Goal: Task Accomplishment & Management: Manage account settings

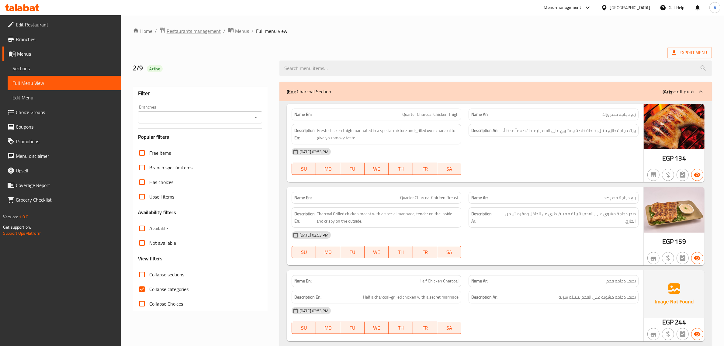
drag, startPoint x: 0, startPoint y: 0, endPoint x: 197, endPoint y: 31, distance: 199.3
click at [197, 31] on span "Restaurants management" at bounding box center [194, 30] width 54 height 7
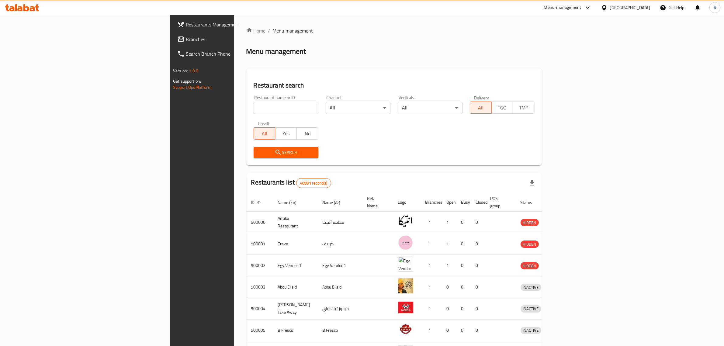
click at [640, 11] on div "Egypt" at bounding box center [630, 7] width 40 height 7
click at [584, 87] on div "Jordan" at bounding box center [603, 89] width 91 height 14
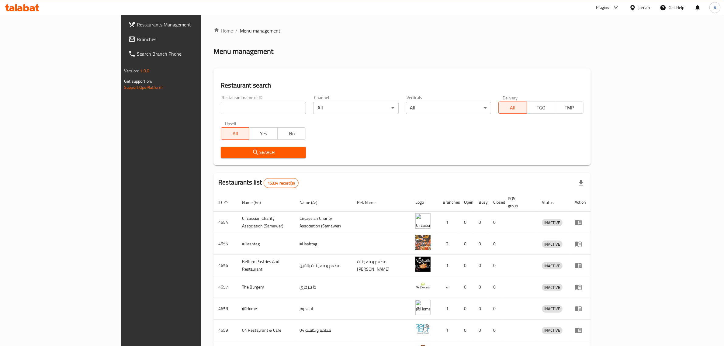
click at [123, 34] on link "Branches" at bounding box center [182, 39] width 119 height 15
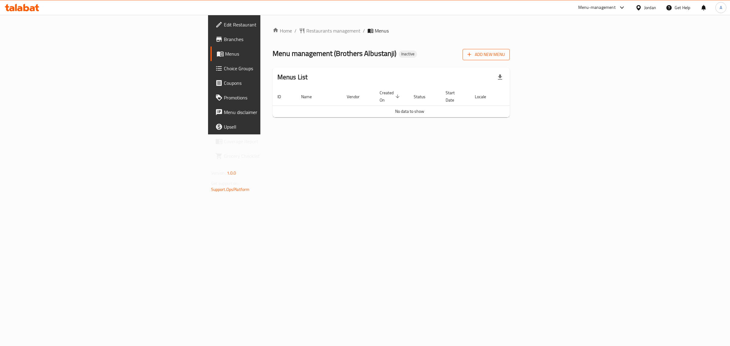
click at [505, 52] on span "Add New Menu" at bounding box center [485, 55] width 37 height 8
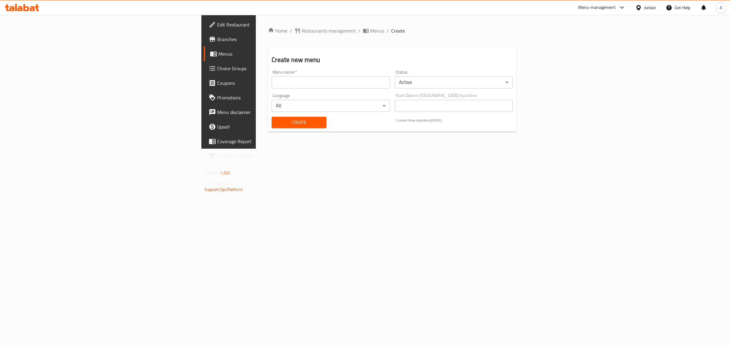
click at [336, 84] on input "text" at bounding box center [330, 82] width 118 height 12
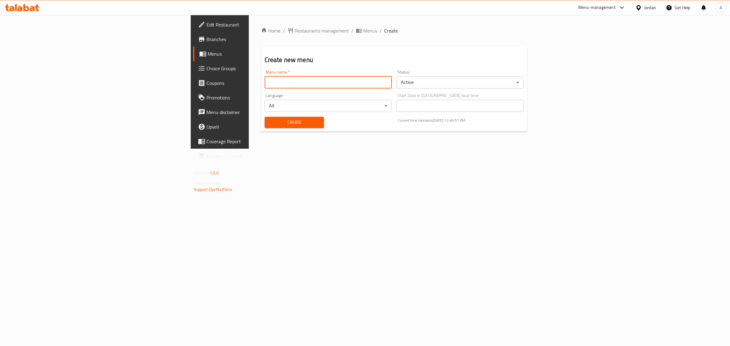
type input "1"
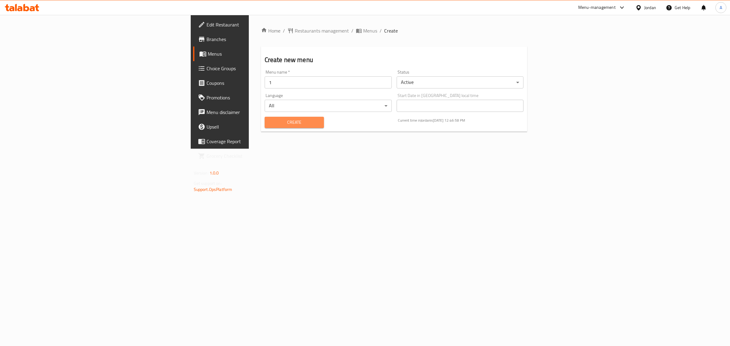
click at [269, 125] on span "Create" at bounding box center [294, 123] width 50 height 8
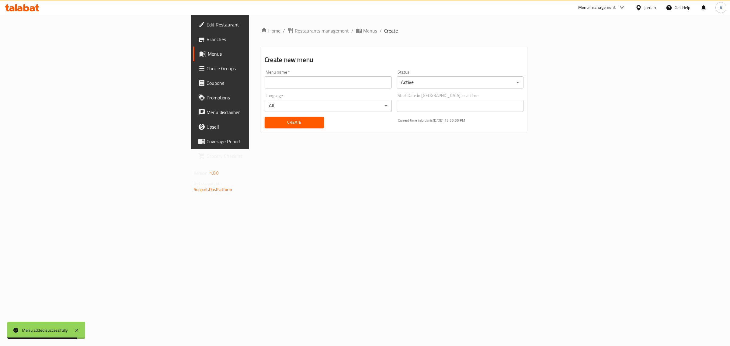
click at [193, 43] on link "Branches" at bounding box center [252, 39] width 119 height 15
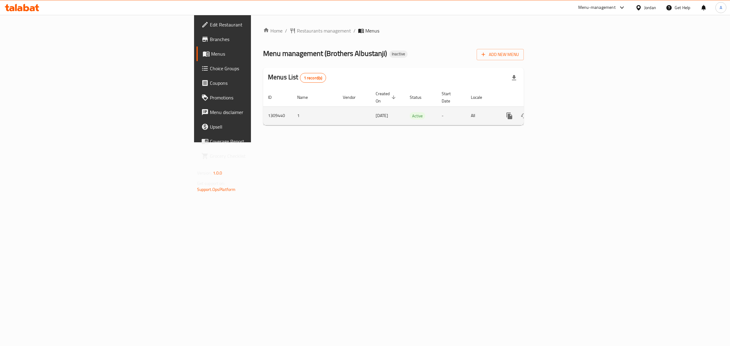
click at [557, 112] on icon "enhanced table" at bounding box center [552, 115] width 7 height 7
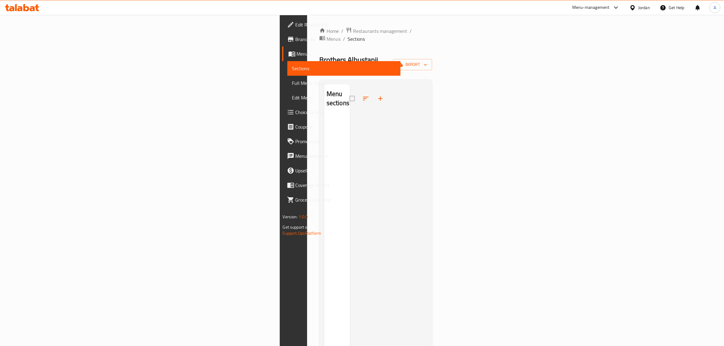
click at [432, 46] on div "Home / Restaurants management / Menus / Sections Brothers Albustanji Inactive i…" at bounding box center [375, 231] width 113 height 408
click at [427, 61] on span "import" at bounding box center [412, 65] width 29 height 8
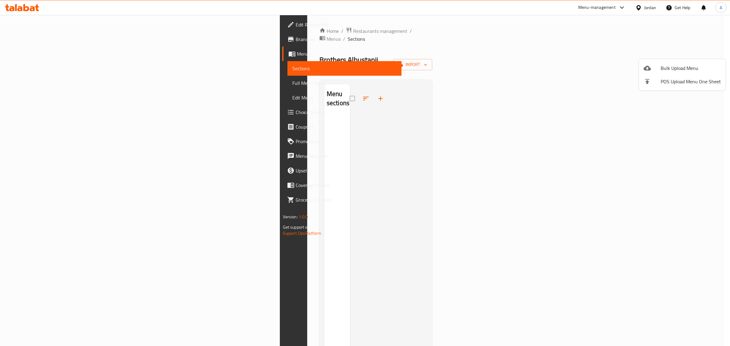
click at [659, 69] on div at bounding box center [651, 67] width 17 height 7
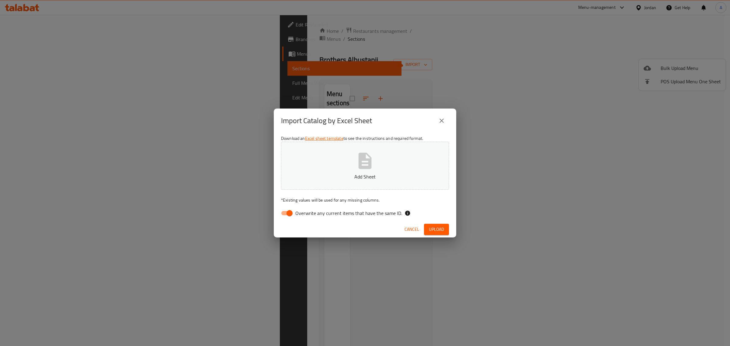
click at [571, 116] on div "Import Catalog by Excel Sheet Download an Excel sheet template to see the instr…" at bounding box center [365, 173] width 730 height 346
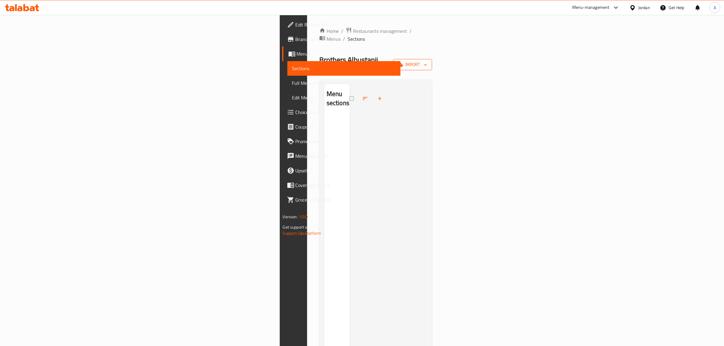
click at [432, 59] on button "import" at bounding box center [412, 64] width 39 height 11
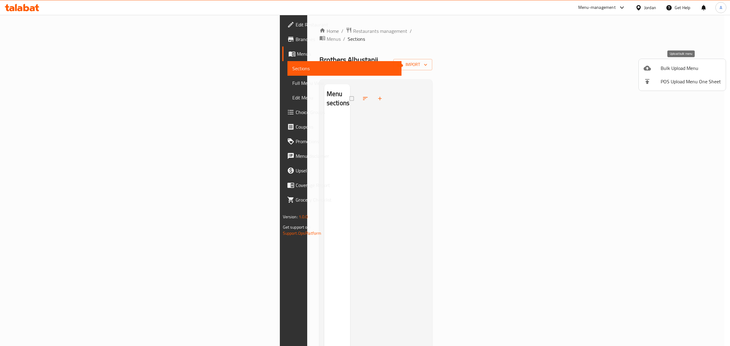
click at [681, 67] on span "Bulk Upload Menu" at bounding box center [690, 67] width 60 height 7
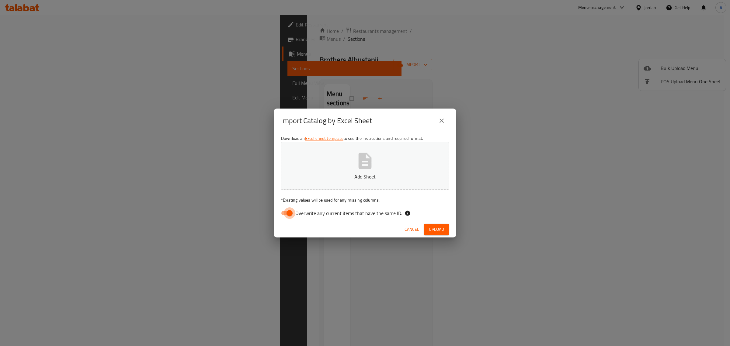
click at [292, 209] on input "Overwrite any current items that have the same ID." at bounding box center [289, 213] width 35 height 12
checkbox input "false"
click at [406, 228] on span "Cancel" at bounding box center [411, 230] width 15 height 8
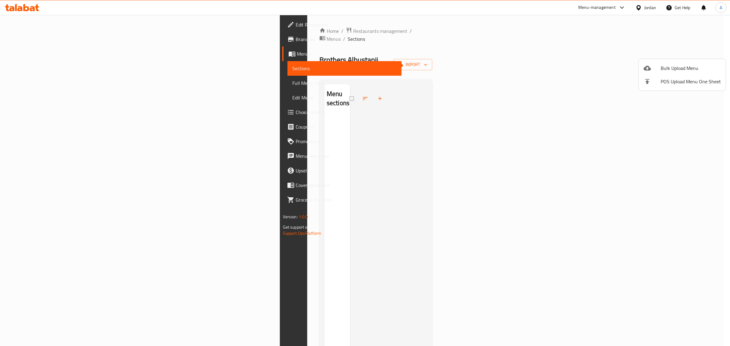
click at [73, 66] on div at bounding box center [365, 173] width 730 height 346
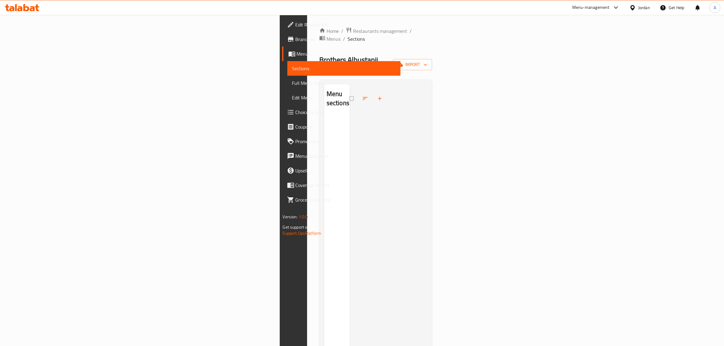
click at [297, 54] on span "Menus" at bounding box center [346, 53] width 99 height 7
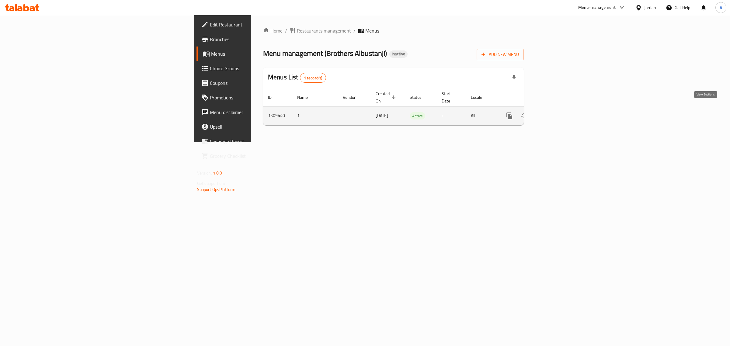
click at [560, 109] on link "enhanced table" at bounding box center [553, 116] width 15 height 15
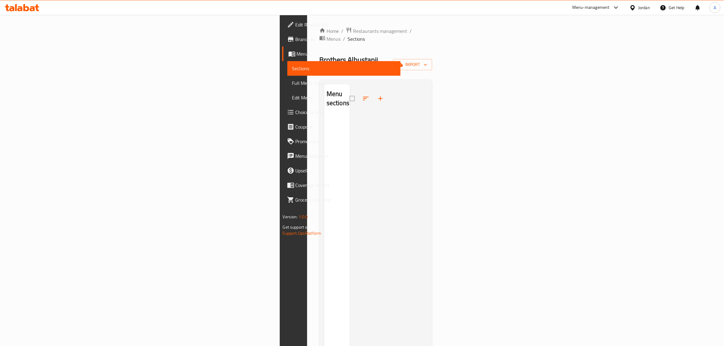
click at [432, 46] on div "Home / Restaurants management / Menus / Sections Brothers Albustanji Inactive i…" at bounding box center [375, 231] width 113 height 408
click at [427, 61] on span "import" at bounding box center [412, 65] width 29 height 8
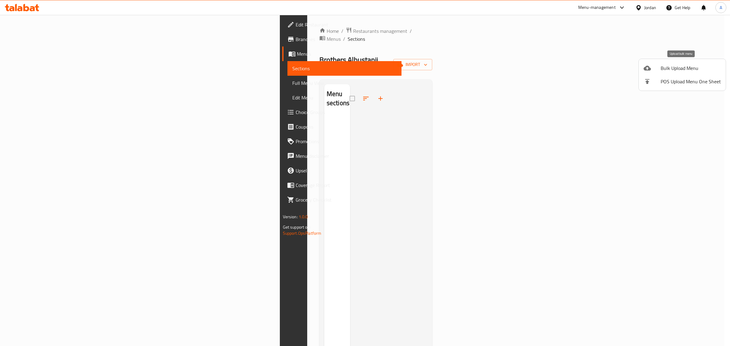
click at [660, 69] on span "Bulk Upload Menu" at bounding box center [690, 67] width 60 height 7
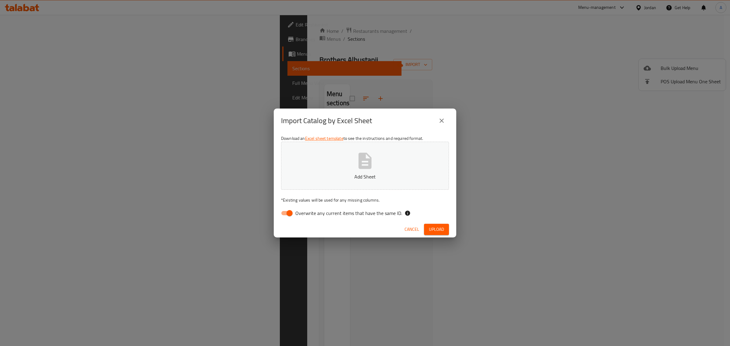
click at [318, 222] on div "Cancel Upload" at bounding box center [365, 229] width 182 height 16
click at [302, 215] on span "Overwrite any current items that have the same ID." at bounding box center [348, 212] width 107 height 7
click at [302, 215] on input "Overwrite any current items that have the same ID." at bounding box center [289, 213] width 35 height 12
checkbox input "false"
click at [357, 164] on icon "button" at bounding box center [364, 160] width 19 height 19
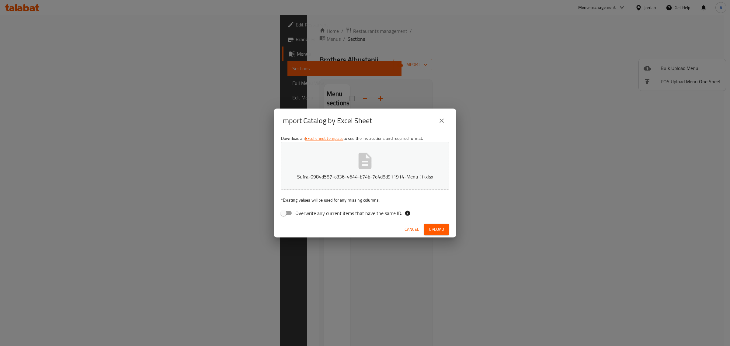
click at [430, 228] on span "Upload" at bounding box center [436, 230] width 15 height 8
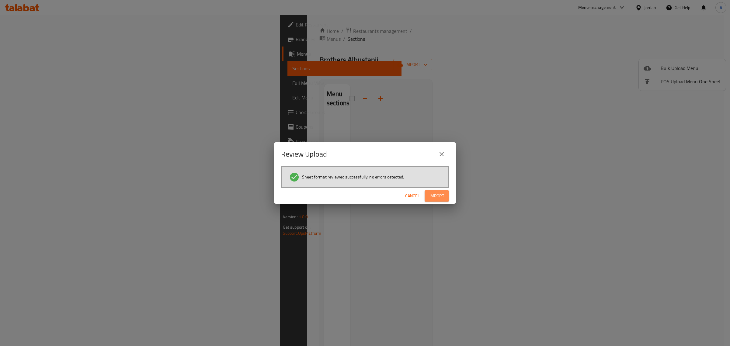
click at [438, 197] on span "Import" at bounding box center [436, 196] width 15 height 8
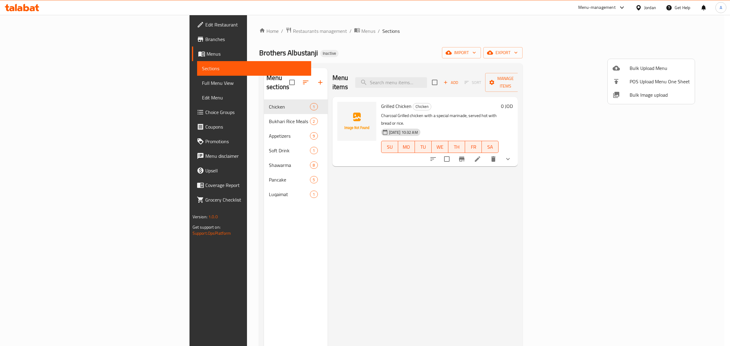
click at [60, 78] on div at bounding box center [365, 173] width 730 height 346
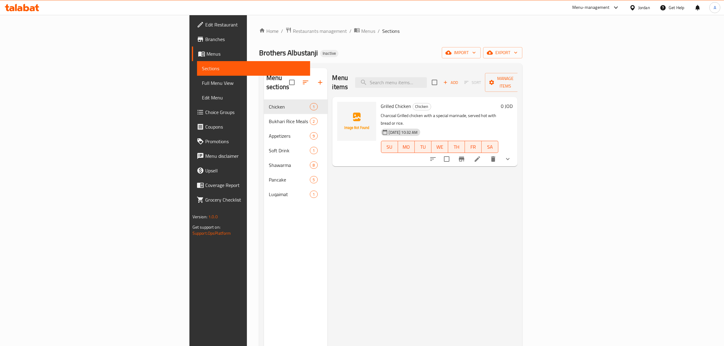
click at [202, 82] on span "Full Menu View" at bounding box center [254, 82] width 104 height 7
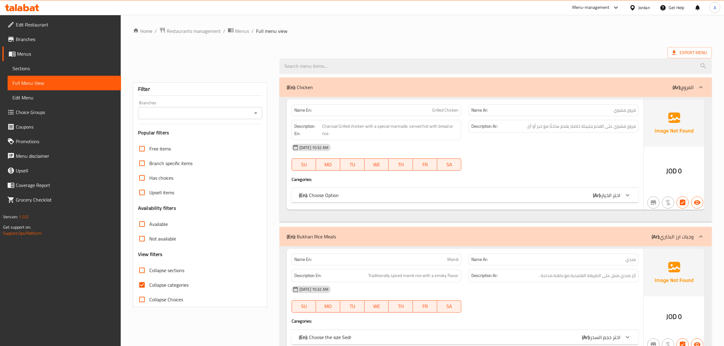
click at [163, 287] on span "Collapse categories" at bounding box center [168, 284] width 39 height 7
click at [149, 287] on input "Collapse categories" at bounding box center [142, 285] width 15 height 15
checkbox input "false"
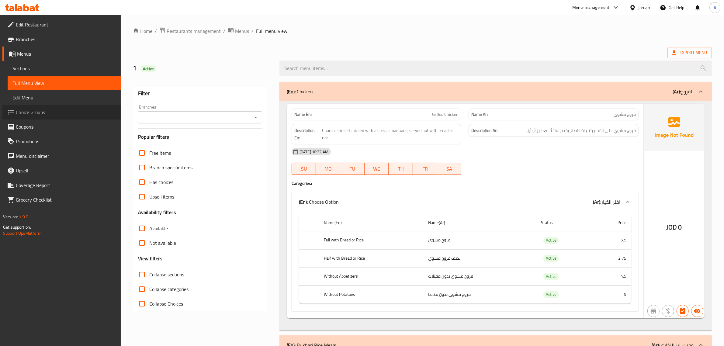
click at [37, 110] on span "Choice Groups" at bounding box center [66, 112] width 100 height 7
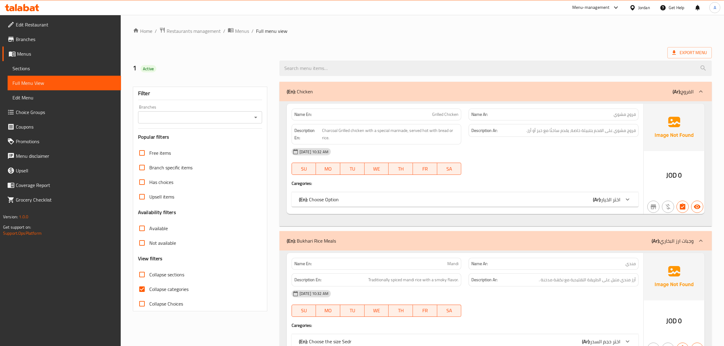
click at [40, 71] on span "Sections" at bounding box center [64, 68] width 104 height 7
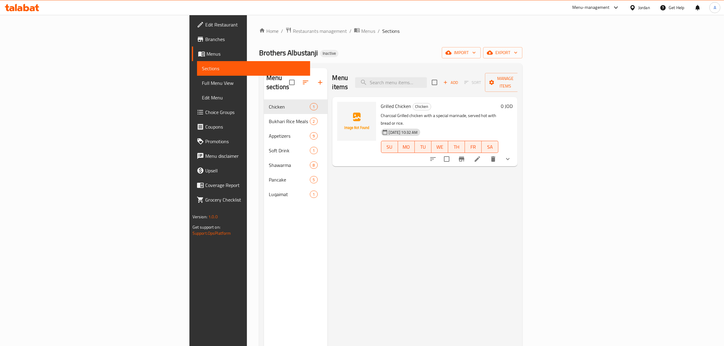
click at [486, 154] on li at bounding box center [477, 159] width 17 height 11
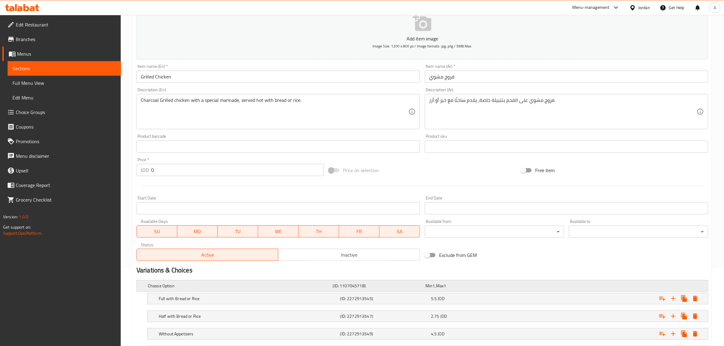
scroll to position [133, 0]
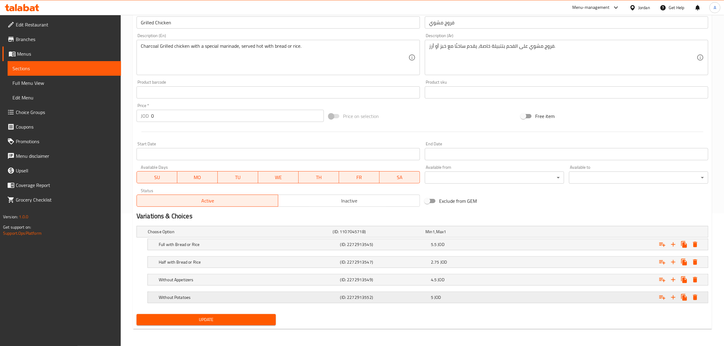
click at [340, 235] on h5 "(ID: 2272913552)" at bounding box center [378, 232] width 90 height 6
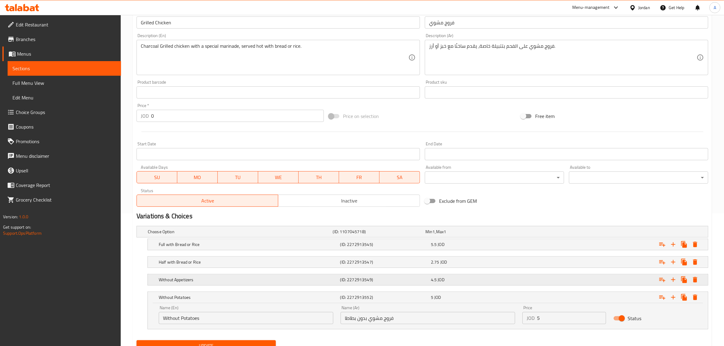
click at [347, 236] on div "(ID: 2272913549)" at bounding box center [378, 231] width 92 height 9
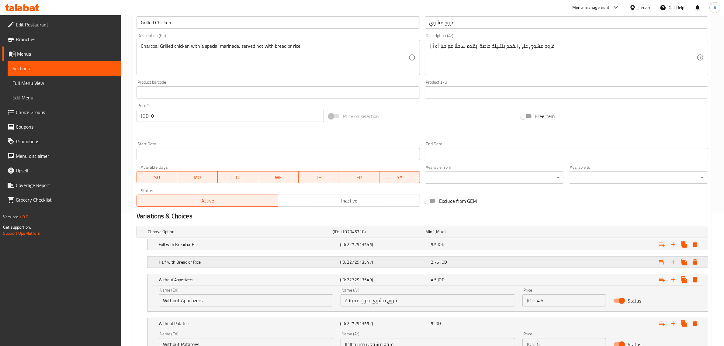
click at [350, 235] on h5 "(ID: 2272913547)" at bounding box center [378, 232] width 90 height 6
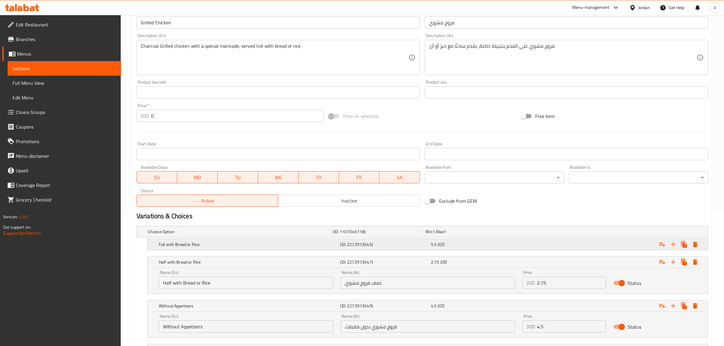
click at [350, 235] on h5 "(ID: 2272913545)" at bounding box center [378, 232] width 90 height 6
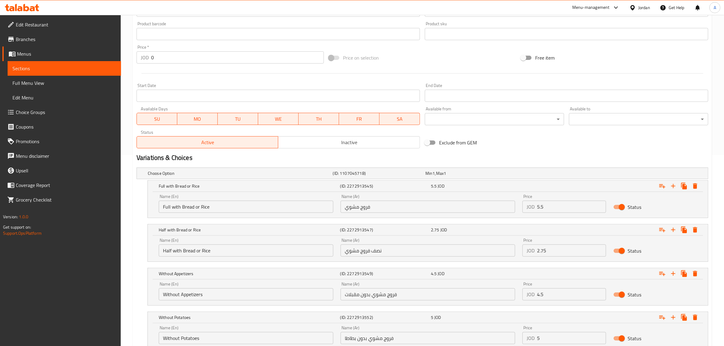
scroll to position [209, 0]
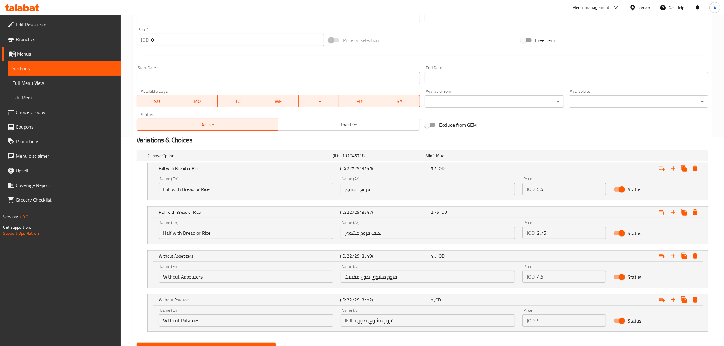
click at [190, 188] on input "Full with Bread or Rice" at bounding box center [246, 189] width 174 height 12
type input "Grilled Chicken"
click at [370, 233] on input "نصف فروج مشوي" at bounding box center [427, 233] width 174 height 12
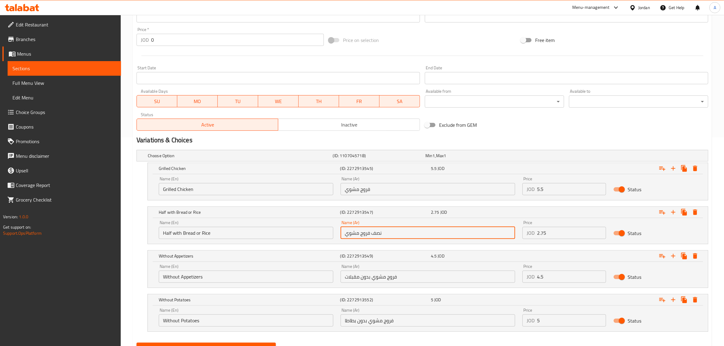
click at [370, 233] on input "نصف فروج مشوي" at bounding box center [427, 233] width 174 height 12
click at [286, 227] on input "Half with Bread or Rice" at bounding box center [246, 233] width 174 height 12
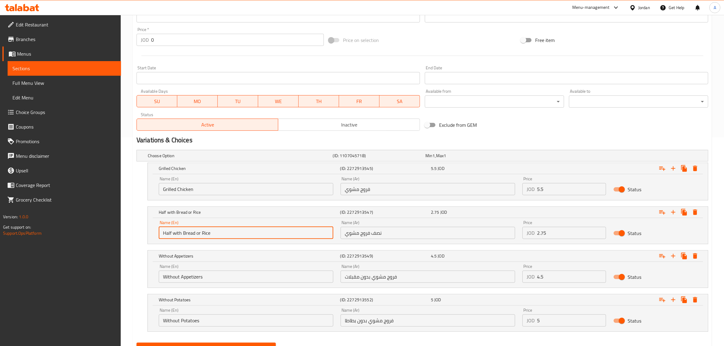
click at [286, 227] on input "Half with Bread or Rice" at bounding box center [246, 233] width 174 height 12
paste input "a grilled chicken"
type input "Half a grilled chicken"
click at [367, 279] on input "فروج مشوي بدون مقبلات" at bounding box center [427, 277] width 174 height 12
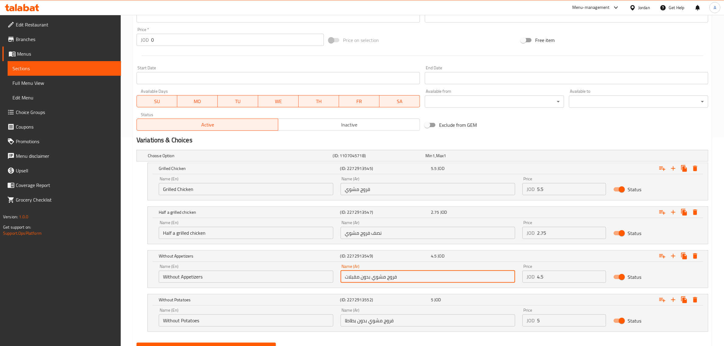
click at [367, 279] on input "فروج مشوي بدون مقبلات" at bounding box center [427, 277] width 174 height 12
click at [233, 277] on input "Without Appetizers" at bounding box center [246, 277] width 174 height 12
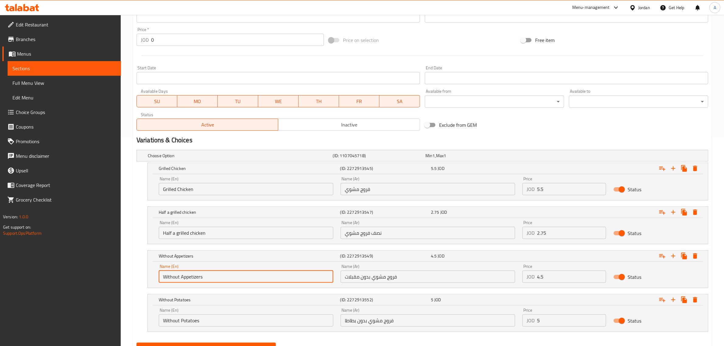
click at [233, 277] on input "Without Appetizers" at bounding box center [246, 277] width 174 height 12
paste input "Grilled chicken without a"
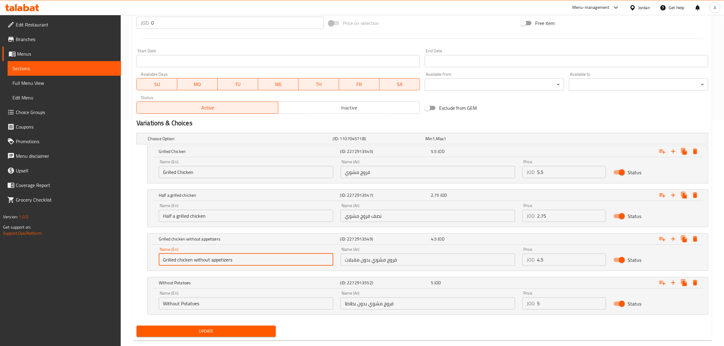
scroll to position [237, 0]
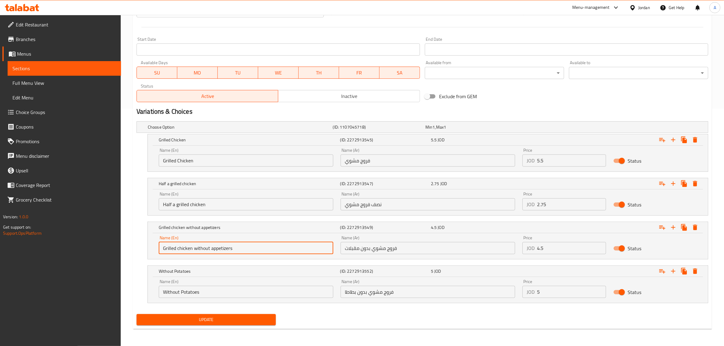
click at [186, 248] on input "Grilled chicken without appetizers" at bounding box center [246, 248] width 174 height 12
drag, startPoint x: 186, startPoint y: 248, endPoint x: 157, endPoint y: 248, distance: 29.2
click at [157, 248] on div "Name (En) Grilled chicken without appetizers Name (En)" at bounding box center [246, 245] width 182 height 26
type input "Grilled chicken without appetizers"
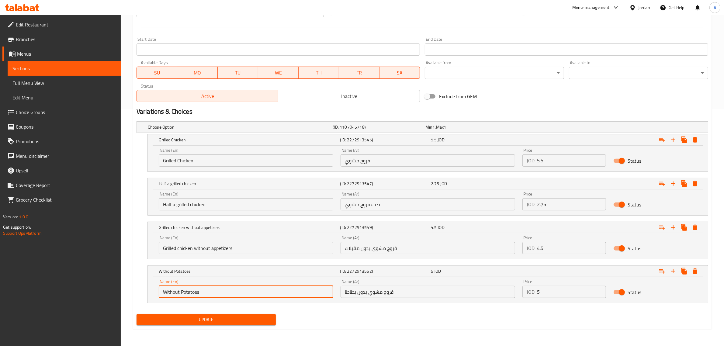
click at [162, 289] on input "Without Potatoes" at bounding box center [246, 292] width 174 height 12
paste input "Grilled chicken"
type input "Grilled chicken Without Potatoes"
click at [209, 316] on span "Update" at bounding box center [205, 320] width 129 height 8
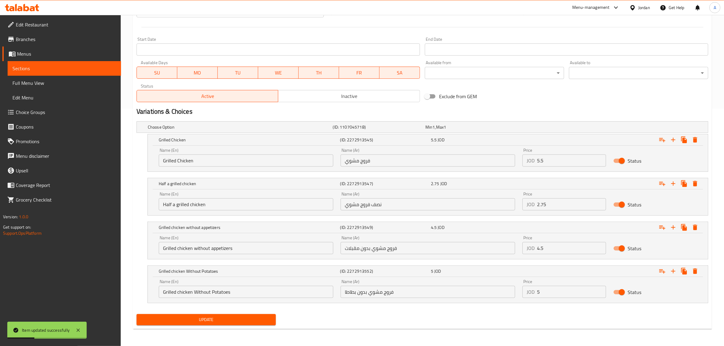
scroll to position [9, 0]
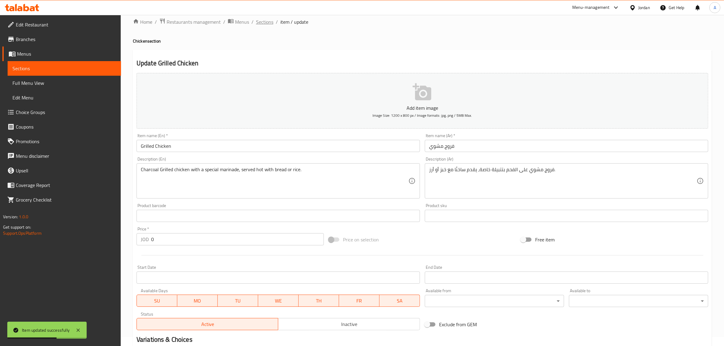
click at [263, 22] on span "Sections" at bounding box center [264, 21] width 17 height 7
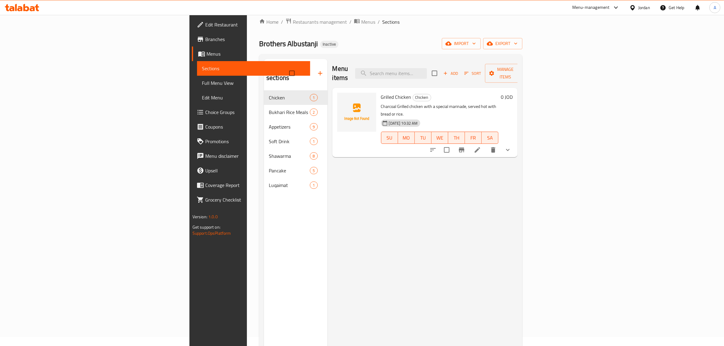
click at [454, 75] on div "Menu items Add Sort Manage items" at bounding box center [424, 73] width 185 height 29
click at [456, 62] on div "Menu items Add Sort Manage items" at bounding box center [424, 73] width 185 height 29
click at [427, 73] on input "search" at bounding box center [391, 73] width 72 height 11
paste input "Grilled Chicken"
drag, startPoint x: 400, startPoint y: 57, endPoint x: 433, endPoint y: 67, distance: 34.5
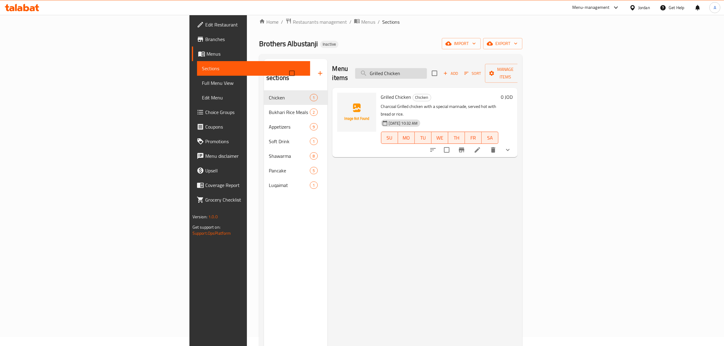
click at [401, 57] on div "Menu sections Chicken 1 Bukhari Rice Meals 2 Appetizers 9 Soft Drink 1 Shawarma…" at bounding box center [390, 232] width 263 height 356
click at [427, 68] on input "Grilled Chicken" at bounding box center [391, 73] width 72 height 11
paste input "Biryani"
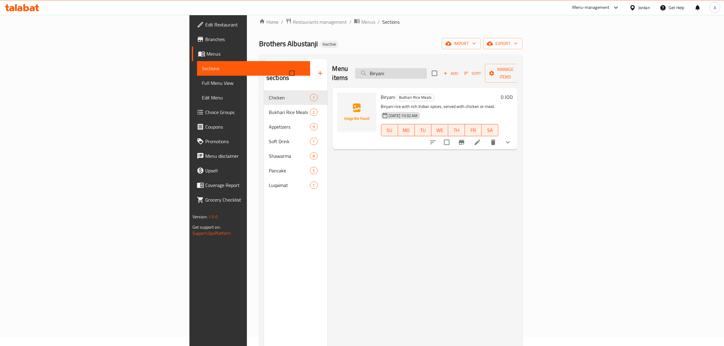
type input "Biryani"
click at [402, 43] on div "Brothers Albustanji Inactive import export" at bounding box center [390, 43] width 263 height 11
click at [405, 44] on div "Brothers Albustanji Inactive import export" at bounding box center [390, 43] width 263 height 11
click at [481, 139] on icon at bounding box center [477, 142] width 7 height 7
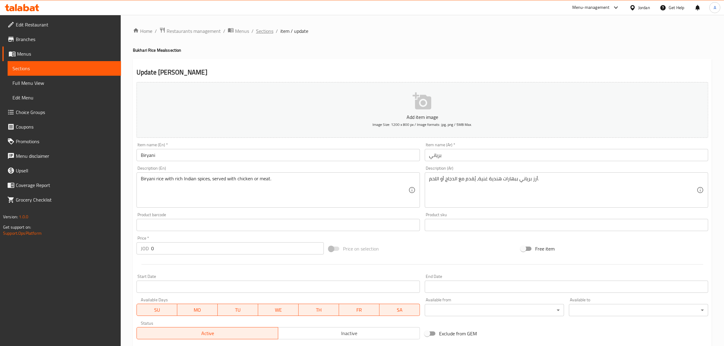
click at [266, 34] on span "Sections" at bounding box center [264, 30] width 17 height 7
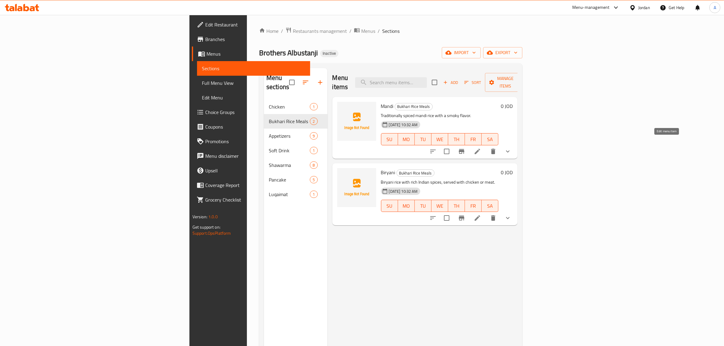
click at [481, 148] on icon at bounding box center [477, 151] width 7 height 7
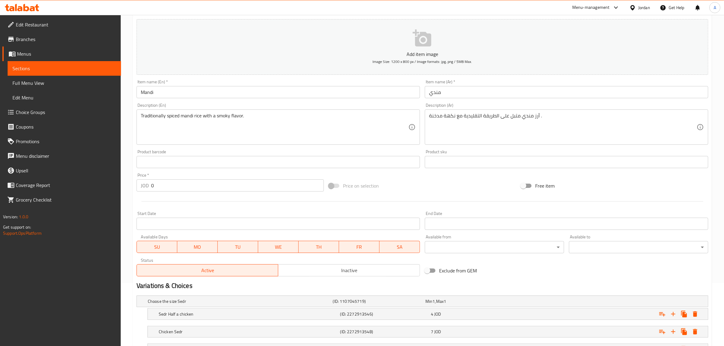
scroll to position [152, 0]
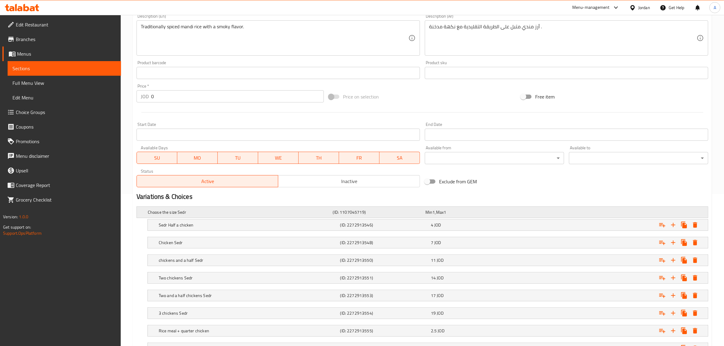
click at [257, 212] on h5 "Choose the size Sedr" at bounding box center [239, 212] width 183 height 6
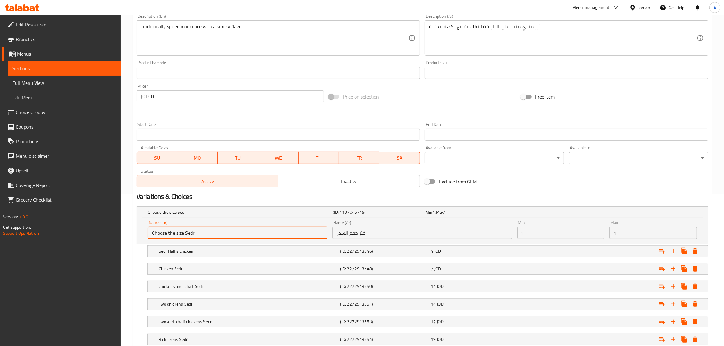
click at [182, 234] on input "Choose the size Sedr" at bounding box center [238, 233] width 180 height 12
click at [569, 191] on div "Variations & Choices" at bounding box center [422, 197] width 576 height 14
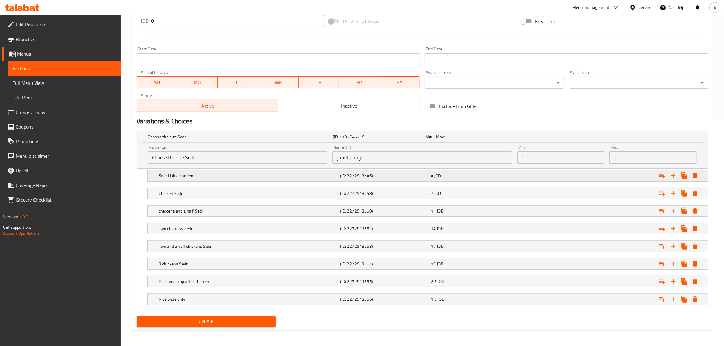
scroll to position [230, 0]
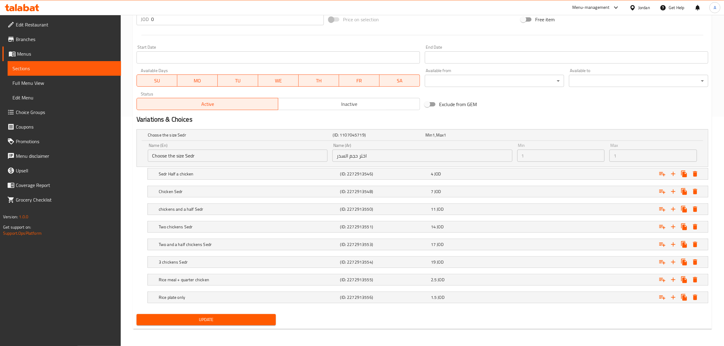
click at [35, 95] on span "Edit Menu" at bounding box center [64, 97] width 104 height 7
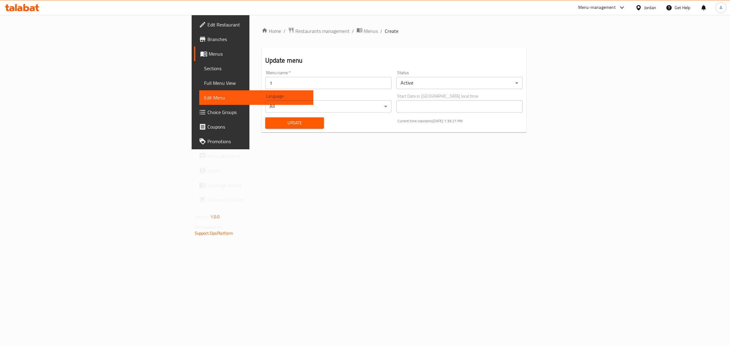
click at [204, 81] on span "Full Menu View" at bounding box center [256, 82] width 105 height 7
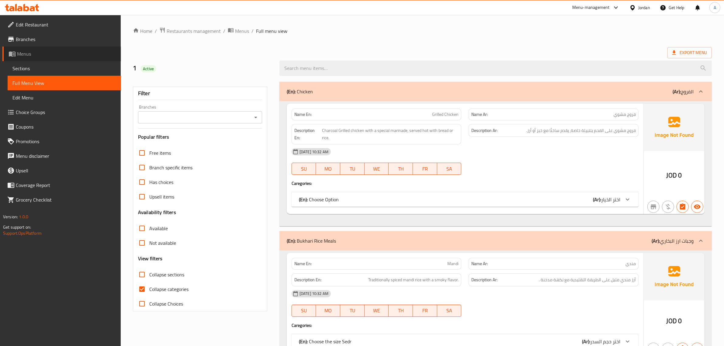
click at [32, 54] on span "Menus" at bounding box center [66, 53] width 99 height 7
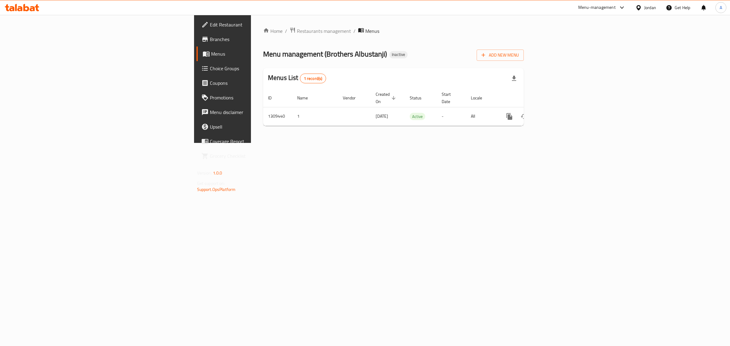
click at [523, 61] on div "Home / Restaurants management / Menus Menu management ( Brothers Albustanji ) I…" at bounding box center [393, 79] width 260 height 104
click at [519, 58] on span "Add New Menu" at bounding box center [499, 55] width 37 height 8
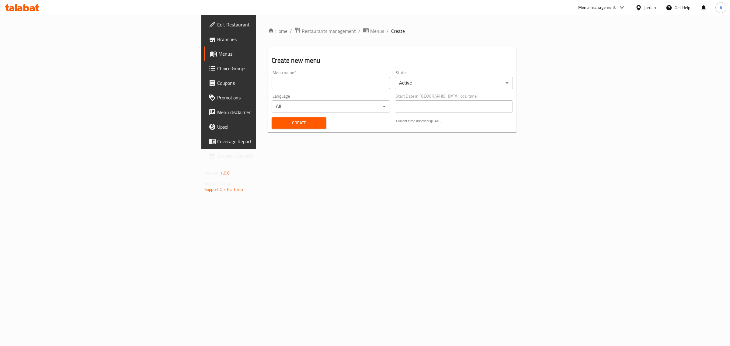
click at [327, 79] on input "text" at bounding box center [330, 83] width 118 height 12
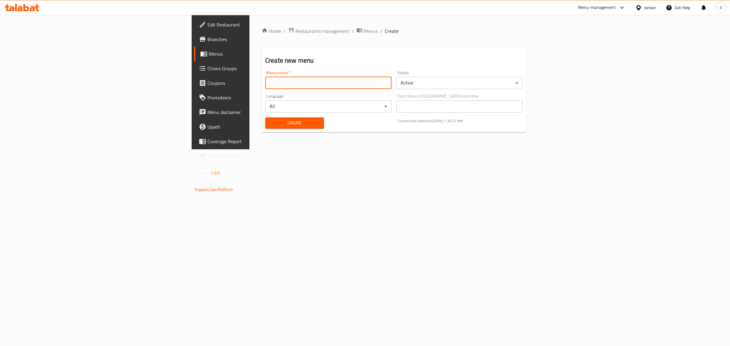
type input "2"
click at [270, 124] on span "Create" at bounding box center [294, 123] width 49 height 8
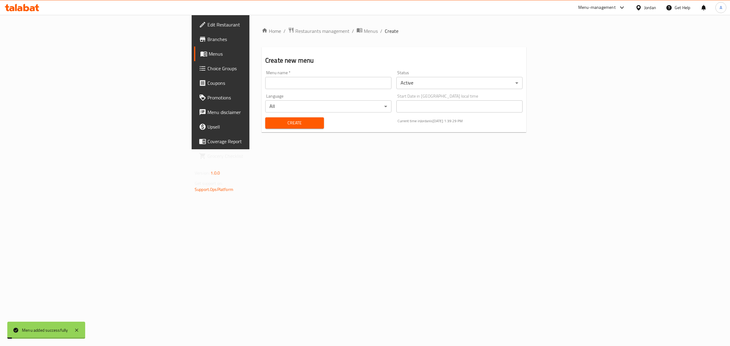
click at [209, 54] on span "Menus" at bounding box center [259, 53] width 100 height 7
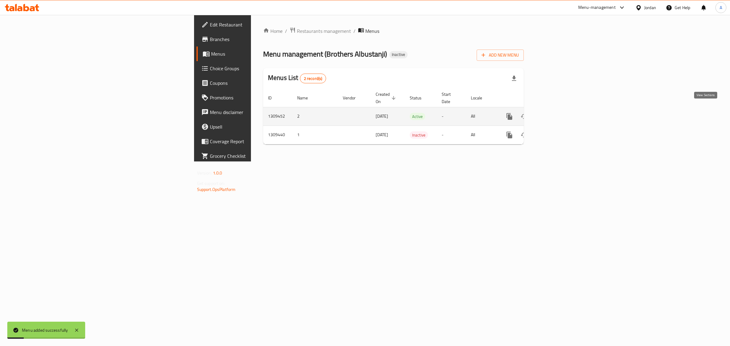
click at [557, 113] on icon "enhanced table" at bounding box center [552, 116] width 7 height 7
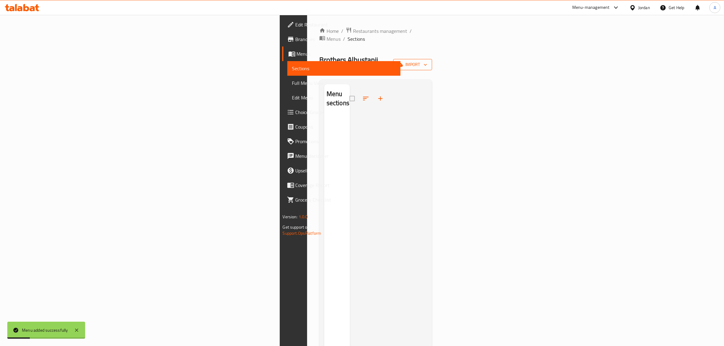
click at [432, 59] on button "import" at bounding box center [412, 64] width 39 height 11
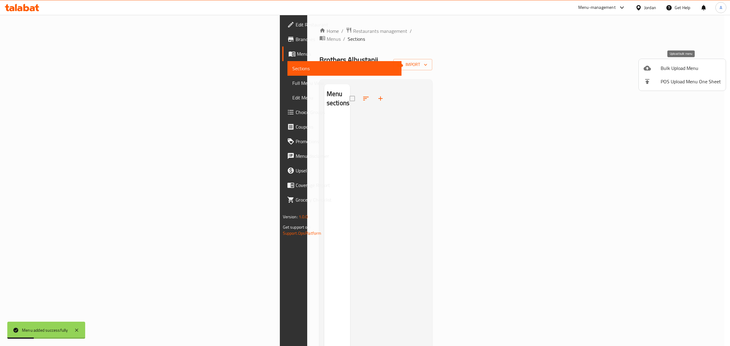
click at [666, 71] on span "Bulk Upload Menu" at bounding box center [690, 67] width 60 height 7
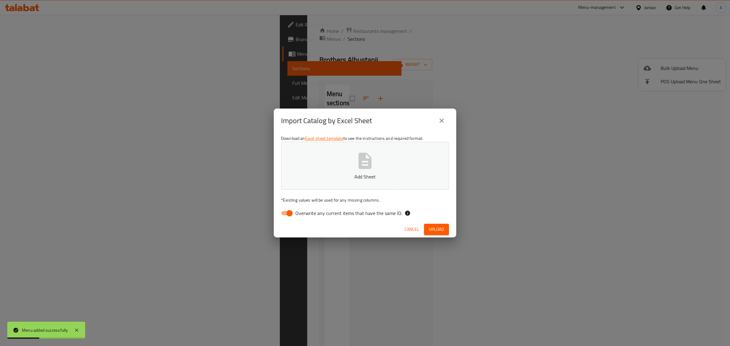
click at [310, 221] on div "Download an Excel sheet template to see the instructions and required format. A…" at bounding box center [365, 177] width 182 height 88
drag, startPoint x: 309, startPoint y: 212, endPoint x: 333, endPoint y: 193, distance: 30.3
click at [309, 212] on span "Overwrite any current items that have the same ID." at bounding box center [348, 212] width 107 height 7
click at [307, 212] on input "Overwrite any current items that have the same ID." at bounding box center [289, 213] width 35 height 12
checkbox input "false"
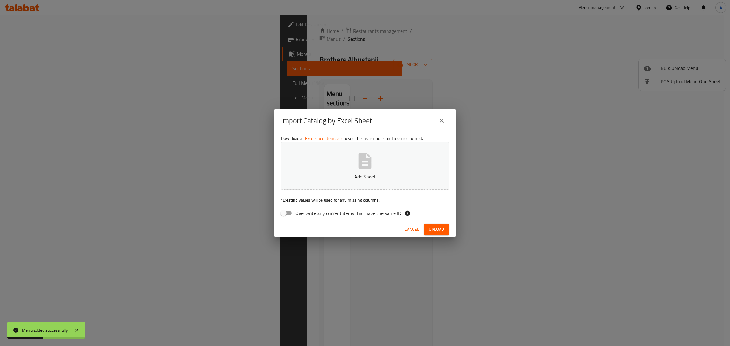
click at [352, 173] on p "Add Sheet" at bounding box center [364, 176] width 149 height 7
click at [436, 227] on span "Upload" at bounding box center [436, 230] width 15 height 8
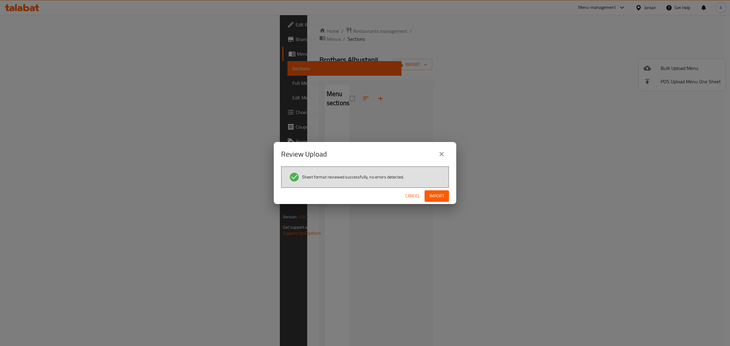
click at [439, 195] on span "Import" at bounding box center [436, 196] width 15 height 8
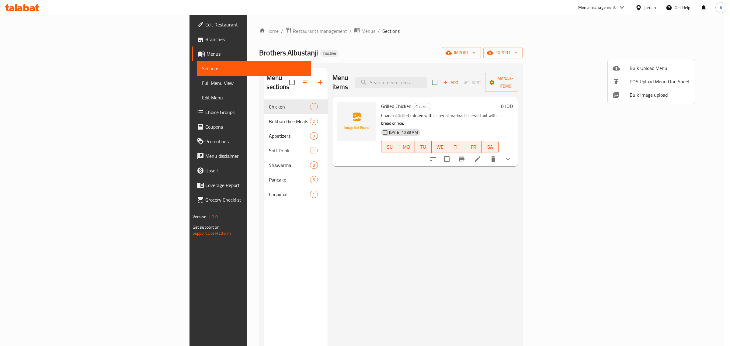
click at [336, 159] on div at bounding box center [365, 173] width 730 height 346
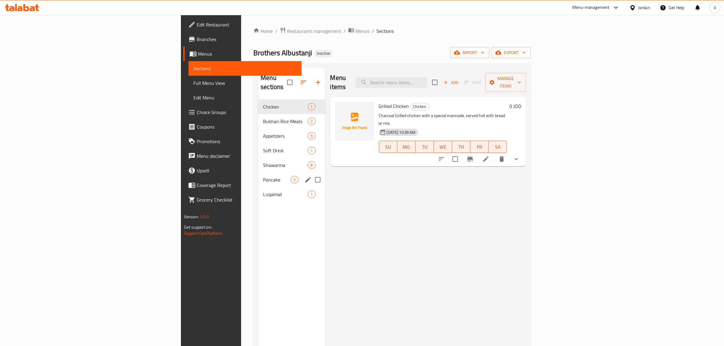
click at [258, 172] on div "Pancake 5" at bounding box center [291, 179] width 67 height 15
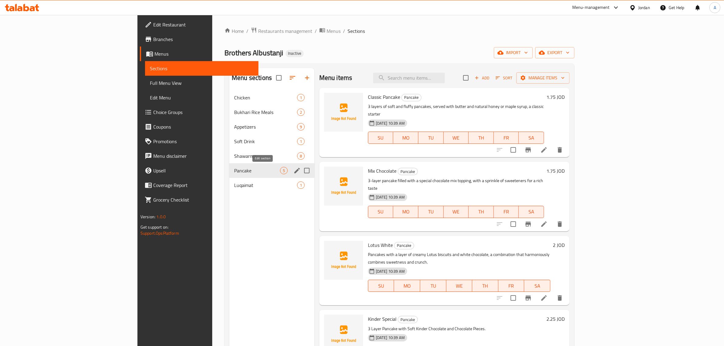
click at [293, 172] on icon "edit" at bounding box center [296, 170] width 7 height 7
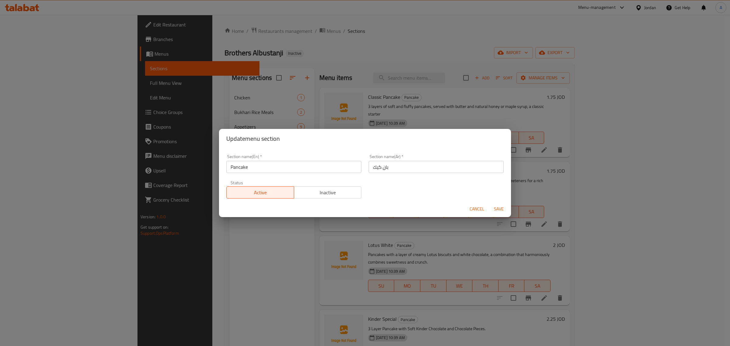
click at [474, 212] on span "Cancel" at bounding box center [476, 209] width 15 height 8
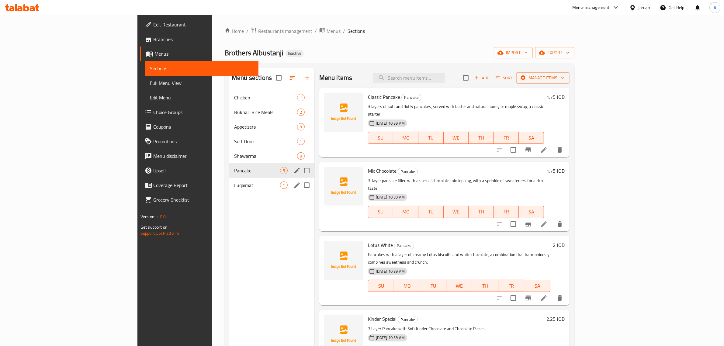
click at [234, 185] on span "Luqaimat" at bounding box center [257, 184] width 46 height 7
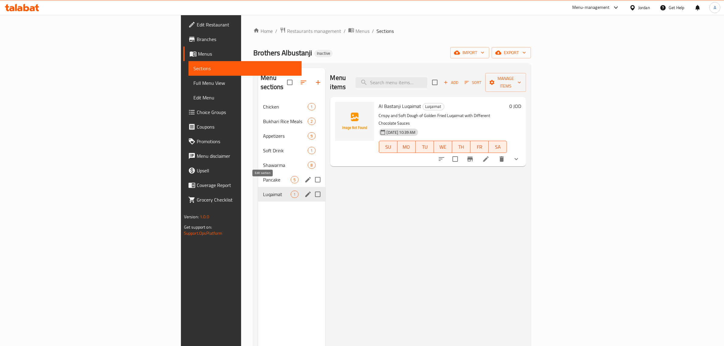
click at [304, 191] on icon "edit" at bounding box center [307, 194] width 7 height 7
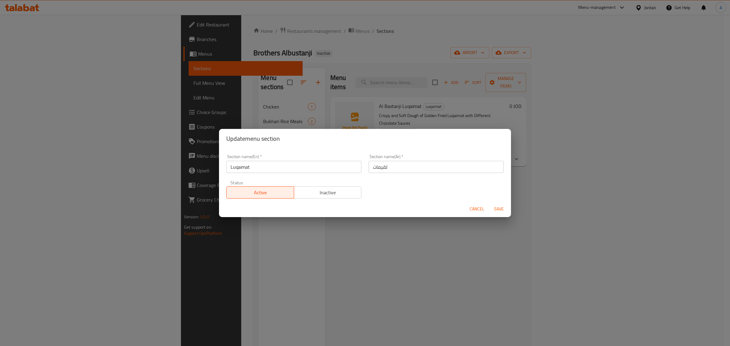
click at [475, 207] on span "Cancel" at bounding box center [476, 209] width 15 height 8
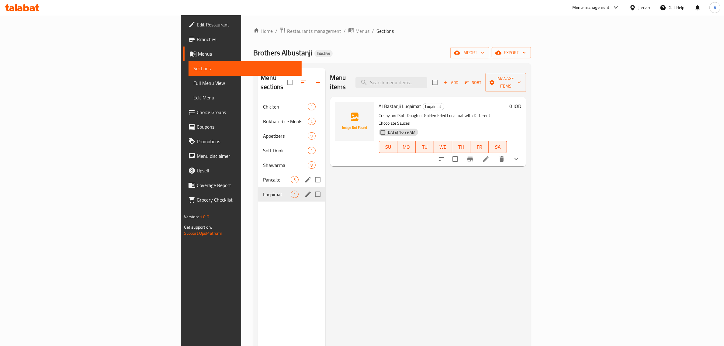
click at [414, 212] on div "Menu items Add Sort Manage items Al Bastanji Luqaimat Luqaimat Crispy and Soft …" at bounding box center [425, 241] width 201 height 346
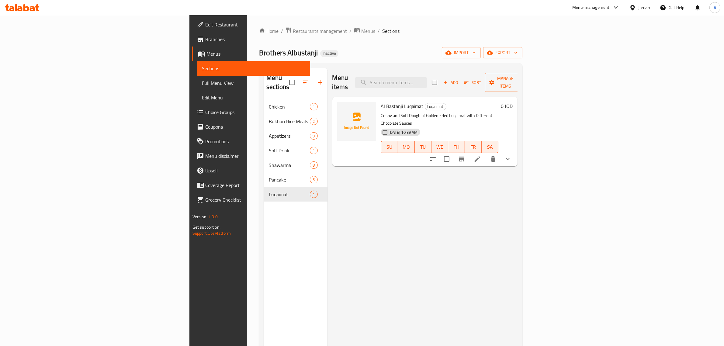
click at [205, 109] on span "Choice Groups" at bounding box center [255, 112] width 100 height 7
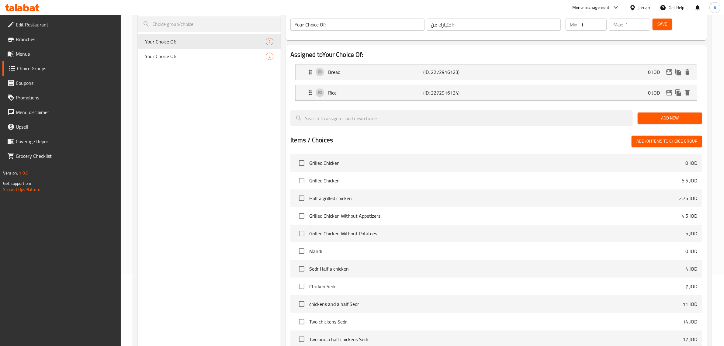
scroll to position [153, 0]
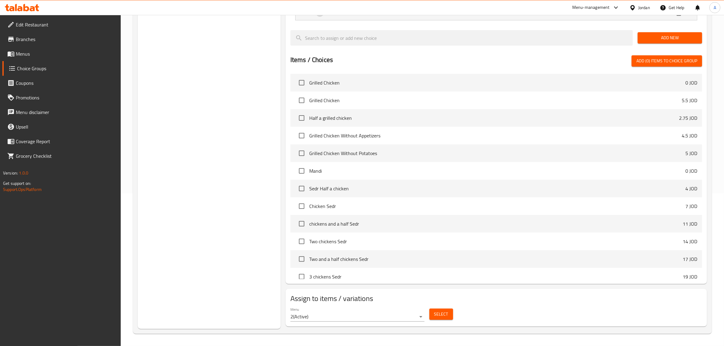
click at [449, 317] on button "Select" at bounding box center [441, 314] width 24 height 11
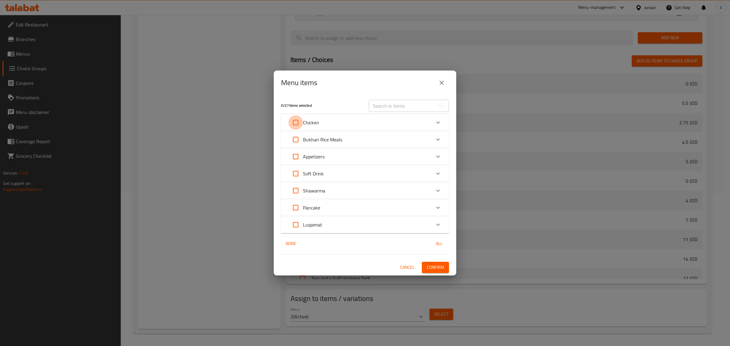
click at [298, 122] on input "Expand" at bounding box center [295, 122] width 15 height 15
checkbox input "true"
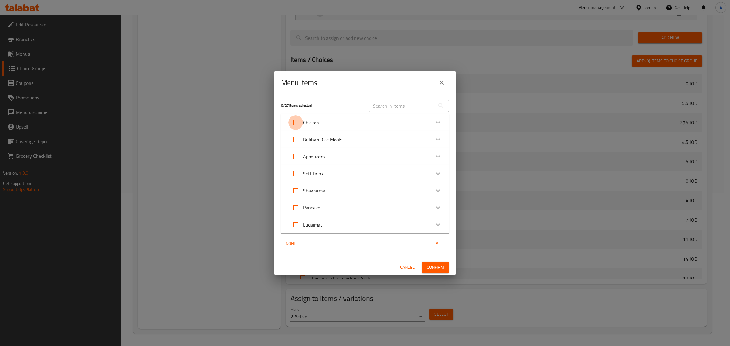
checkbox input "true"
click at [438, 266] on span "Confirm" at bounding box center [434, 268] width 17 height 8
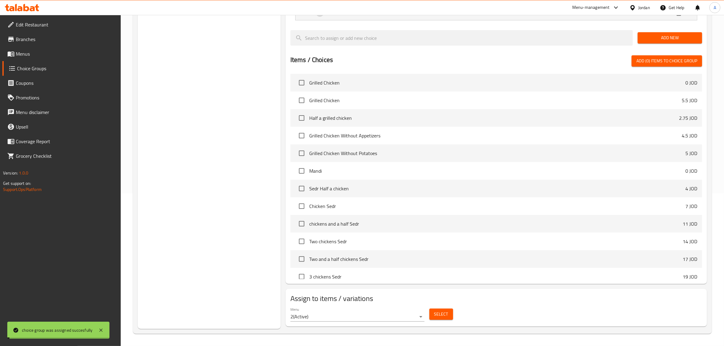
click at [233, 217] on div "Choice Groups Your Choice Of: 2 Your Choice Of: 2" at bounding box center [209, 122] width 143 height 412
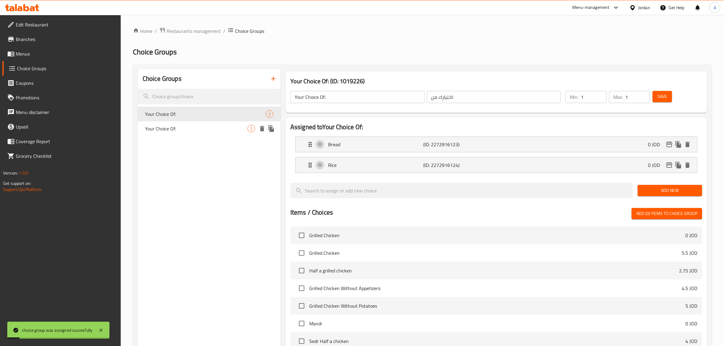
click at [174, 131] on span "Your Choice Of:" at bounding box center [196, 128] width 102 height 7
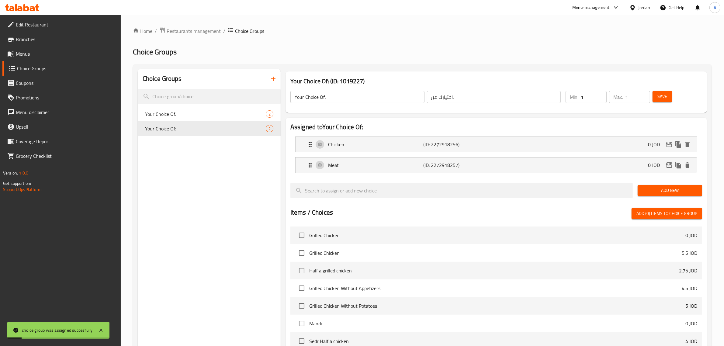
type input "Your Choice Of:"
type input "اختيارك من:"
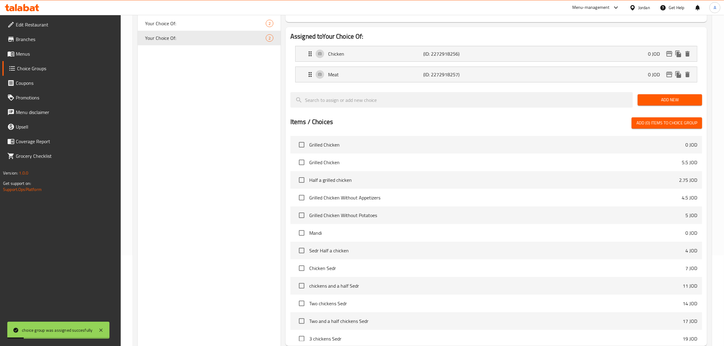
scroll to position [153, 0]
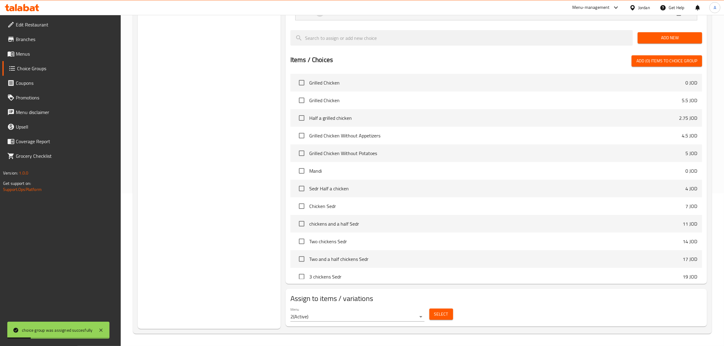
click at [440, 309] on button "Select" at bounding box center [441, 314] width 24 height 11
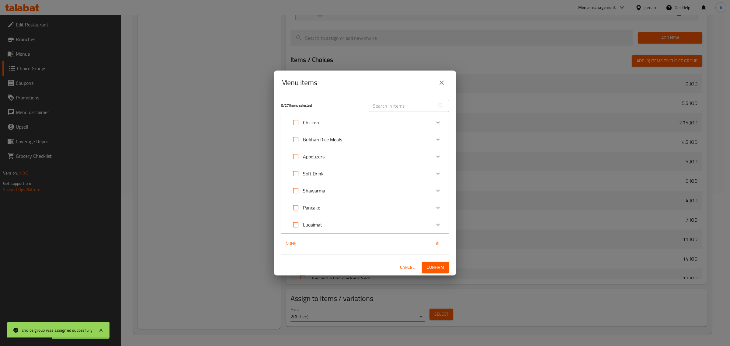
click at [304, 139] on p "Bukhari Rice Meals" at bounding box center [322, 139] width 39 height 7
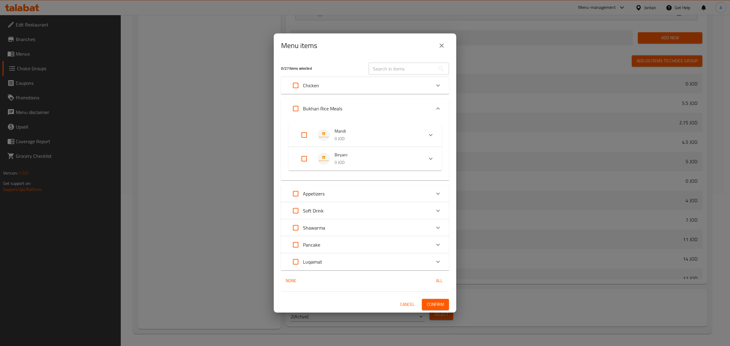
click at [303, 157] on input "Expand" at bounding box center [304, 158] width 15 height 15
checkbox input "true"
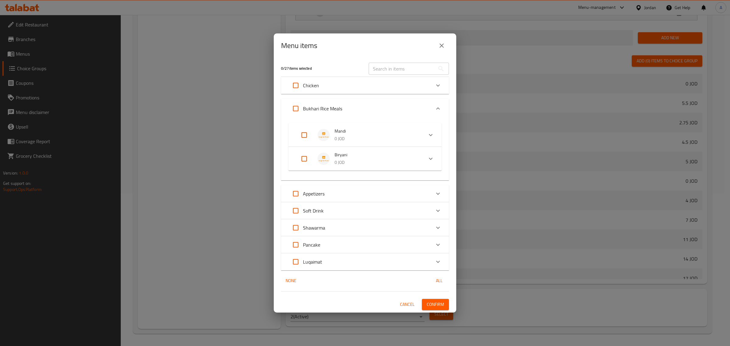
checkbox input "true"
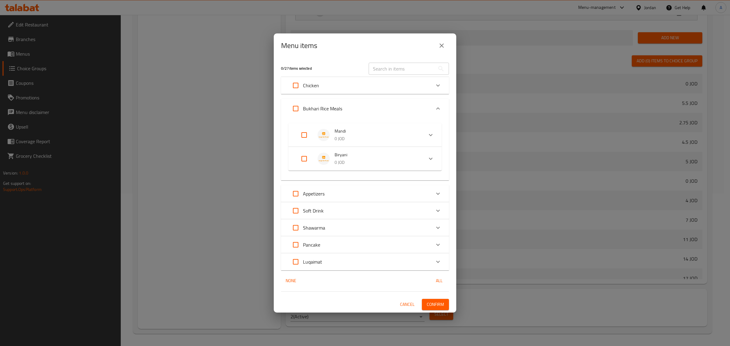
checkbox input "true"
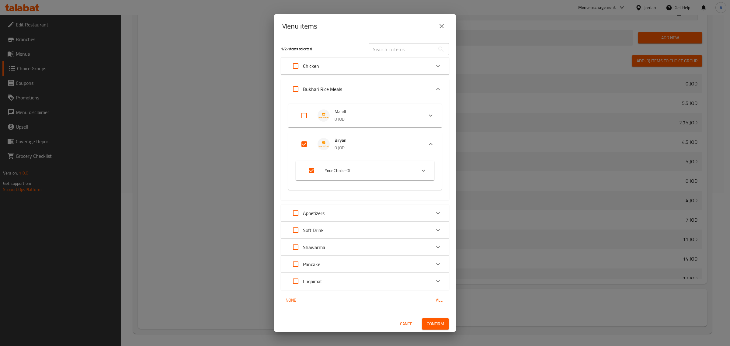
click at [341, 38] on div "1 / 27 items selected" at bounding box center [321, 49] width 88 height 24
click at [440, 321] on span "Confirm" at bounding box center [434, 324] width 17 height 8
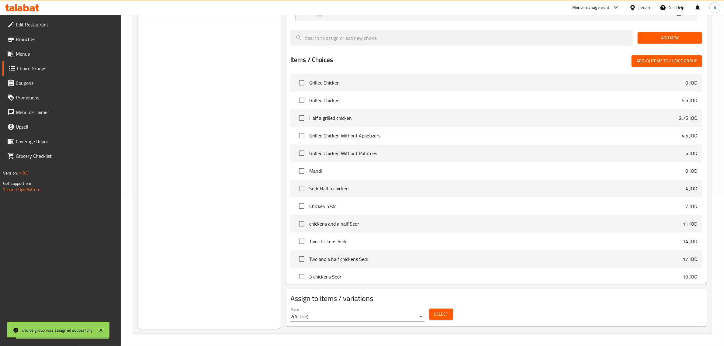
click at [215, 70] on div "Choice Groups Your Choice Of: 2 Your Choice Of: 2" at bounding box center [209, 122] width 143 height 412
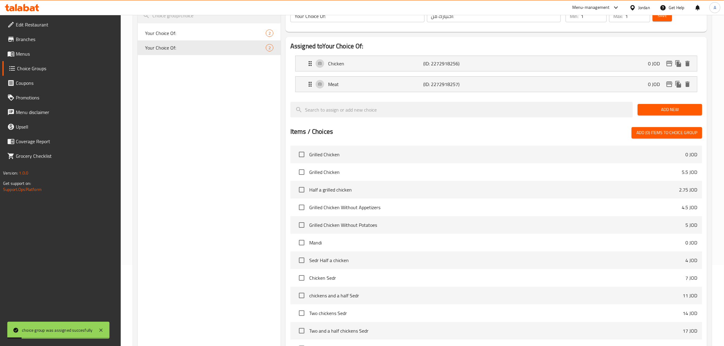
scroll to position [0, 0]
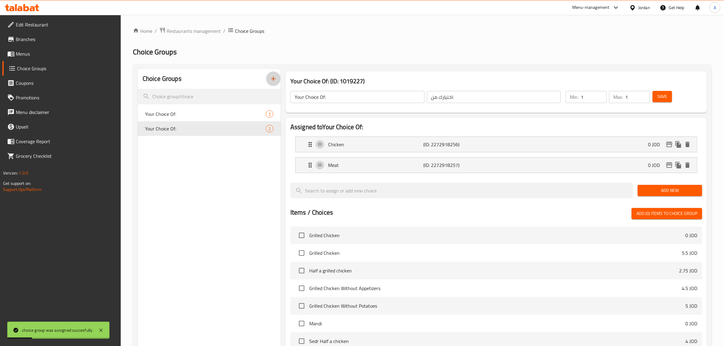
click at [278, 74] on button "button" at bounding box center [273, 78] width 15 height 15
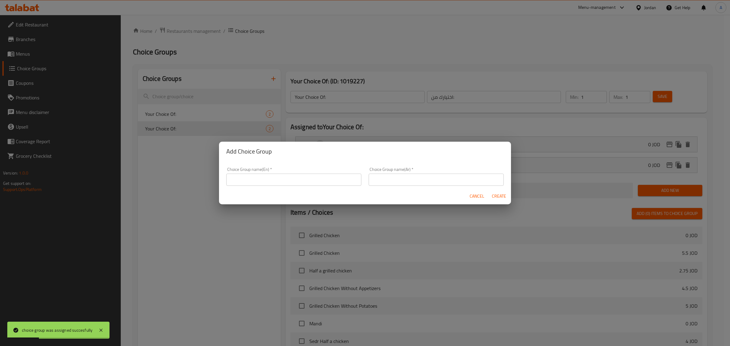
click at [311, 177] on input "text" at bounding box center [293, 180] width 135 height 12
type input "Your Choice Of:"
click at [390, 178] on input "text" at bounding box center [435, 180] width 135 height 12
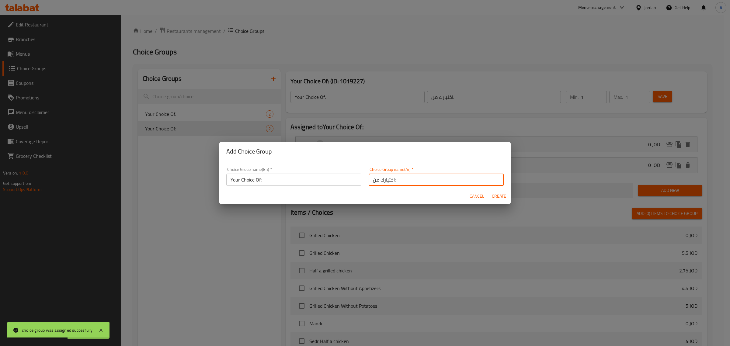
type input "اختيارك من:"
drag, startPoint x: 496, startPoint y: 199, endPoint x: 226, endPoint y: 175, distance: 270.7
click at [496, 199] on span "Create" at bounding box center [498, 196] width 15 height 8
type input "Your Choice Of:"
type input "اختيارك من:"
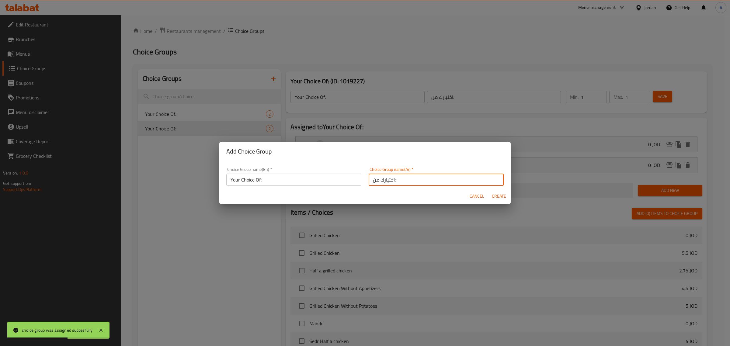
type input "0"
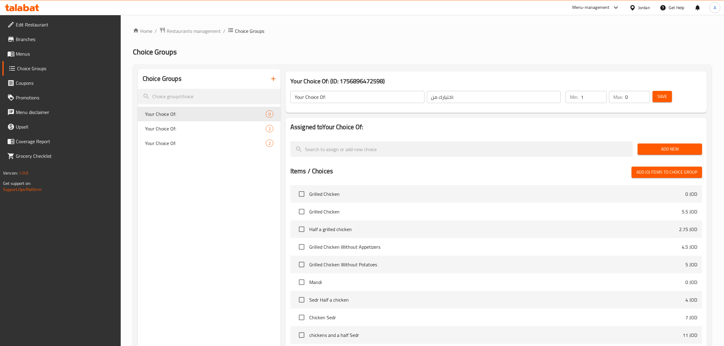
type input "1"
click at [600, 95] on input "1" at bounding box center [594, 97] width 26 height 12
type input "1"
click at [643, 95] on input "1" at bounding box center [637, 97] width 25 height 12
click at [657, 147] on span "Add New" at bounding box center [669, 149] width 55 height 8
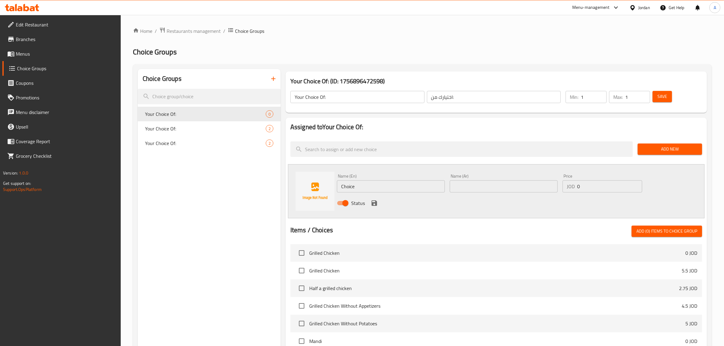
click at [362, 180] on input "Choice" at bounding box center [391, 186] width 108 height 12
paste input "natural honey"
type input "natural honey"
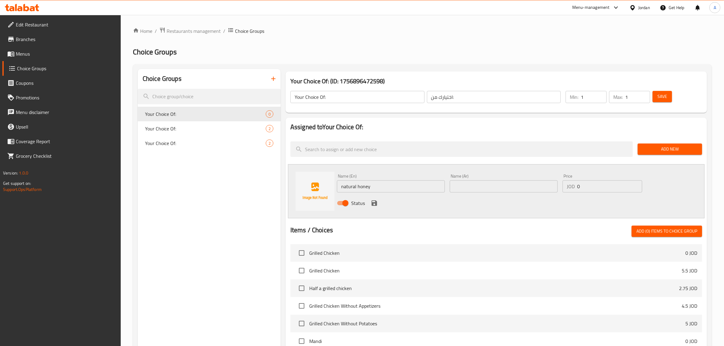
click at [508, 172] on div "Name (Ar) Name (Ar)" at bounding box center [503, 182] width 113 height 23
drag, startPoint x: 502, startPoint y: 183, endPoint x: 470, endPoint y: 196, distance: 33.8
click at [502, 183] on input "text" at bounding box center [504, 186] width 108 height 12
paste input "العسل الطبيعي"
type input "العسل الطبيعي"
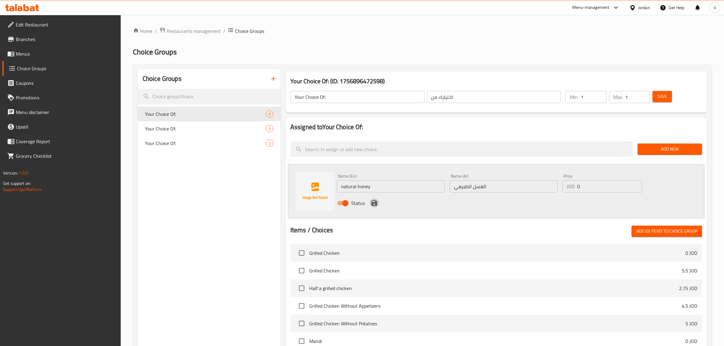
click at [376, 200] on icon "save" at bounding box center [374, 202] width 7 height 7
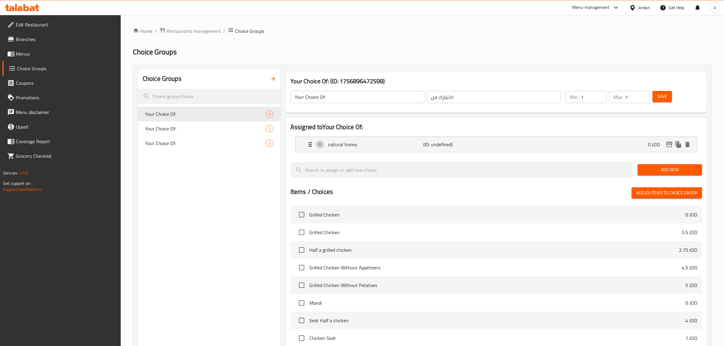
click at [656, 166] on button "Add New" at bounding box center [669, 169] width 64 height 11
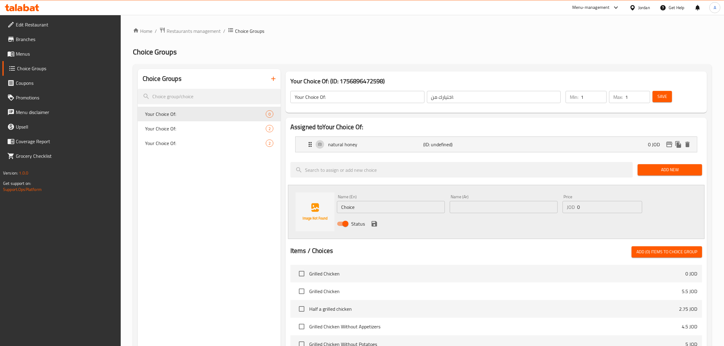
click at [479, 205] on input "text" at bounding box center [504, 207] width 108 height 12
paste input "شراب القيقب"
type input "شراب القيقب"
click at [390, 209] on input "Choice" at bounding box center [391, 207] width 108 height 12
paste input "maple syrup"
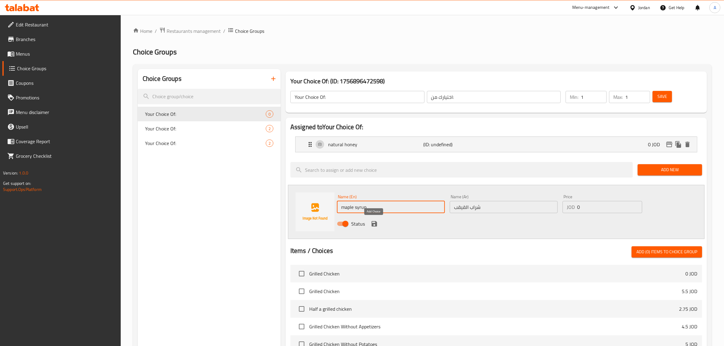
type input "maple syrup"
click at [376, 221] on icon "save" at bounding box center [374, 223] width 7 height 7
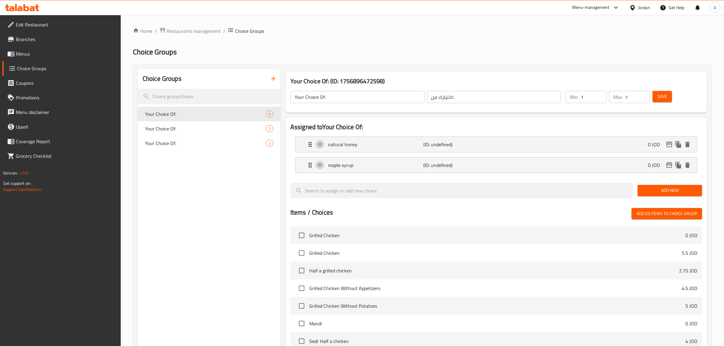
click at [667, 90] on div "Save" at bounding box center [673, 97] width 45 height 15
click at [667, 91] on button "Save" at bounding box center [661, 96] width 19 height 11
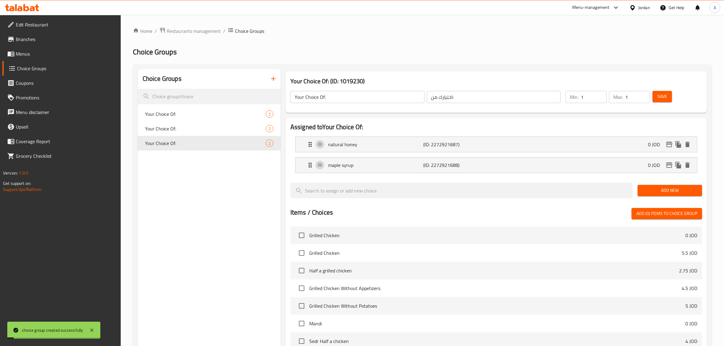
click at [204, 208] on div "Choice Groups Your Choice Of: 2 Your Choice Of: 2 Your Choice Of: 2" at bounding box center [209, 275] width 143 height 412
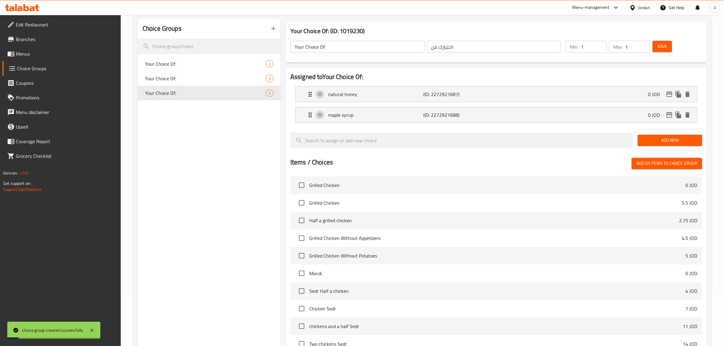
scroll to position [153, 0]
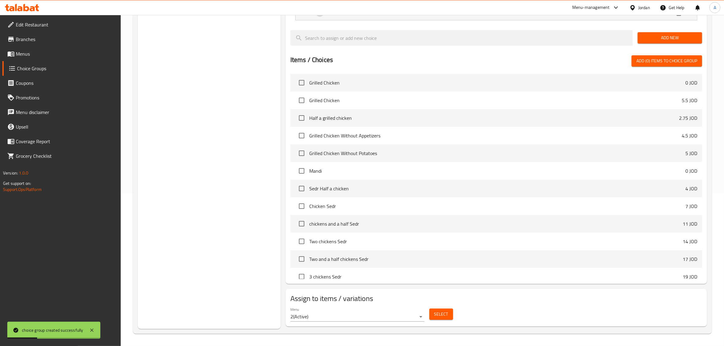
click at [445, 312] on span "Select" at bounding box center [441, 314] width 14 height 8
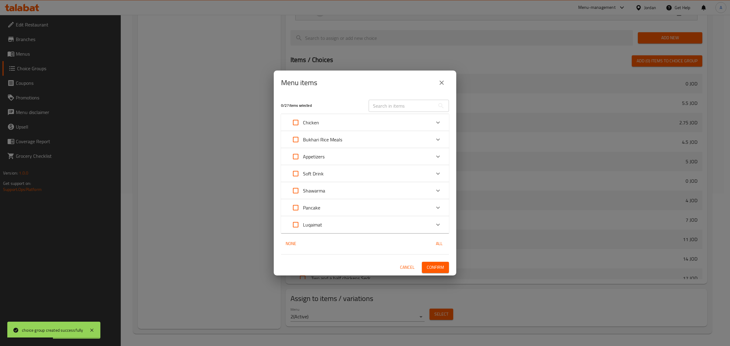
click at [386, 106] on input "text" at bounding box center [401, 106] width 66 height 12
paste input "Classic Pancake"
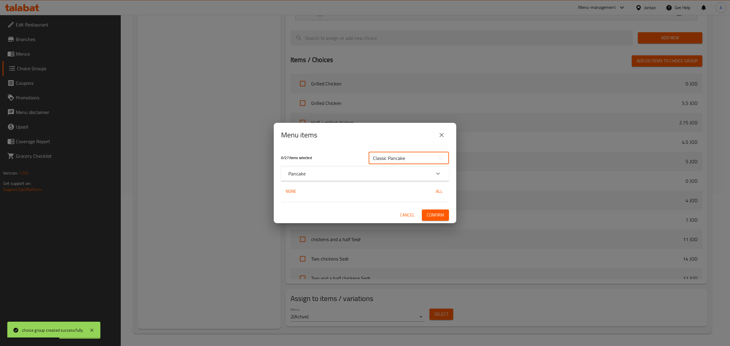
type input "Classic Pancake"
click at [306, 174] on div "Pancake" at bounding box center [359, 173] width 142 height 7
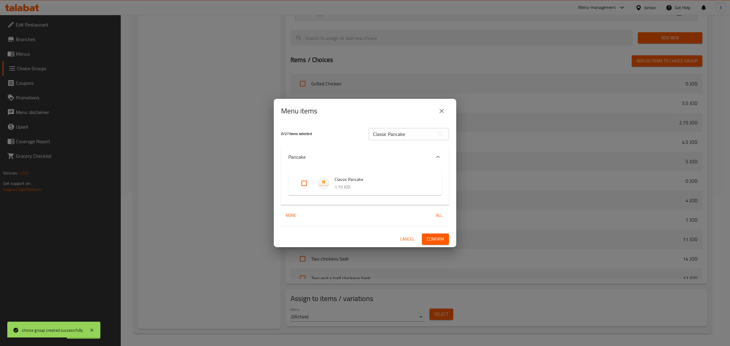
click at [303, 181] on input "Expand" at bounding box center [304, 183] width 15 height 15
checkbox input "true"
click at [436, 238] on span "Confirm" at bounding box center [434, 239] width 17 height 8
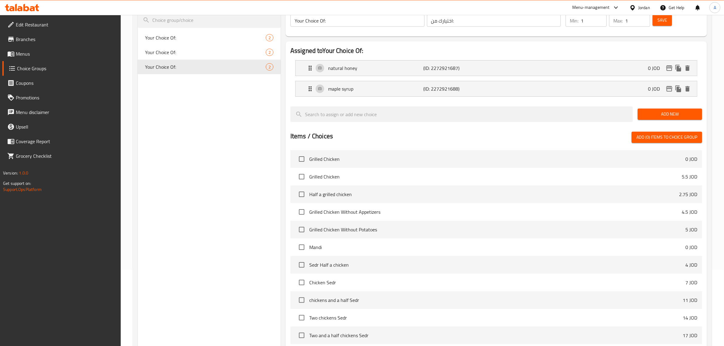
scroll to position [0, 0]
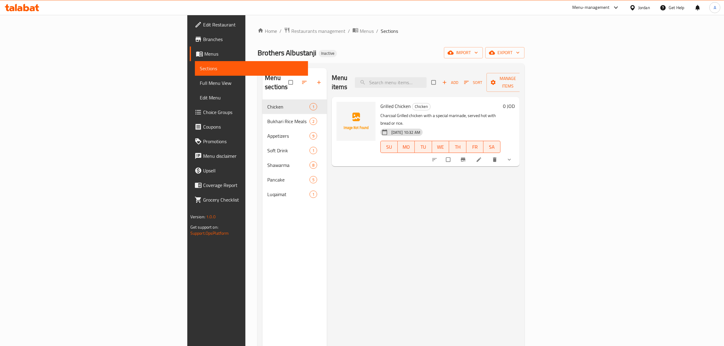
click at [203, 113] on span "Choice Groups" at bounding box center [253, 112] width 100 height 7
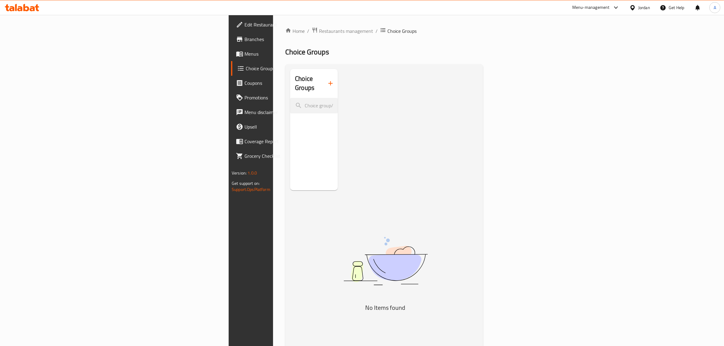
click at [323, 76] on button "button" at bounding box center [330, 83] width 15 height 15
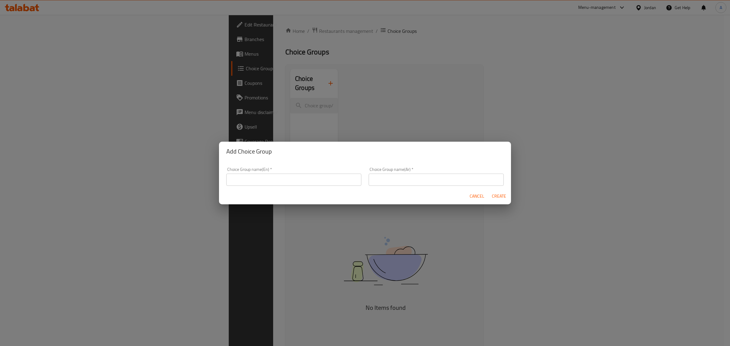
click at [265, 177] on input "text" at bounding box center [293, 180] width 135 height 12
type input "Your Choice Of:"
click at [377, 176] on input "text" at bounding box center [435, 180] width 135 height 12
type input "اختيارك من:"
click at [493, 195] on span "Create" at bounding box center [498, 196] width 15 height 8
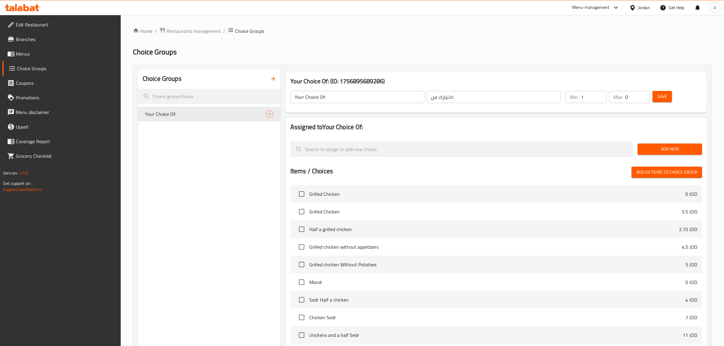
type input "1"
click at [599, 93] on input "1" at bounding box center [594, 97] width 26 height 12
click at [639, 95] on input "0" at bounding box center [637, 97] width 25 height 12
type input "1"
click at [645, 95] on input "1" at bounding box center [637, 97] width 25 height 12
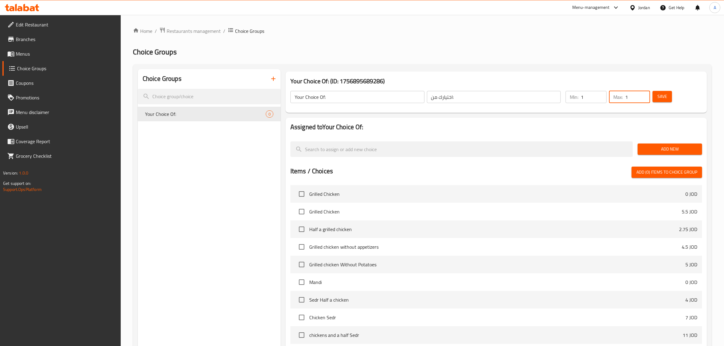
click at [652, 145] on span "Add New" at bounding box center [669, 149] width 55 height 8
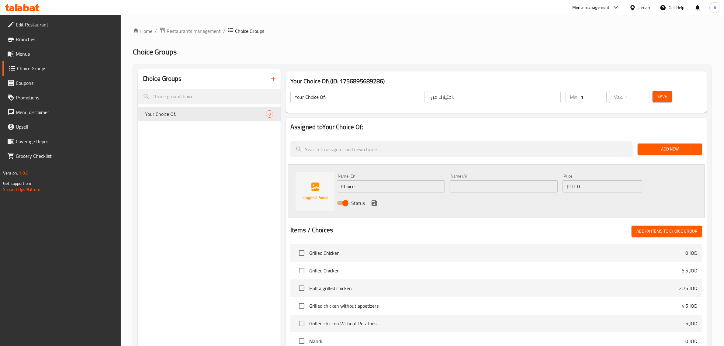
click at [366, 183] on input "Choice" at bounding box center [391, 186] width 108 height 12
type input "Bread"
type input "أرز"
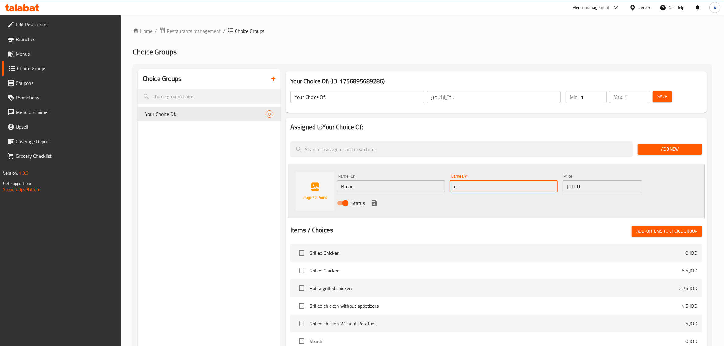
type input "of."
type input "خبز"
click at [373, 205] on icon "save" at bounding box center [374, 202] width 7 height 7
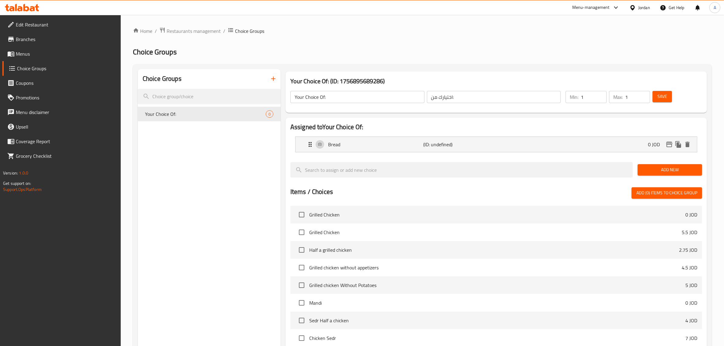
click at [663, 165] on button "Add New" at bounding box center [669, 169] width 64 height 11
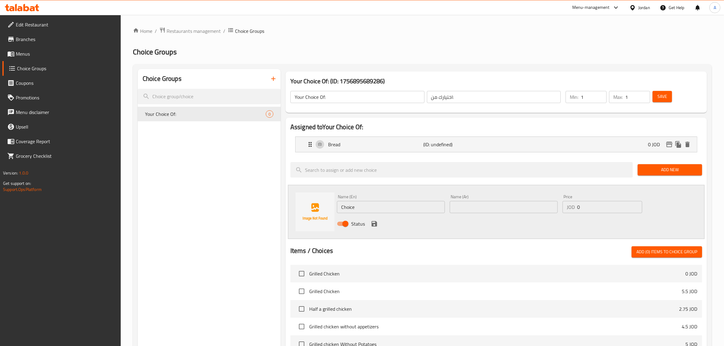
click at [342, 216] on div "Status" at bounding box center [503, 224] width 338 height 16
click at [351, 207] on input "Choice" at bounding box center [391, 207] width 108 height 12
type input "Rice"
click at [457, 210] on input "text" at bounding box center [504, 207] width 108 height 12
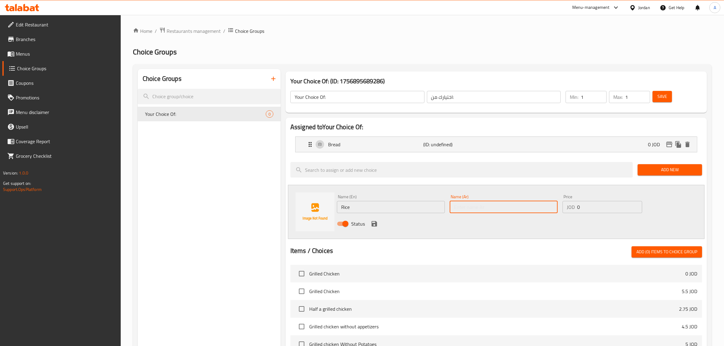
type input "أرز"
click at [371, 226] on icon "save" at bounding box center [373, 223] width 5 height 5
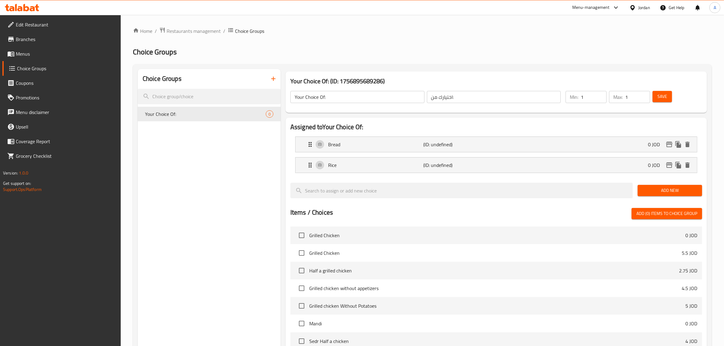
click at [661, 96] on span "Save" at bounding box center [662, 97] width 10 height 8
click at [381, 164] on p "Rice" at bounding box center [375, 164] width 95 height 7
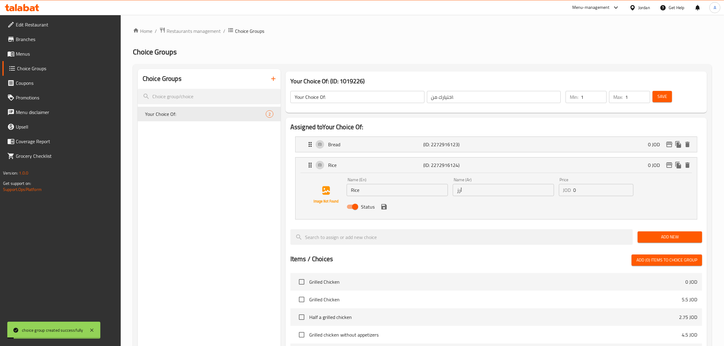
click at [392, 133] on nav "Bread (ID: 2272916123) 0 JOD Name (En) Bread Name (En) Name (Ar) خبز Name (Ar) …" at bounding box center [496, 178] width 412 height 93
click at [393, 147] on p "Bread" at bounding box center [375, 144] width 95 height 7
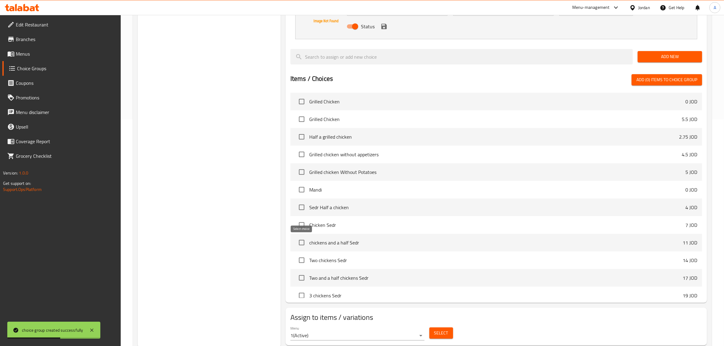
scroll to position [246, 0]
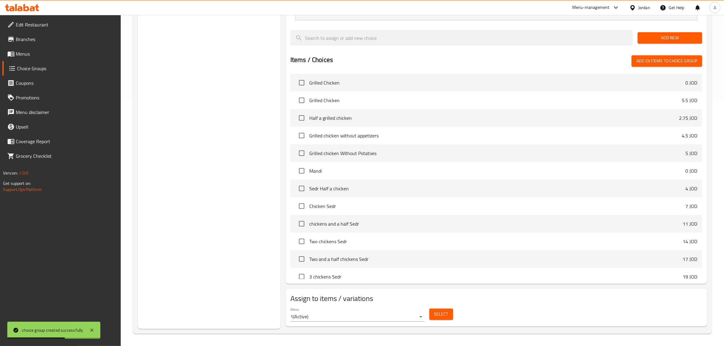
click at [441, 313] on span "Select" at bounding box center [441, 314] width 14 height 8
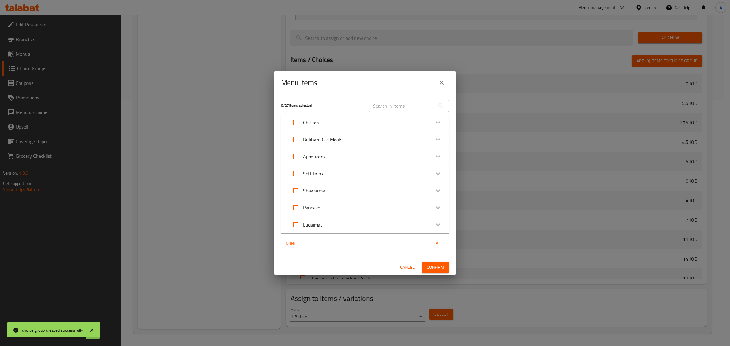
click at [296, 119] on input "Expand" at bounding box center [295, 122] width 15 height 15
checkbox input "true"
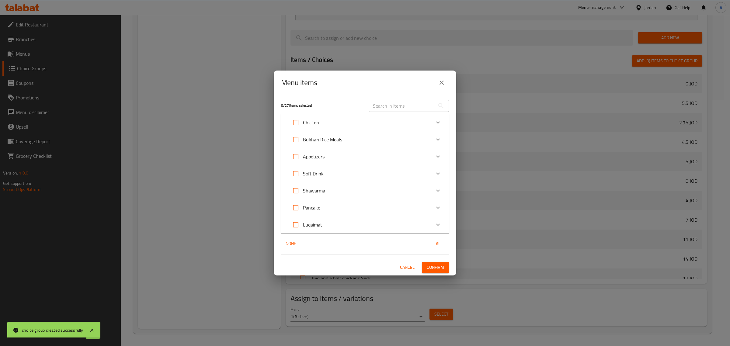
checkbox input "true"
click at [314, 124] on p "Chicken" at bounding box center [311, 122] width 16 height 7
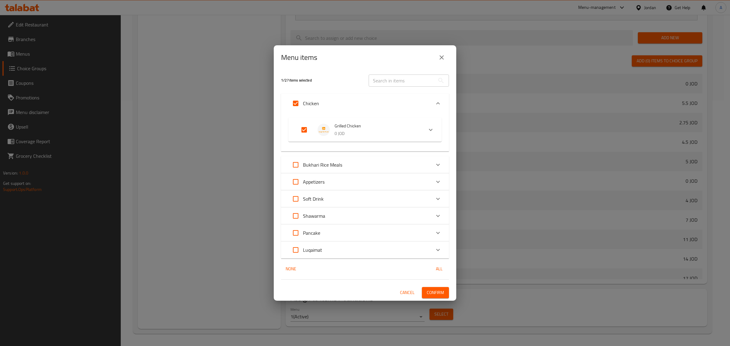
click at [438, 291] on span "Confirm" at bounding box center [434, 293] width 17 height 8
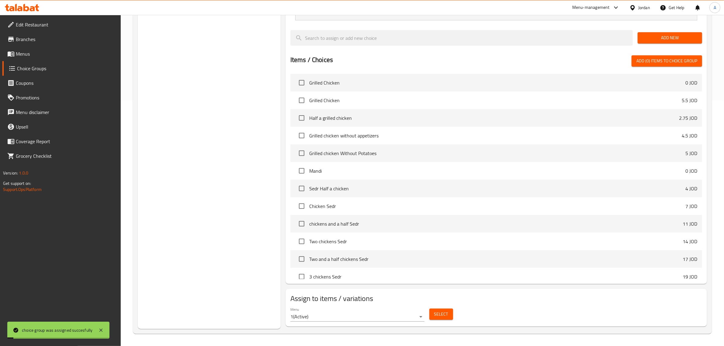
click at [229, 164] on div "Choice Groups Your Choice Of: 2" at bounding box center [209, 75] width 143 height 505
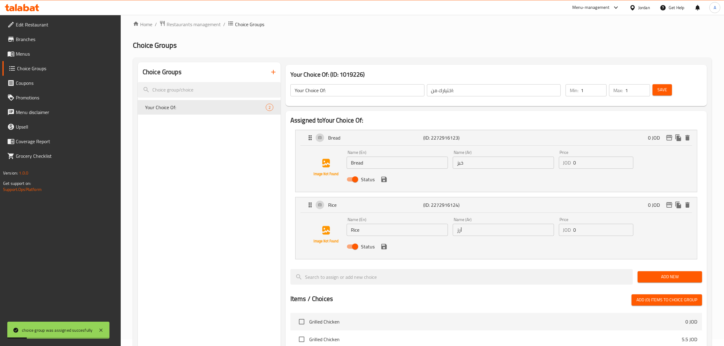
scroll to position [0, 0]
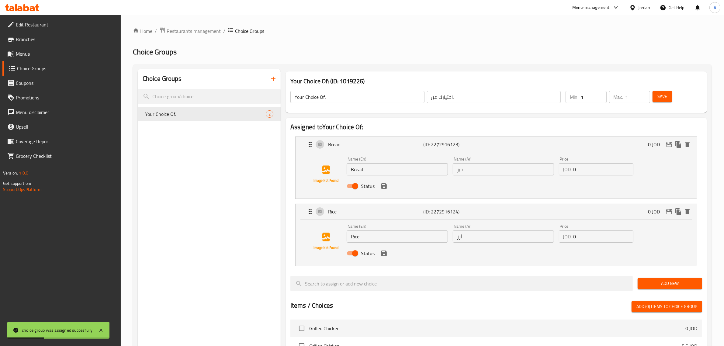
click at [279, 75] on button "button" at bounding box center [273, 78] width 15 height 15
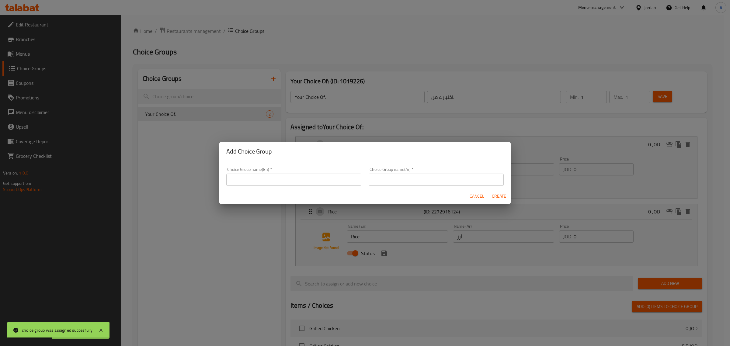
click at [324, 178] on input "text" at bounding box center [293, 180] width 135 height 12
click at [297, 180] on input "Your Choice Of:" at bounding box center [293, 180] width 135 height 12
type input "Your Choice Of:"
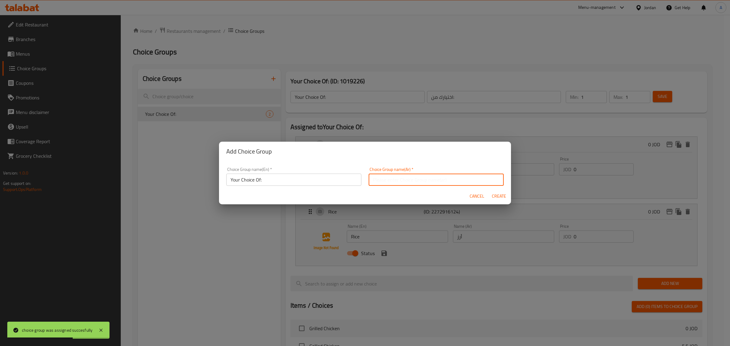
click at [406, 183] on input "text" at bounding box center [435, 180] width 135 height 12
type input "اختيارك من:"
click at [498, 196] on span "Create" at bounding box center [498, 196] width 15 height 8
type input "Your Choice Of:"
type input "اختيارك من:"
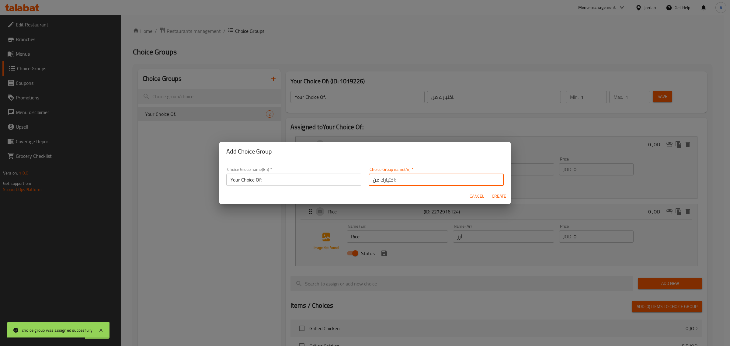
type input "0"
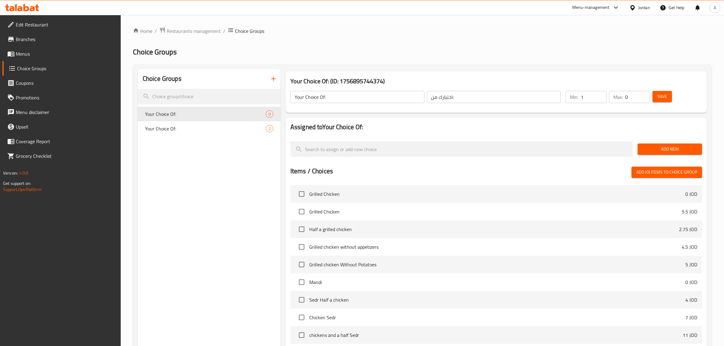
type input "1"
click at [598, 96] on input "1" at bounding box center [594, 97] width 26 height 12
type input "1"
click at [645, 93] on input "1" at bounding box center [637, 97] width 25 height 12
click at [666, 102] on button "Save" at bounding box center [661, 96] width 19 height 11
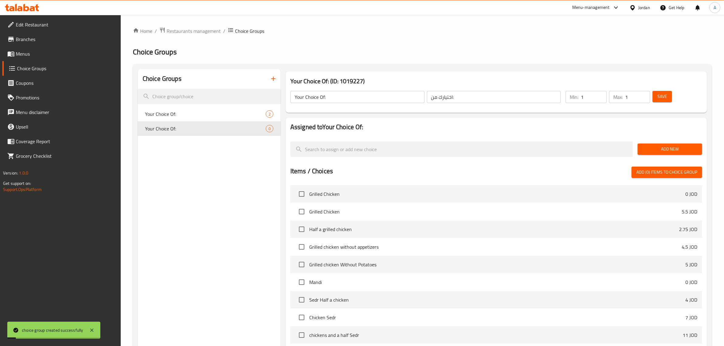
click at [668, 147] on span "Add New" at bounding box center [669, 149] width 55 height 8
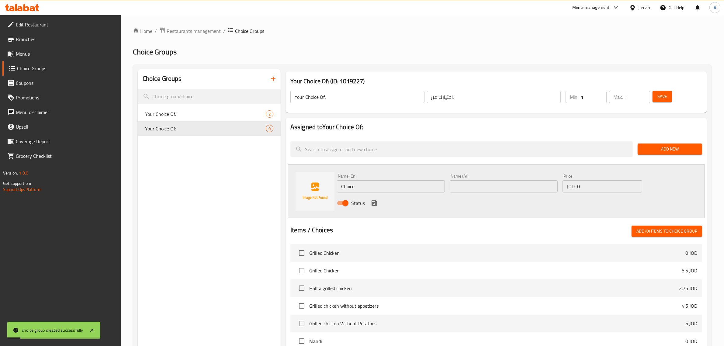
click at [374, 189] on input "Choice" at bounding box center [391, 186] width 108 height 12
type input "Chicken"
click at [465, 192] on input "text" at bounding box center [504, 186] width 108 height 12
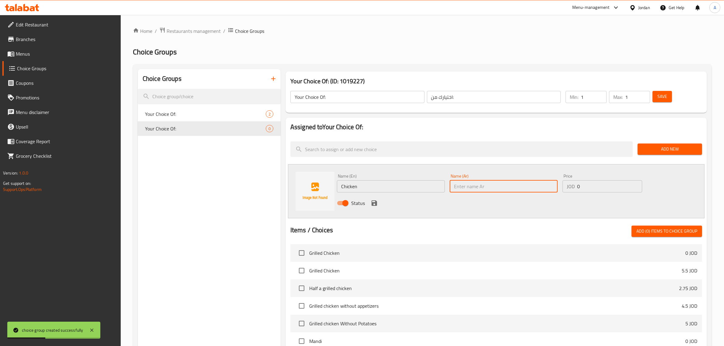
type input "دجاج"
click at [374, 206] on icon "save" at bounding box center [374, 202] width 7 height 7
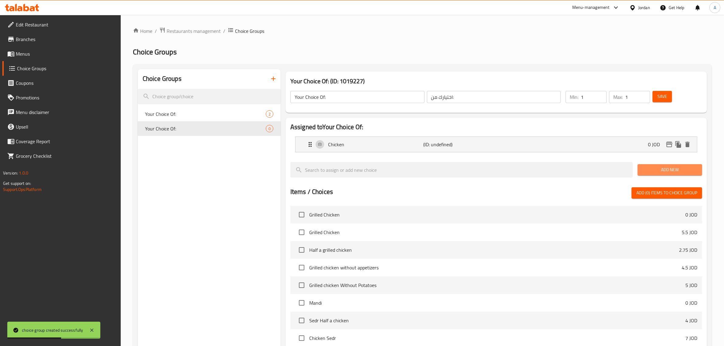
click at [662, 167] on span "Add New" at bounding box center [669, 170] width 55 height 8
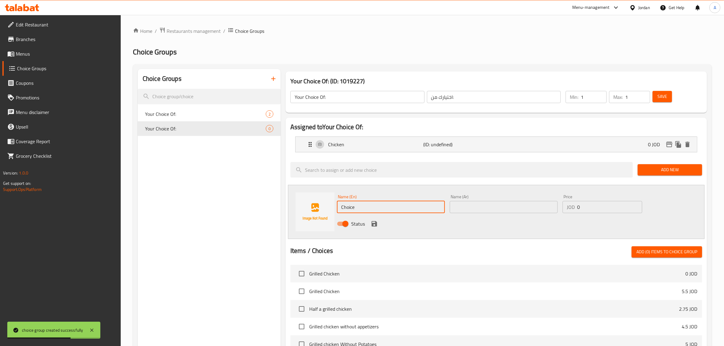
click at [388, 204] on input "Choice" at bounding box center [391, 207] width 108 height 12
type input "Meat"
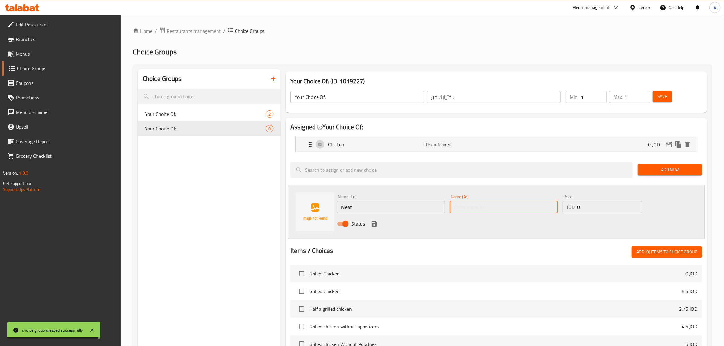
click at [495, 206] on input "text" at bounding box center [504, 207] width 108 height 12
type input "لحم"
click at [375, 223] on icon "save" at bounding box center [373, 223] width 5 height 5
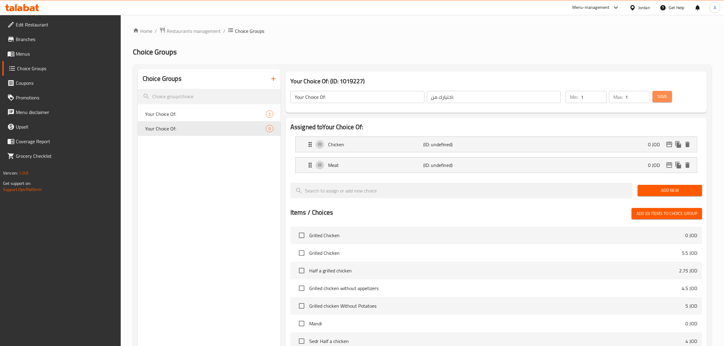
click at [668, 99] on button "Save" at bounding box center [661, 96] width 19 height 11
click at [342, 164] on p "Meat" at bounding box center [375, 164] width 95 height 7
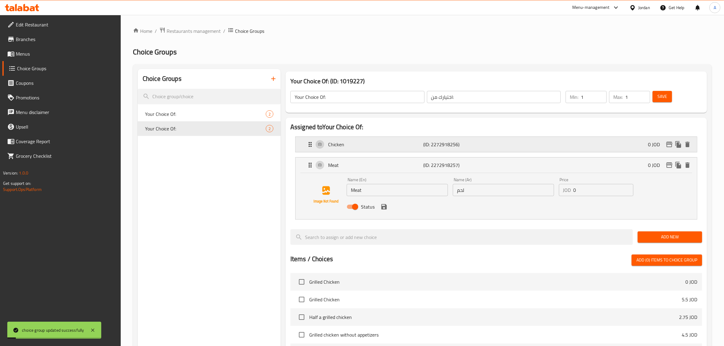
click at [359, 145] on p "Chicken" at bounding box center [375, 144] width 95 height 7
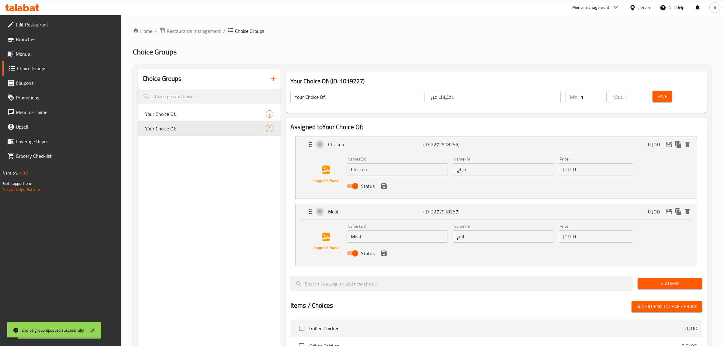
click at [226, 235] on div "Choice Groups Your Choice Of: 2 Your Choice Of: 2" at bounding box center [209, 321] width 143 height 505
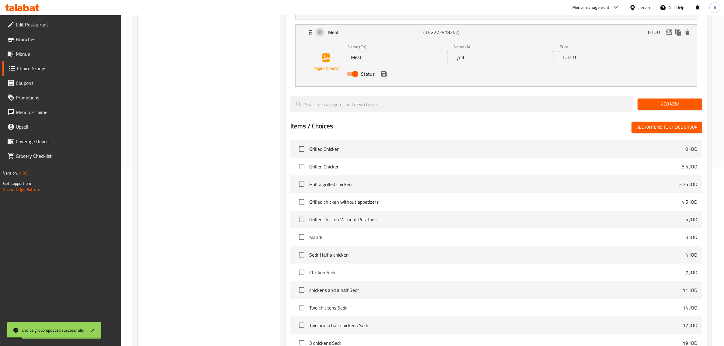
scroll to position [246, 0]
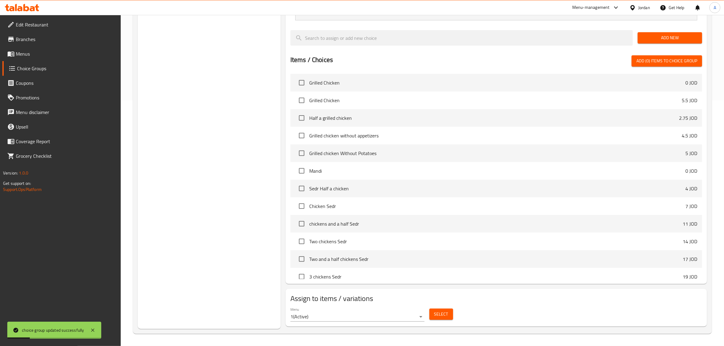
click at [435, 316] on span "Select" at bounding box center [441, 314] width 14 height 8
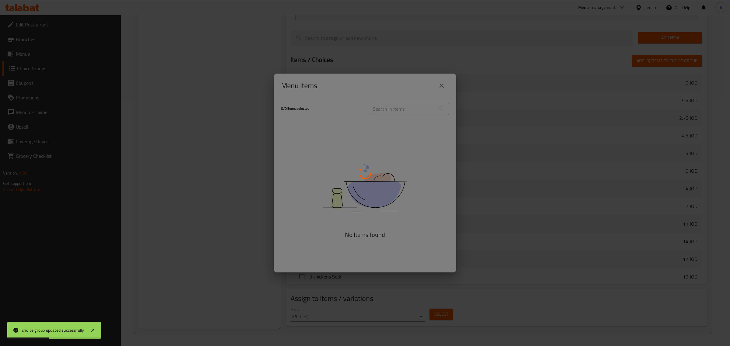
click at [336, 87] on div at bounding box center [365, 173] width 730 height 346
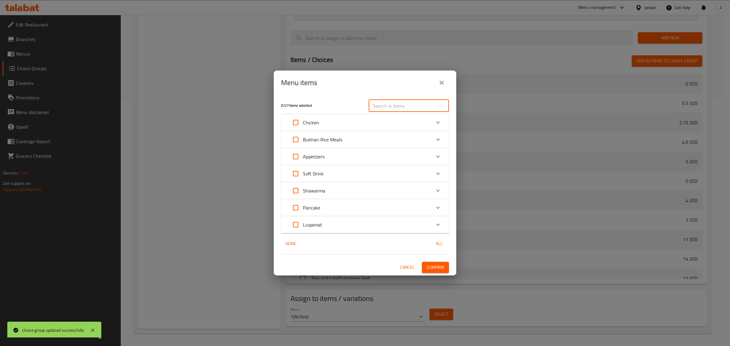
click at [396, 107] on input "text" at bounding box center [401, 106] width 66 height 12
paste input "Biryani"
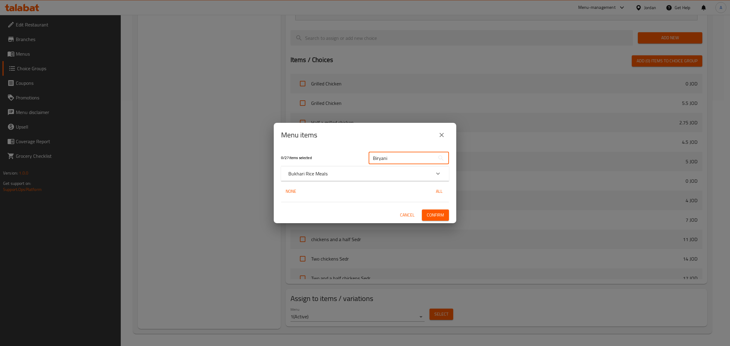
type input "Biryani"
click at [343, 172] on div "Bukhari Rice Meals" at bounding box center [359, 173] width 142 height 7
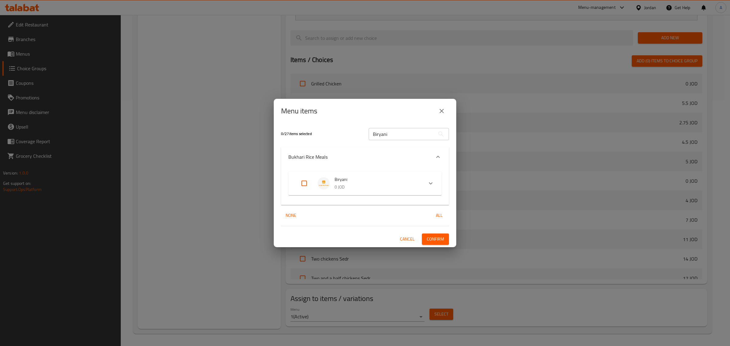
click at [309, 183] on input "Expand" at bounding box center [304, 183] width 15 height 15
checkbox input "true"
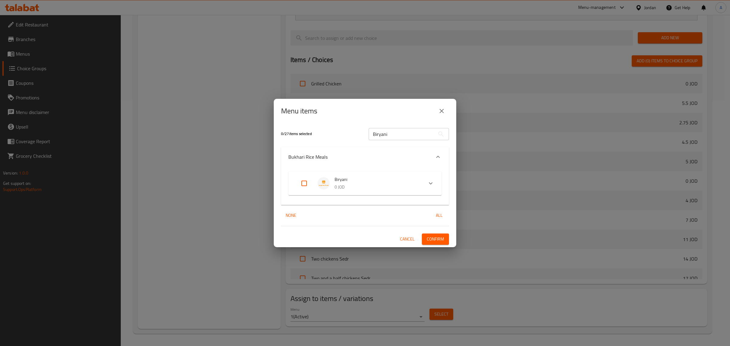
checkbox input "true"
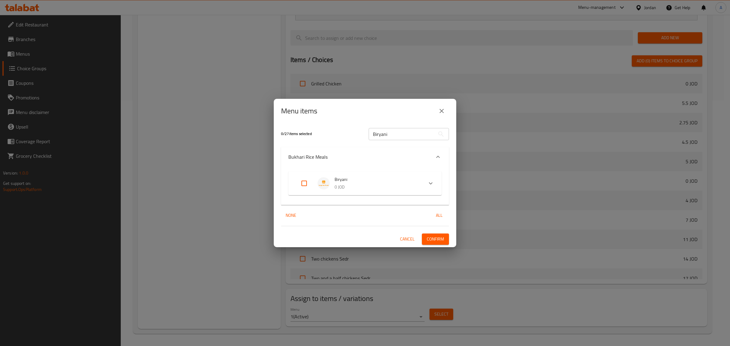
checkbox input "true"
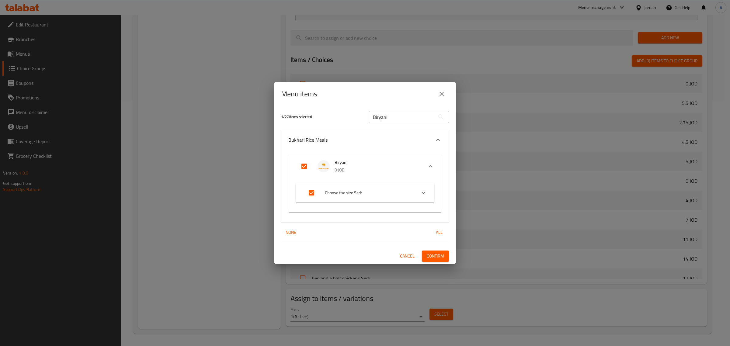
click at [434, 259] on span "Confirm" at bounding box center [434, 256] width 17 height 8
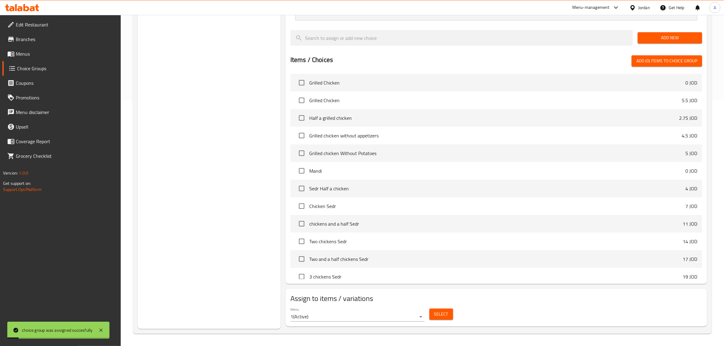
click at [236, 150] on div "Choice Groups Your Choice Of: 2 Your Choice Of: 2" at bounding box center [209, 75] width 143 height 505
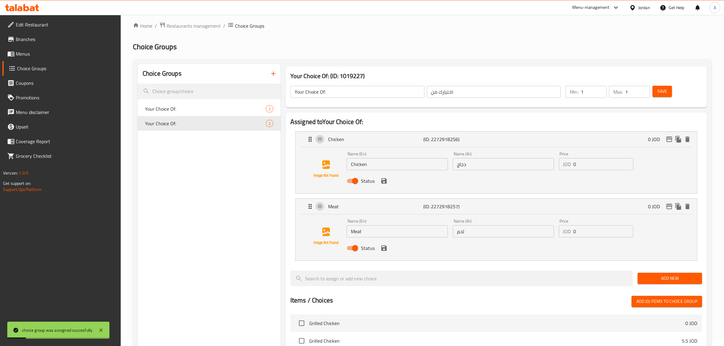
scroll to position [0, 0]
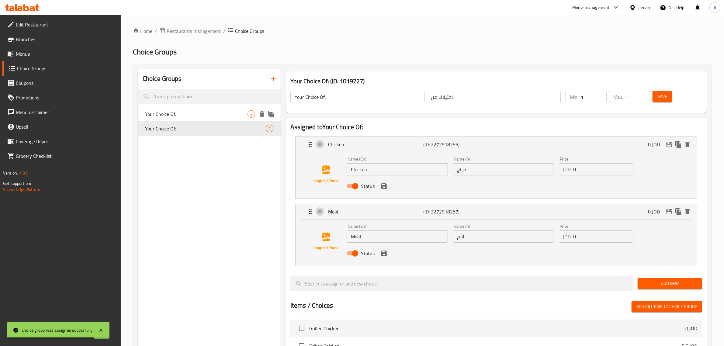
click at [180, 116] on span "Your Choice Of:" at bounding box center [196, 113] width 102 height 7
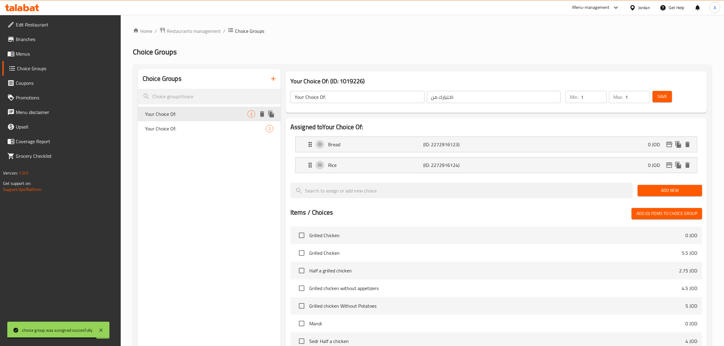
type input "Your Choice Of:"
type input "اختيارك من:"
click at [212, 124] on div "Your Choice Of: 2" at bounding box center [209, 128] width 143 height 15
type input "Your Choice Of:"
type input "اختيارك من:"
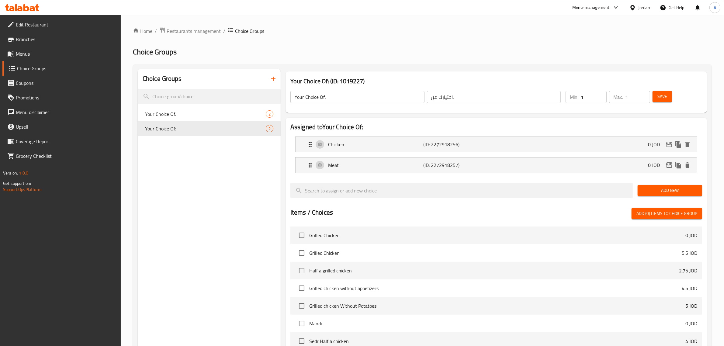
click at [43, 56] on span "Menus" at bounding box center [66, 53] width 100 height 7
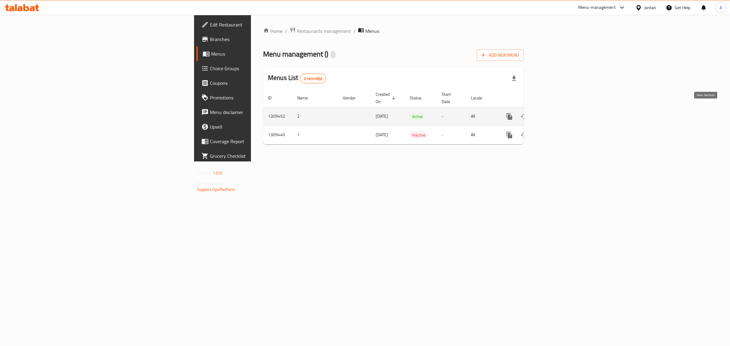
click at [557, 113] on icon "enhanced table" at bounding box center [552, 116] width 7 height 7
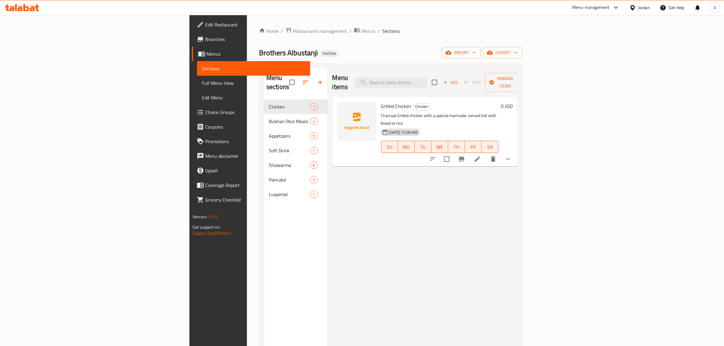
drag, startPoint x: 409, startPoint y: 48, endPoint x: 424, endPoint y: 52, distance: 15.6
click at [409, 48] on div "Brothers Albustanji Inactive import export" at bounding box center [390, 52] width 263 height 11
click at [427, 80] on input "search" at bounding box center [391, 82] width 72 height 11
paste input "Classic Pancake"
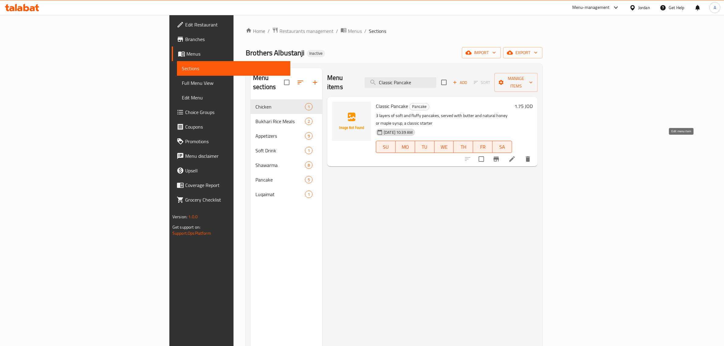
type input "Classic Pancake"
click at [516, 155] on icon at bounding box center [511, 158] width 7 height 7
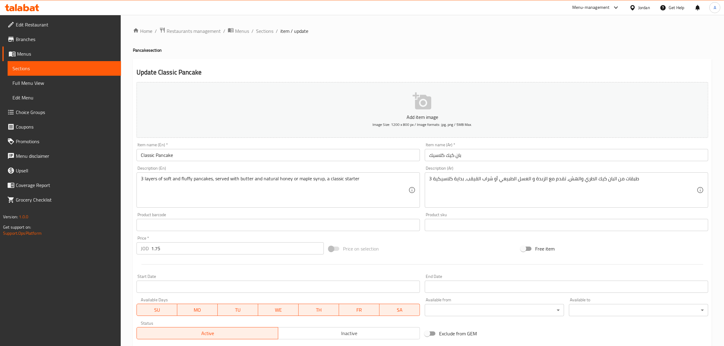
click at [343, 55] on div "Home / Restaurants management / Menus / Sections / item / update Pancake sectio…" at bounding box center [422, 222] width 579 height 390
click at [260, 28] on span "Sections" at bounding box center [264, 30] width 17 height 7
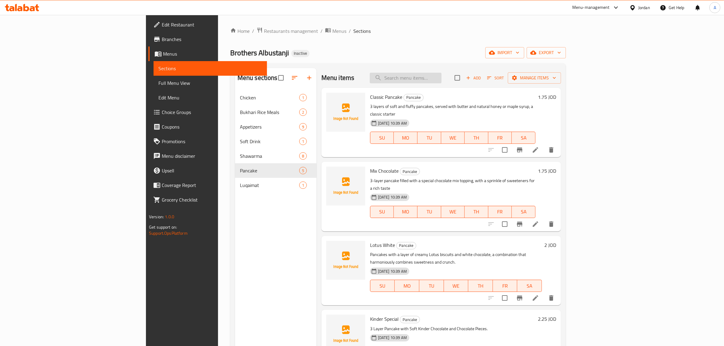
click at [441, 79] on input "search" at bounding box center [406, 78] width 72 height 11
paste input "341509366"
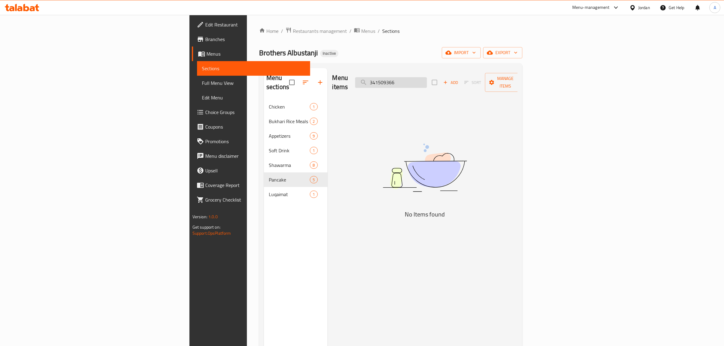
paste input "Classic Pancake"
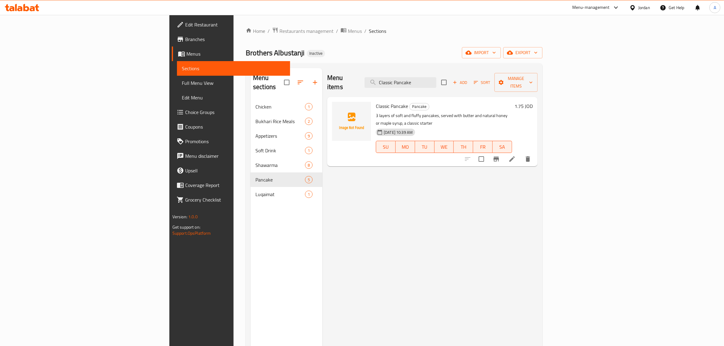
type input "Classic Pancake"
click at [433, 44] on div "Home / Restaurants management / Menus / Sections Brothers Albustanji Inactive i…" at bounding box center [394, 223] width 297 height 392
click at [446, 112] on p "3 layers of soft and fluffy pancakes, served with butter and natural honey or m…" at bounding box center [444, 119] width 136 height 15
drag, startPoint x: 446, startPoint y: 109, endPoint x: 454, endPoint y: 109, distance: 8.5
click at [454, 112] on p "3 layers of soft and fluffy pancakes, served with butter and natural honey or m…" at bounding box center [444, 119] width 136 height 15
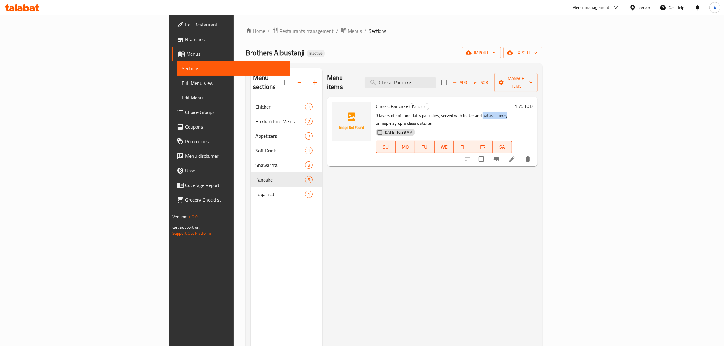
copy p "natural honey"
click at [520, 154] on li at bounding box center [511, 159] width 17 height 11
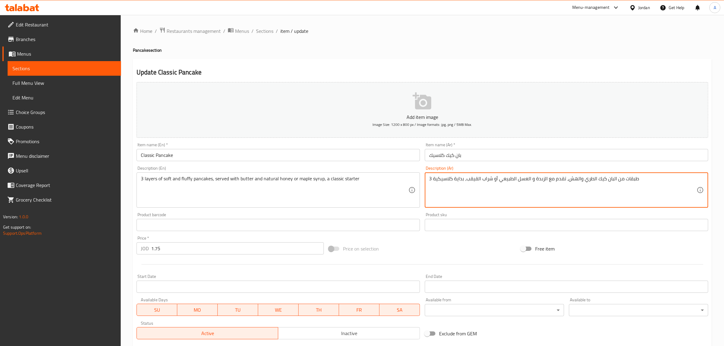
drag, startPoint x: 524, startPoint y: 180, endPoint x: 508, endPoint y: 177, distance: 17.0
click at [508, 177] on textarea "3 طبقات من البان كيك الطري والهش، تقدم مع الزبدة و العسل الطبيعي أو شراب القيقب…" at bounding box center [562, 190] width 267 height 29
click at [486, 180] on textarea "3 طبقات من البان كيك الطري والهش، تقدم مع الزبدة و العسل الطبيعي أو شراب القيقب…" at bounding box center [562, 190] width 267 height 29
drag, startPoint x: 486, startPoint y: 180, endPoint x: 473, endPoint y: 180, distance: 13.4
click at [473, 180] on textarea "3 طبقات من البان كيك الطري والهش، تقدم مع الزبدة و العسل الطبيعي أو شراب القيقب…" at bounding box center [562, 190] width 267 height 29
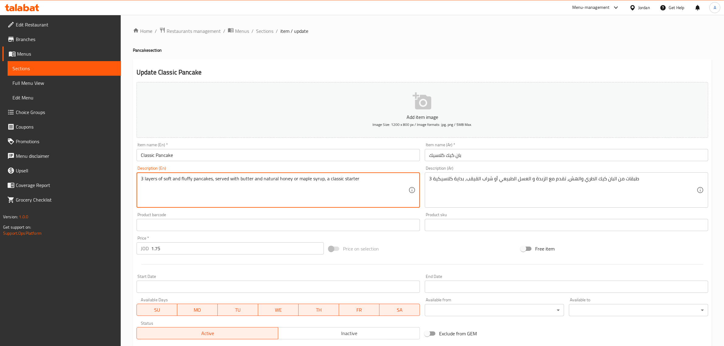
drag, startPoint x: 298, startPoint y: 180, endPoint x: 313, endPoint y: 180, distance: 15.5
click at [313, 180] on textarea "3 layers of soft and fluffy pancakes, served with butter and natural honey or m…" at bounding box center [274, 190] width 267 height 29
click at [410, 55] on div "Home / Restaurants management / Menus / Sections / item / update Pancake sectio…" at bounding box center [422, 222] width 579 height 390
click at [332, 177] on textarea "3 layers of soft and fluffy pancakes, served with butter and natural honey or m…" at bounding box center [274, 190] width 267 height 29
drag, startPoint x: 332, startPoint y: 177, endPoint x: 347, endPoint y: 175, distance: 15.0
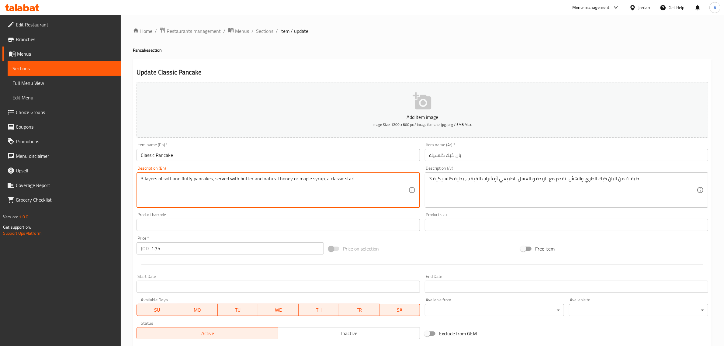
click at [347, 175] on div "3 layers of soft and fluffy pancakes, served with butter and natural honey or m…" at bounding box center [277, 189] width 283 height 35
type textarea "3 layers of soft and fluffy pancakes, served with butter and natural honey or m…"
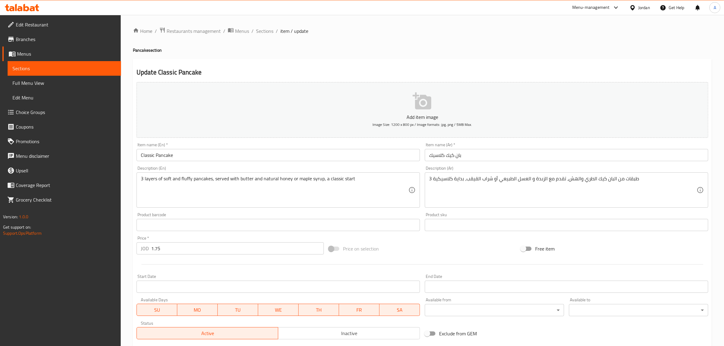
click at [406, 51] on h4 "Pancake section" at bounding box center [422, 50] width 579 height 6
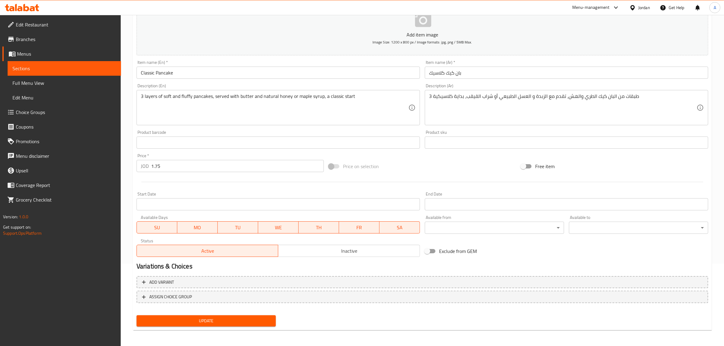
click at [251, 325] on button "Update" at bounding box center [205, 320] width 139 height 11
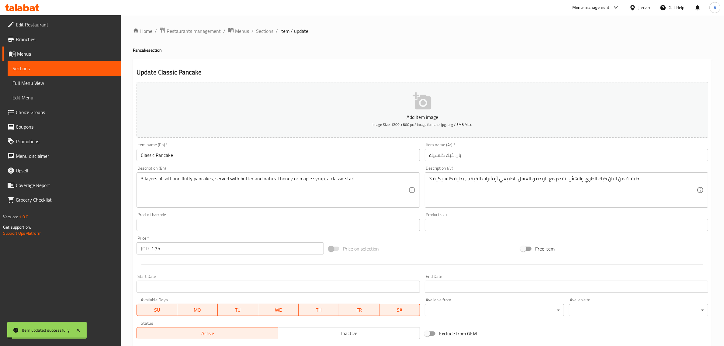
drag, startPoint x: 263, startPoint y: 33, endPoint x: 253, endPoint y: 2, distance: 32.8
click at [263, 33] on span "Sections" at bounding box center [264, 30] width 17 height 7
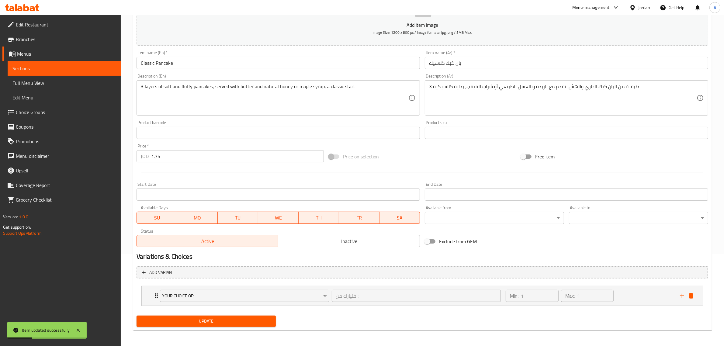
scroll to position [93, 0]
click at [657, 294] on div "Min: 1 ​ Max: 1 ​" at bounding box center [589, 294] width 174 height 19
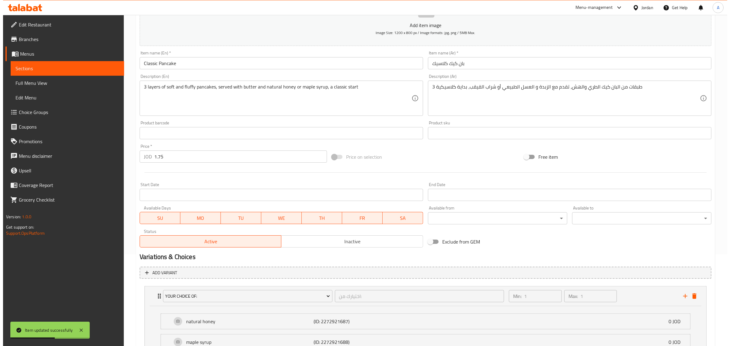
scroll to position [0, 0]
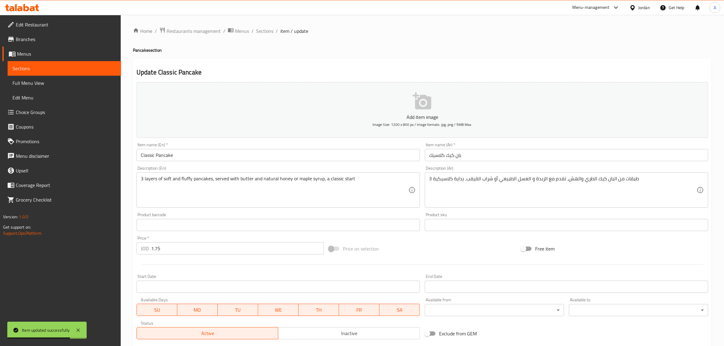
click at [263, 26] on div "Home / Restaurants management / Menus / Sections / item / update Pancake sectio…" at bounding box center [422, 254] width 603 height 478
click at [263, 27] on span "Sections" at bounding box center [264, 30] width 17 height 7
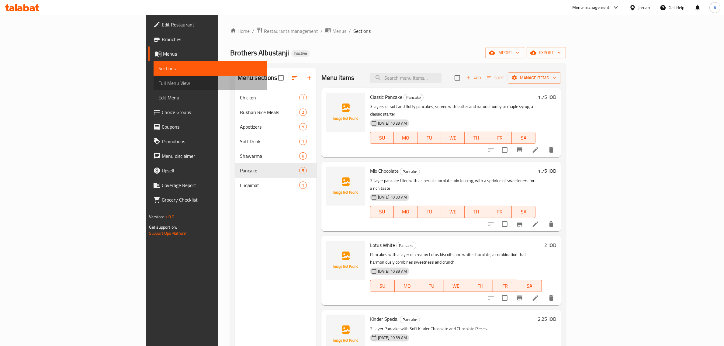
click at [154, 88] on link "Full Menu View" at bounding box center [210, 83] width 113 height 15
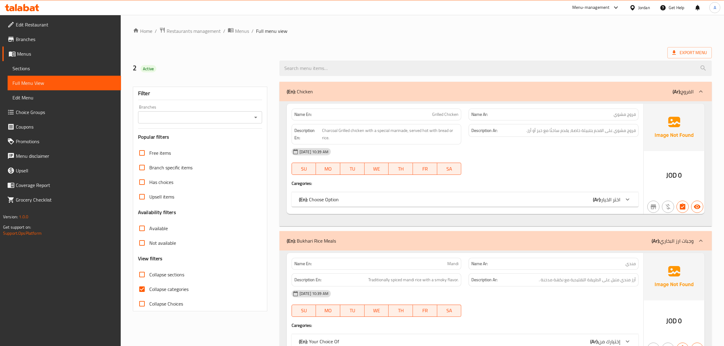
click at [178, 285] on span "Collapse categories" at bounding box center [168, 288] width 39 height 7
click at [149, 285] on input "Collapse categories" at bounding box center [142, 289] width 15 height 15
checkbox input "false"
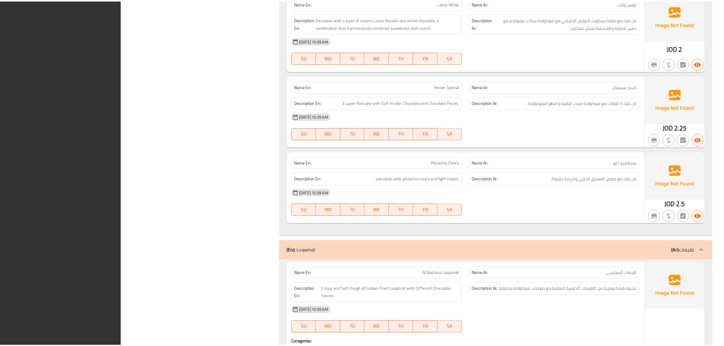
scroll to position [4410, 0]
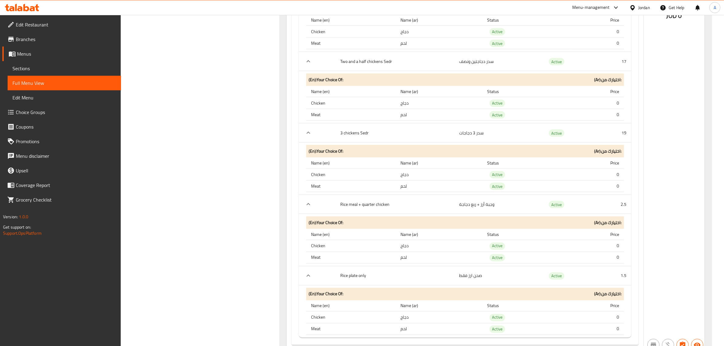
scroll to position [1330, 0]
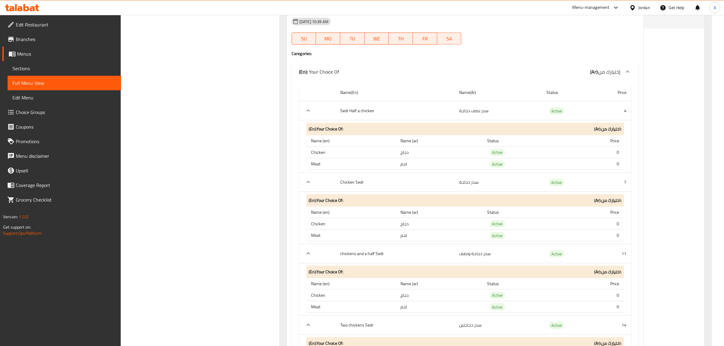
scroll to position [722, 0]
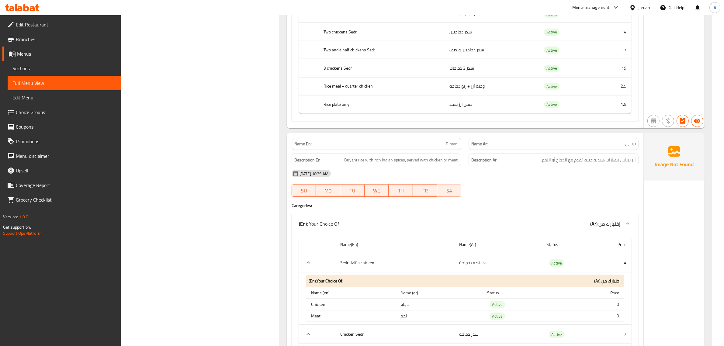
click at [452, 147] on span "Biryani" at bounding box center [452, 144] width 13 height 6
copy span "Biryani"
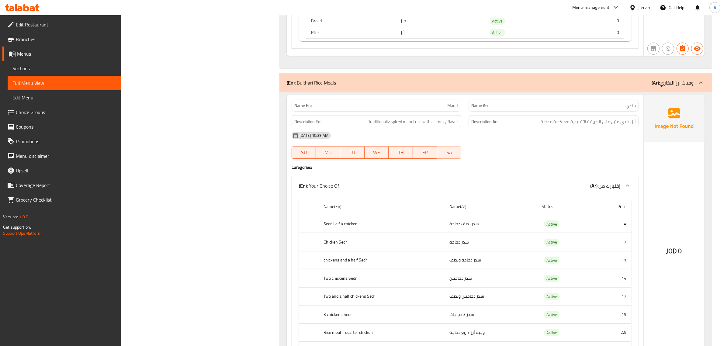
scroll to position [456, 0]
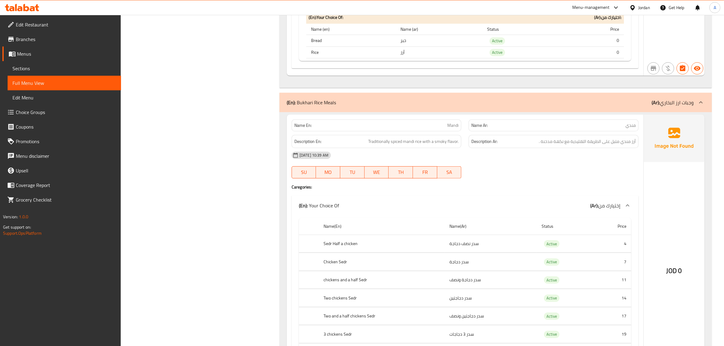
click at [47, 72] on span "Sections" at bounding box center [64, 68] width 104 height 7
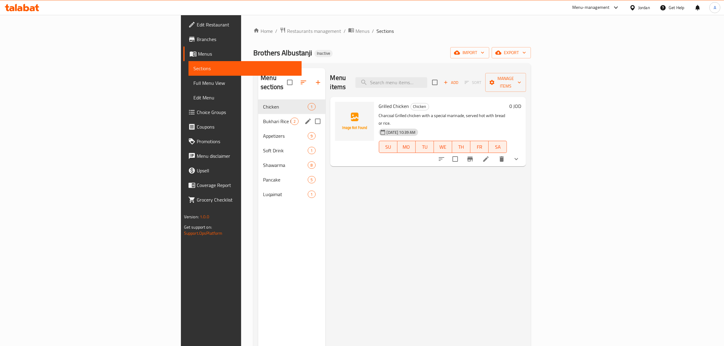
click at [263, 118] on span "Bukhari Rice Meals" at bounding box center [277, 121] width 28 height 7
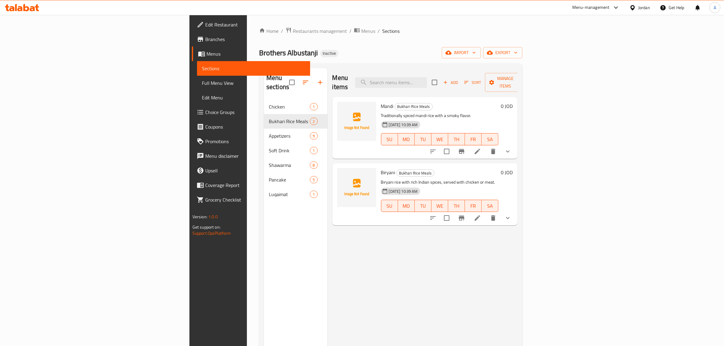
click at [515, 211] on button "show more" at bounding box center [507, 218] width 15 height 15
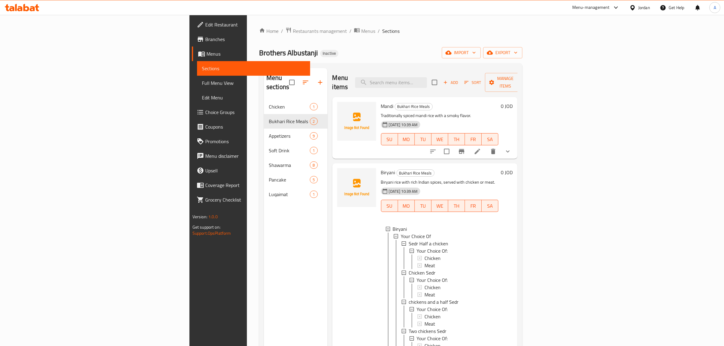
click at [512, 181] on div "0 JOD" at bounding box center [505, 326] width 14 height 317
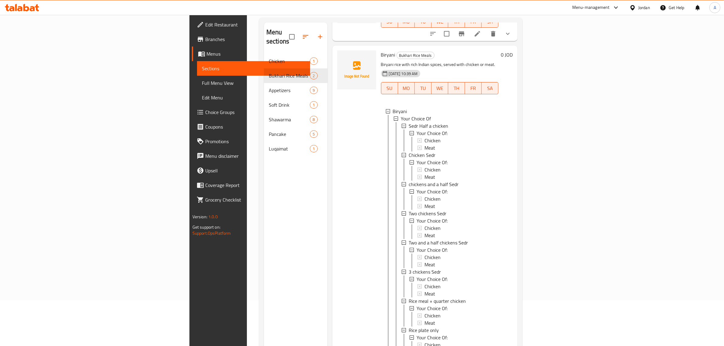
scroll to position [85, 0]
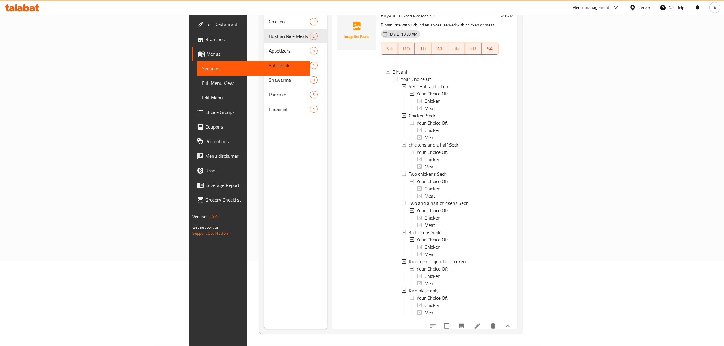
click at [264, 172] on div "Menu sections Chicken 1 Bukhari Rice Meals 2 Appetizers 9 Soft Drink 1 Shawarma…" at bounding box center [296, 156] width 64 height 346
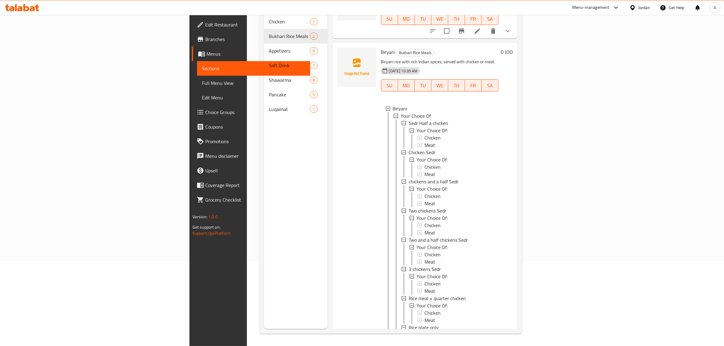
scroll to position [72, 0]
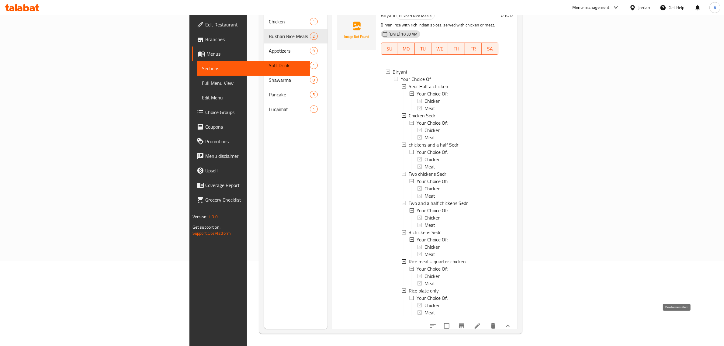
click at [497, 323] on icon "delete" at bounding box center [492, 325] width 7 height 7
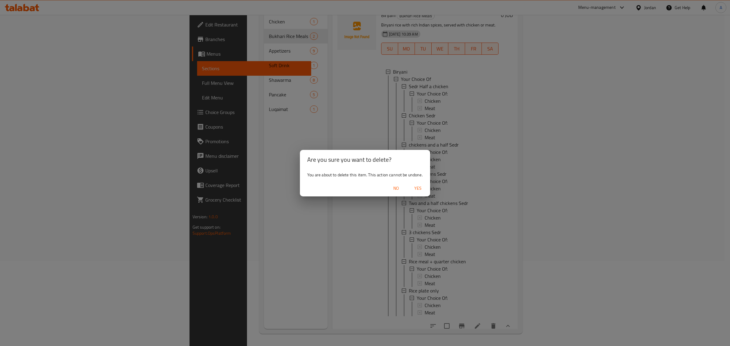
click at [419, 189] on span "Yes" at bounding box center [417, 189] width 15 height 8
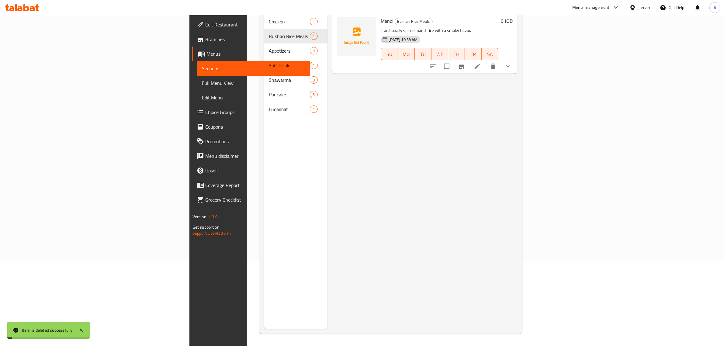
scroll to position [0, 0]
click at [264, 164] on div "Menu sections Chicken 1 Bukhari Rice Meals 1 Appetizers 9 Soft Drink 1 Shawarma…" at bounding box center [296, 156] width 64 height 346
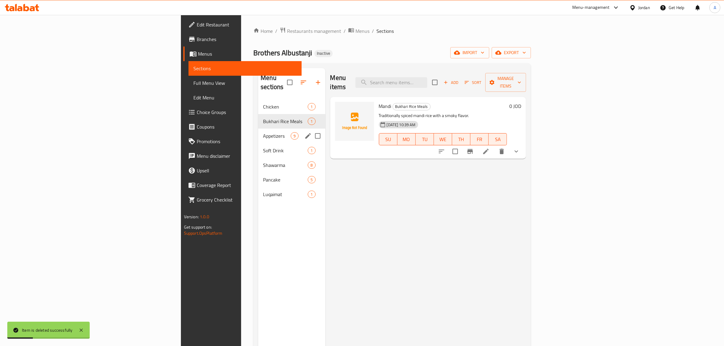
click at [263, 132] on span "Appetizers" at bounding box center [277, 135] width 28 height 7
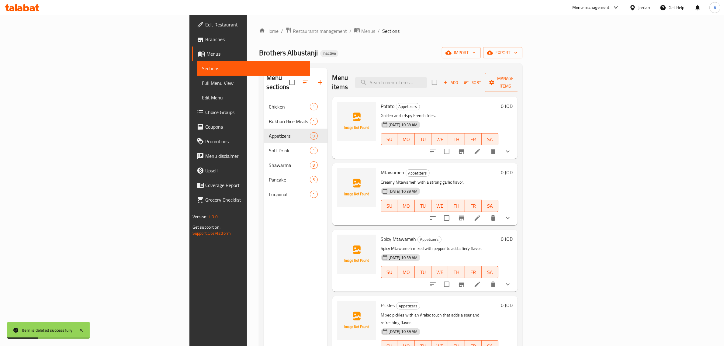
click at [197, 90] on link "Edit Menu" at bounding box center [253, 97] width 113 height 15
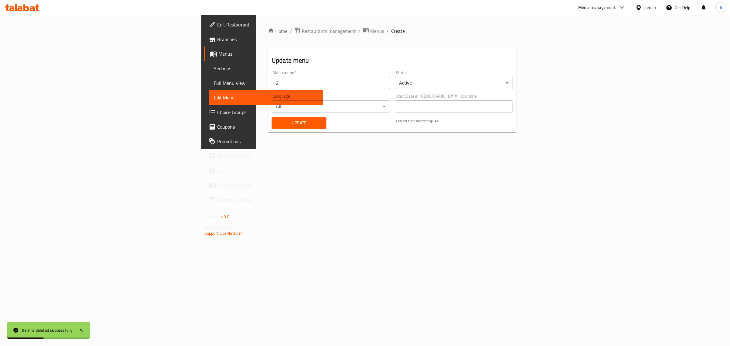
click at [214, 83] on span "Full Menu View" at bounding box center [266, 82] width 105 height 7
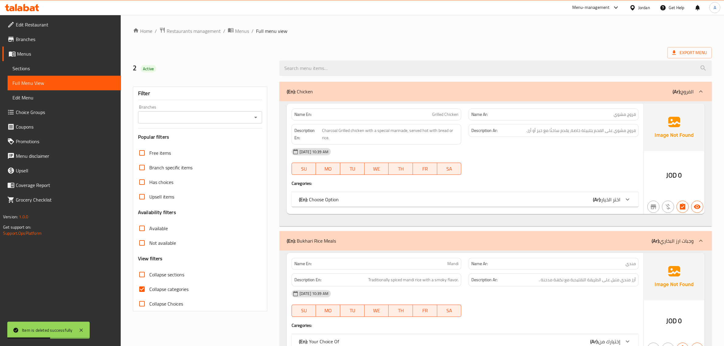
click at [169, 292] on span "Collapse categories" at bounding box center [168, 288] width 39 height 7
click at [149, 292] on input "Collapse categories" at bounding box center [142, 289] width 15 height 15
checkbox input "false"
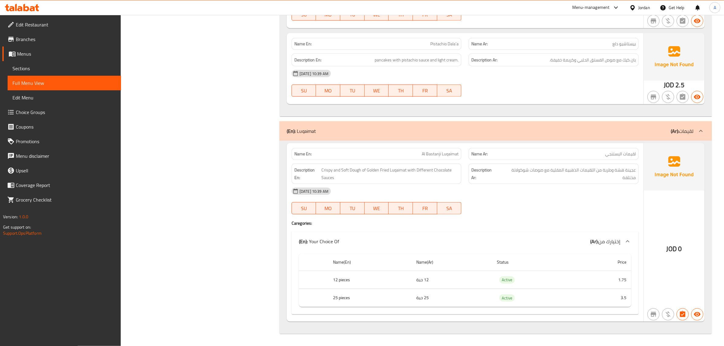
scroll to position [3693, 0]
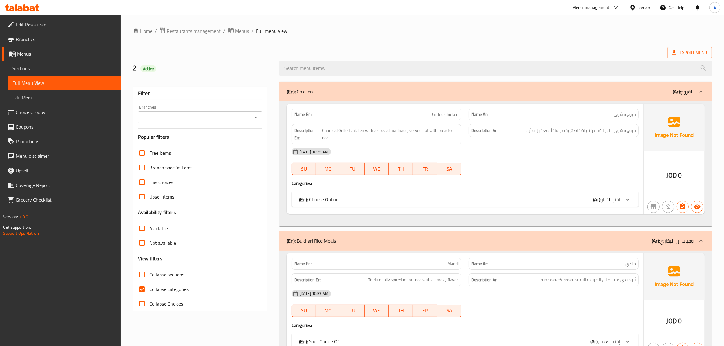
click at [141, 288] on input "Collapse categories" at bounding box center [142, 289] width 15 height 15
checkbox input "false"
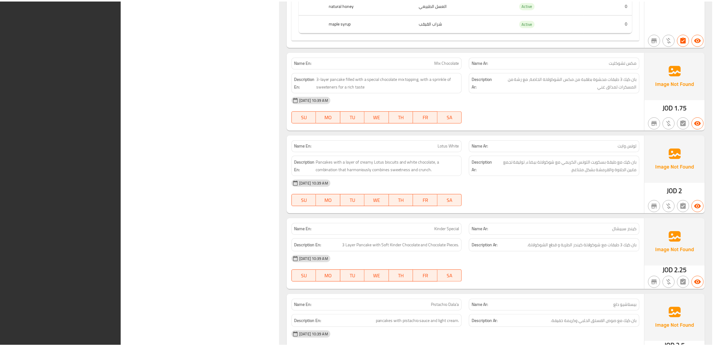
scroll to position [3693, 0]
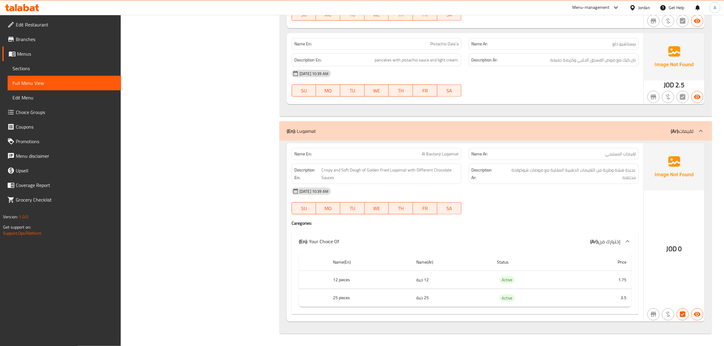
click at [33, 24] on span "Edit Restaurant" at bounding box center [66, 24] width 100 height 7
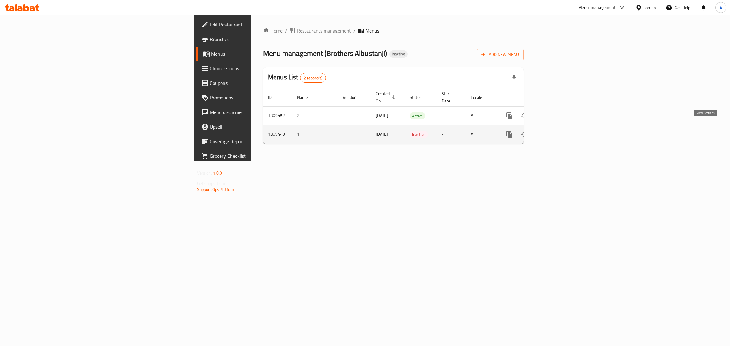
click at [557, 131] on icon "enhanced table" at bounding box center [552, 134] width 7 height 7
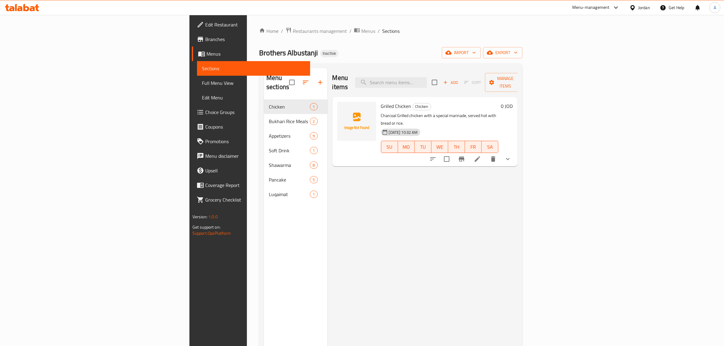
click at [202, 65] on span "Sections" at bounding box center [254, 68] width 104 height 7
click at [206, 50] on span "Menus" at bounding box center [255, 53] width 99 height 7
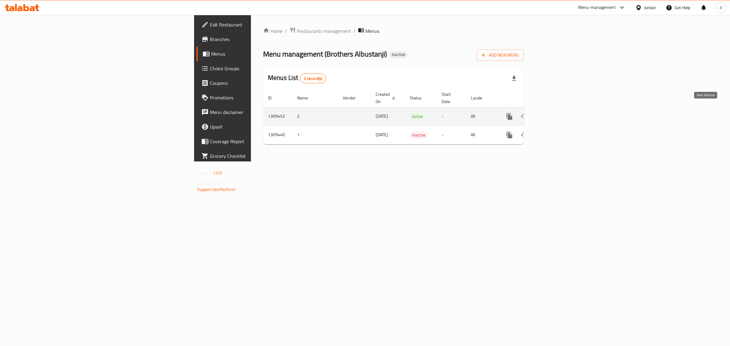
click at [560, 109] on link "enhanced table" at bounding box center [553, 116] width 15 height 15
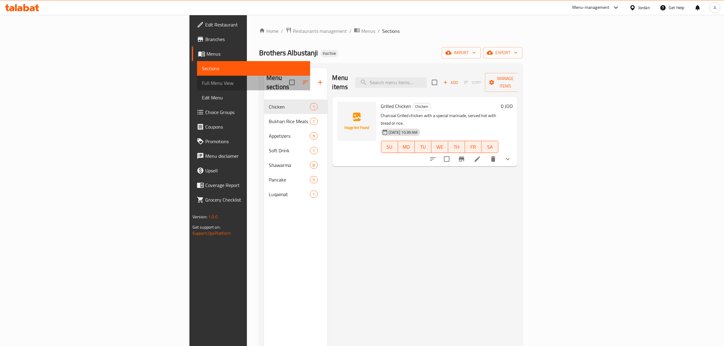
drag, startPoint x: 42, startPoint y: 83, endPoint x: 562, endPoint y: 0, distance: 527.2
click at [202, 83] on span "Full Menu View" at bounding box center [254, 82] width 104 height 7
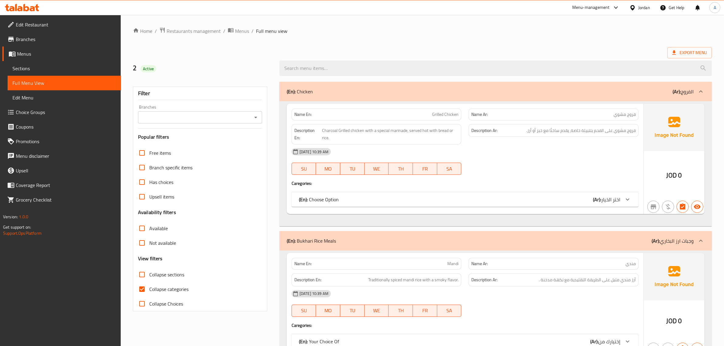
click at [360, 27] on ol "Home / Restaurants management / Menus / Full menu view" at bounding box center [422, 31] width 579 height 8
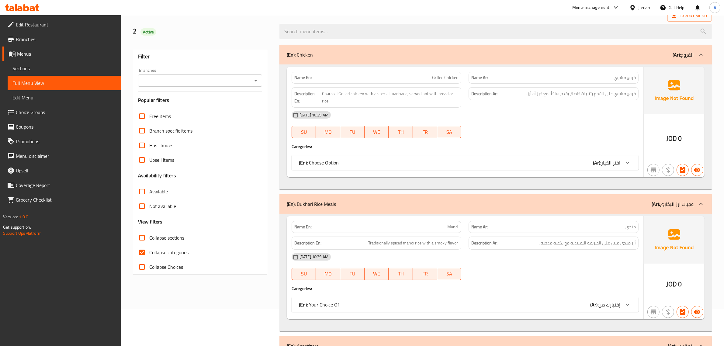
scroll to position [38, 0]
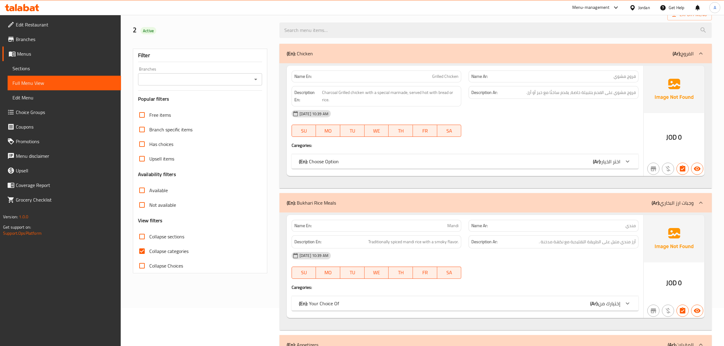
click at [177, 248] on span "Collapse categories" at bounding box center [168, 250] width 39 height 7
click at [149, 248] on input "Collapse categories" at bounding box center [142, 251] width 15 height 15
checkbox input "false"
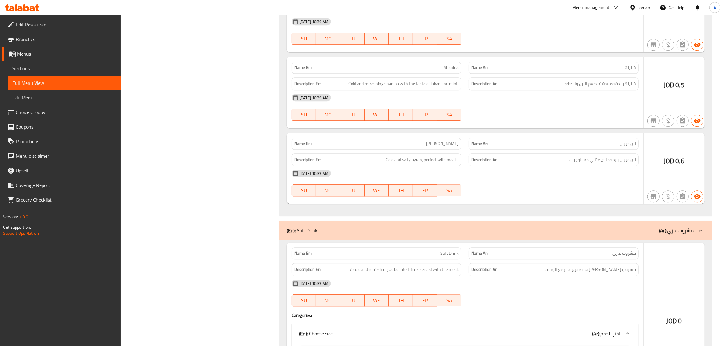
scroll to position [1862, 0]
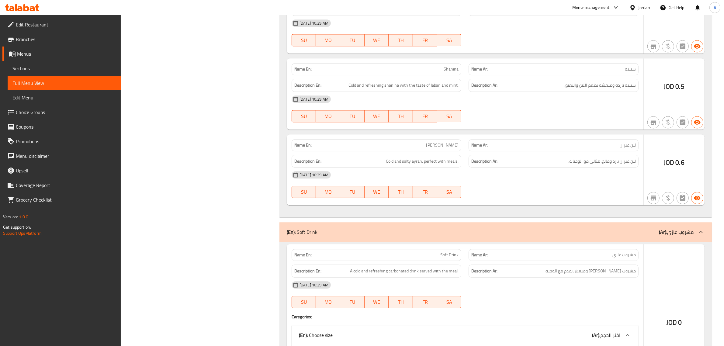
click at [447, 148] on span "[PERSON_NAME]" at bounding box center [442, 145] width 33 height 6
copy span "[PERSON_NAME]"
click at [28, 70] on span "Sections" at bounding box center [64, 68] width 104 height 7
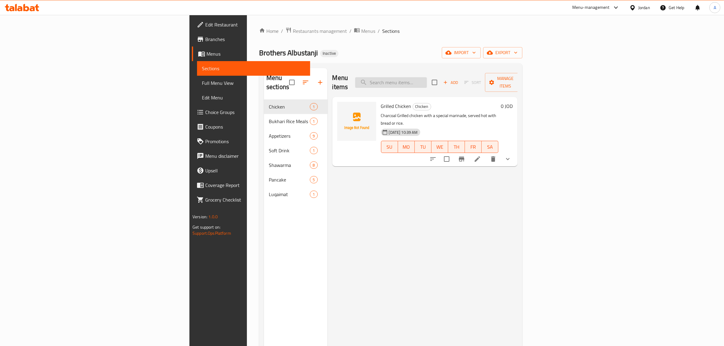
click at [427, 78] on input "search" at bounding box center [391, 82] width 72 height 11
paste input "[PERSON_NAME]"
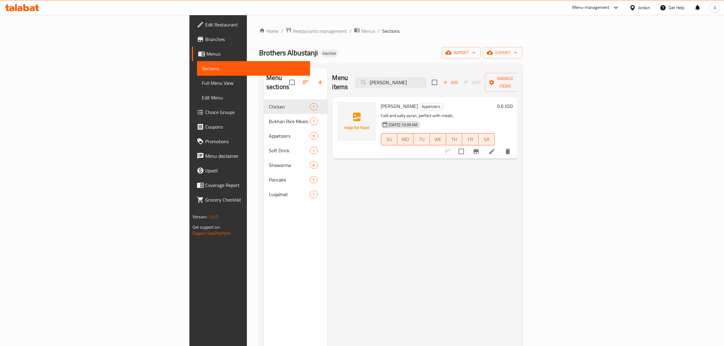
type input "[PERSON_NAME]"
click at [495, 149] on icon at bounding box center [491, 151] width 5 height 5
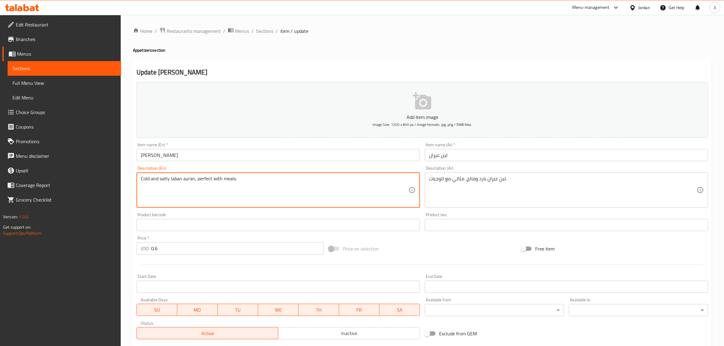
type textarea "Cold and salty laban ayran, perfect with meals."
click at [355, 50] on h4 "Appetizers section" at bounding box center [422, 50] width 579 height 6
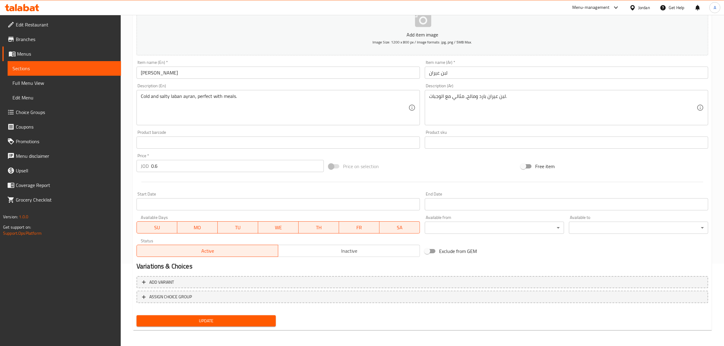
click at [247, 320] on span "Update" at bounding box center [205, 321] width 129 height 8
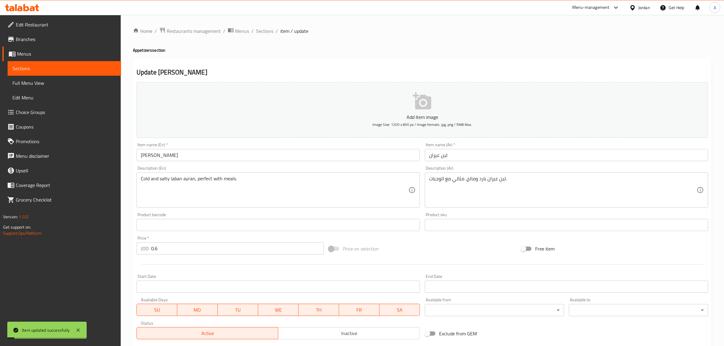
click at [35, 71] on span "Sections" at bounding box center [64, 68] width 104 height 7
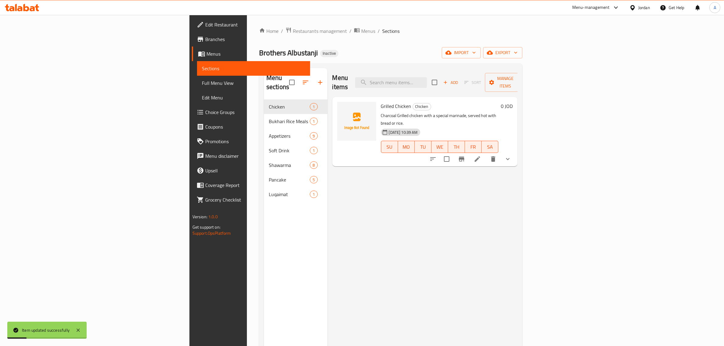
click at [202, 83] on span "Full Menu View" at bounding box center [254, 82] width 104 height 7
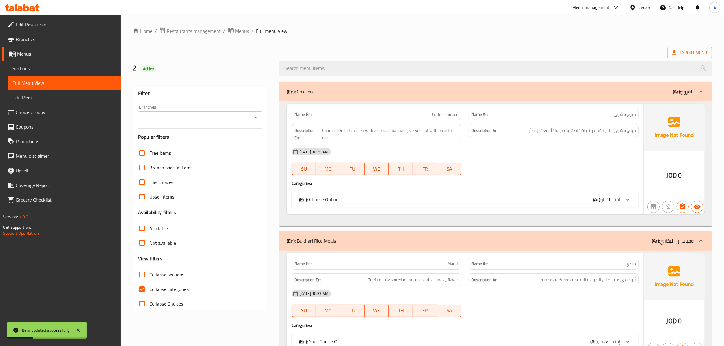
click at [157, 297] on label "Collapse Choices" at bounding box center [159, 303] width 48 height 15
click at [149, 297] on input "Collapse Choices" at bounding box center [142, 303] width 15 height 15
checkbox input "true"
click at [160, 289] on span "Collapse categories" at bounding box center [168, 288] width 39 height 7
click at [149, 289] on input "Collapse categories" at bounding box center [142, 289] width 15 height 15
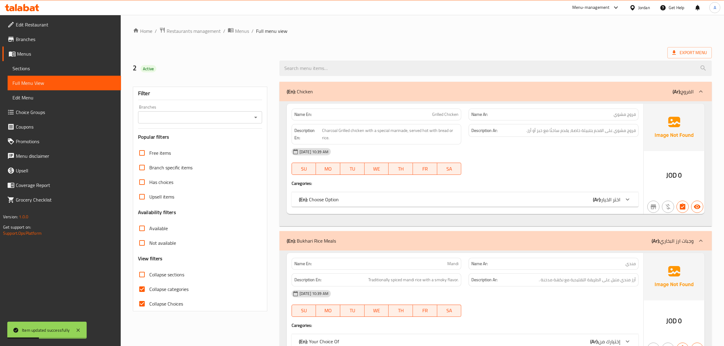
checkbox input "false"
click at [151, 299] on label "Collapse Choices" at bounding box center [159, 303] width 48 height 15
click at [149, 299] on input "Collapse Choices" at bounding box center [142, 303] width 15 height 15
checkbox input "false"
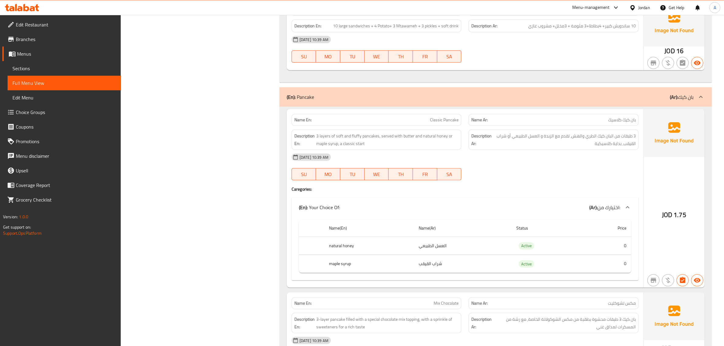
scroll to position [3174, 0]
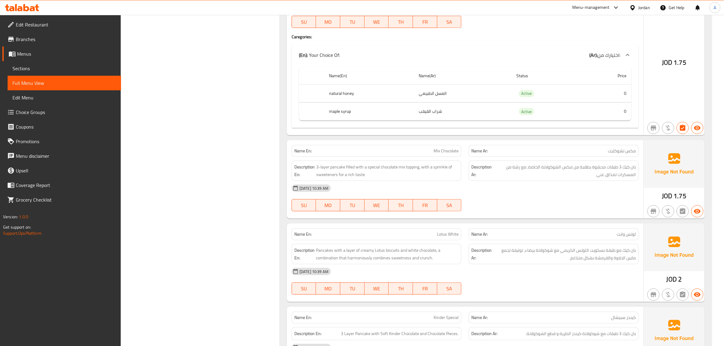
scroll to position [3326, 0]
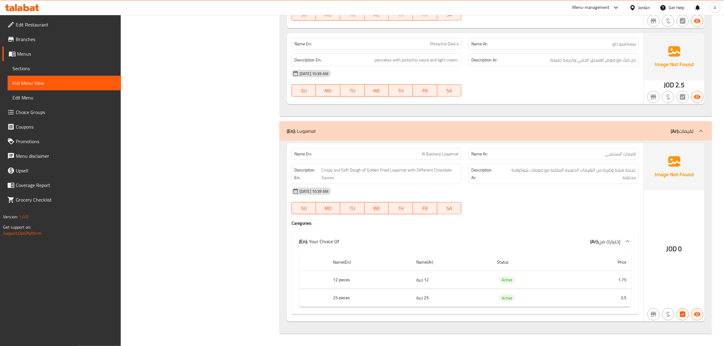
scroll to position [3693, 0]
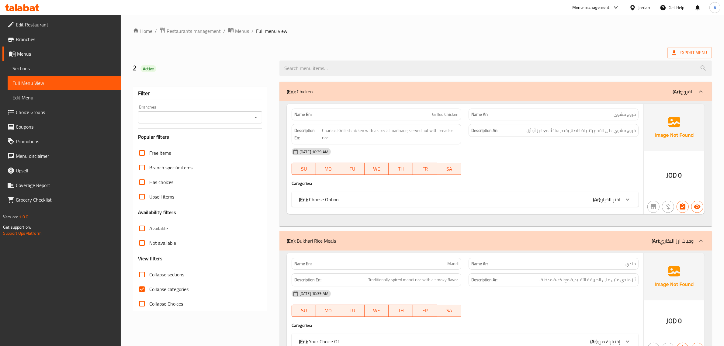
click at [141, 289] on input "Collapse categories" at bounding box center [142, 289] width 15 height 15
checkbox input "false"
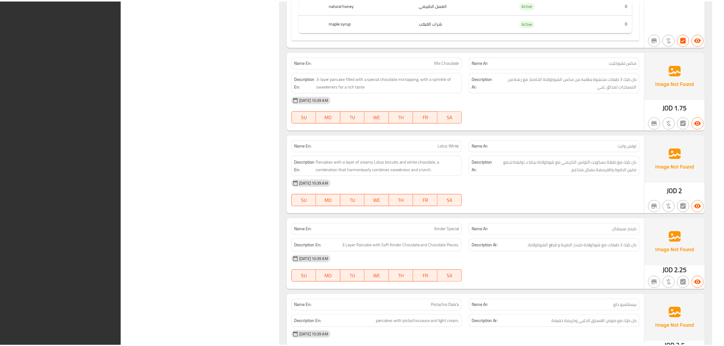
scroll to position [3693, 0]
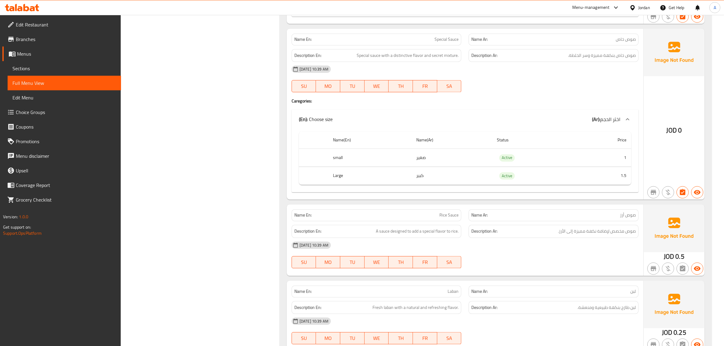
scroll to position [1558, 0]
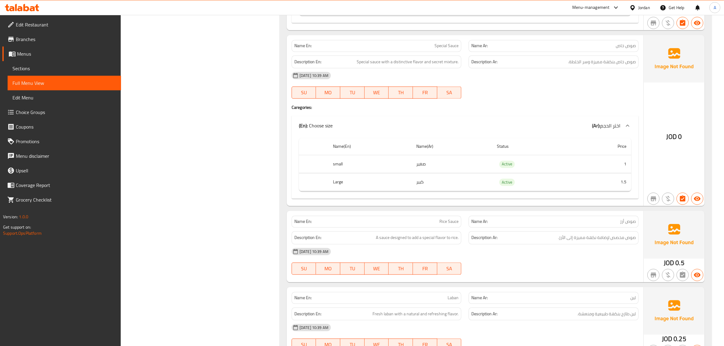
click at [441, 49] on span "Special Sauce" at bounding box center [446, 46] width 24 height 6
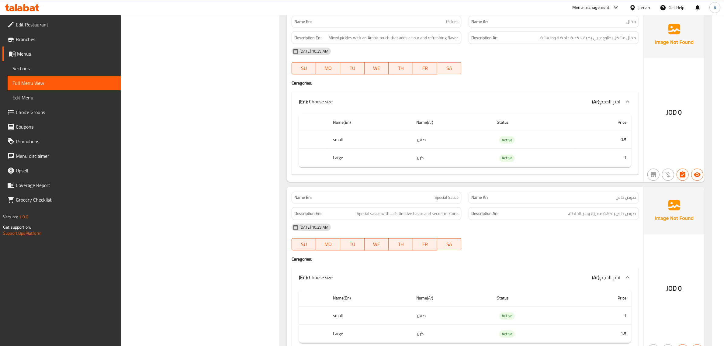
click at [444, 201] on span "Special Sauce" at bounding box center [446, 198] width 24 height 6
copy span "Special Sauce"
drag, startPoint x: 30, startPoint y: 71, endPoint x: 40, endPoint y: 71, distance: 9.1
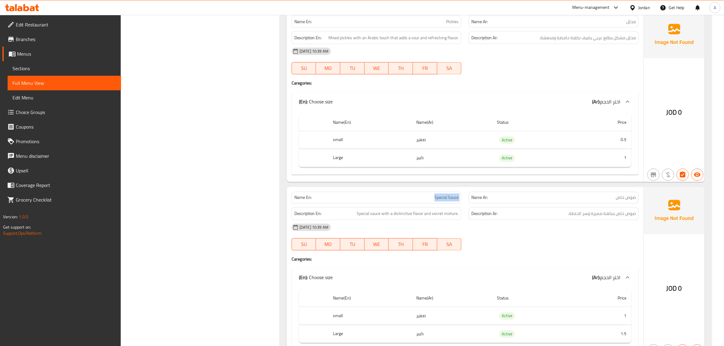
click at [30, 71] on span "Sections" at bounding box center [64, 68] width 104 height 7
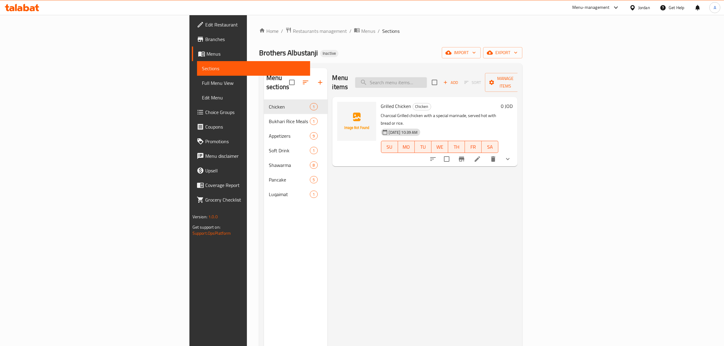
click at [427, 78] on input "search" at bounding box center [391, 82] width 72 height 11
paste input "Special Sauce"
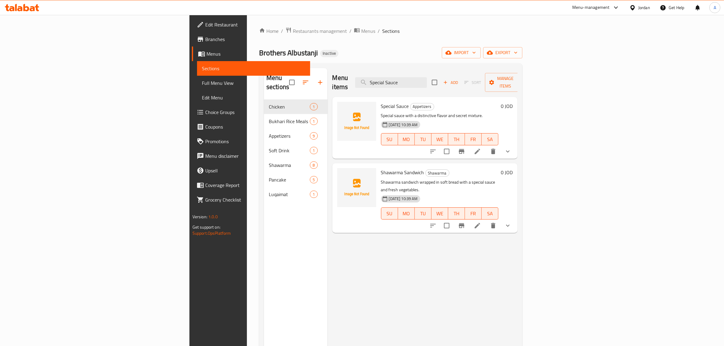
type input "Special Sauce"
click at [486, 146] on li at bounding box center [477, 151] width 17 height 11
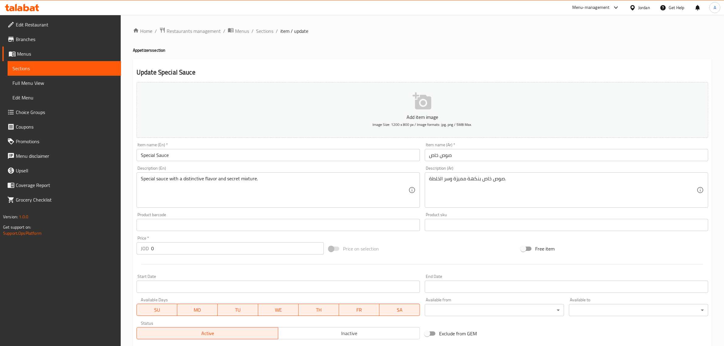
click at [192, 181] on textarea "Special sauce with a distinctive flavor and secret mixture." at bounding box center [274, 190] width 267 height 29
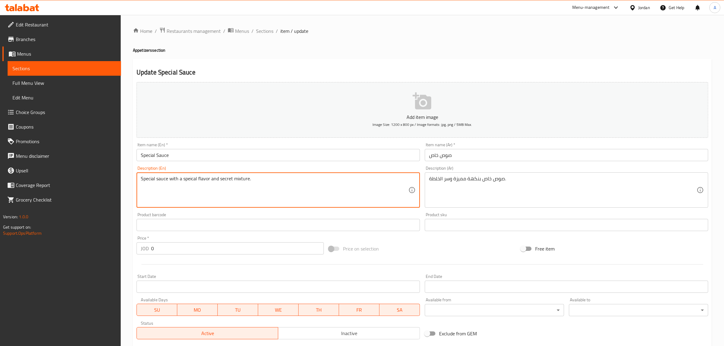
type textarea "Special sauce with a speical flavor and secret mixture."
click at [328, 58] on div "Home / Restaurants management / Menus / Sections / item / update Appetizers sec…" at bounding box center [422, 229] width 579 height 404
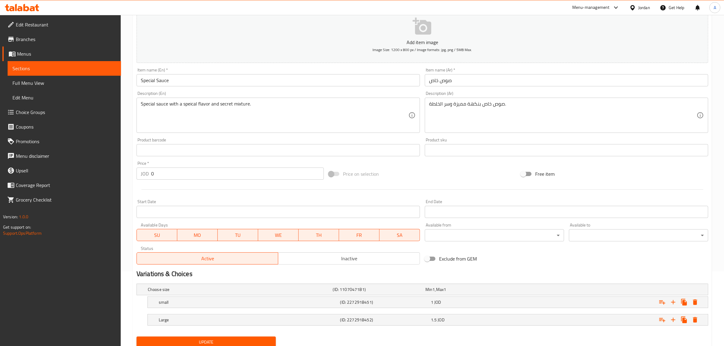
scroll to position [97, 0]
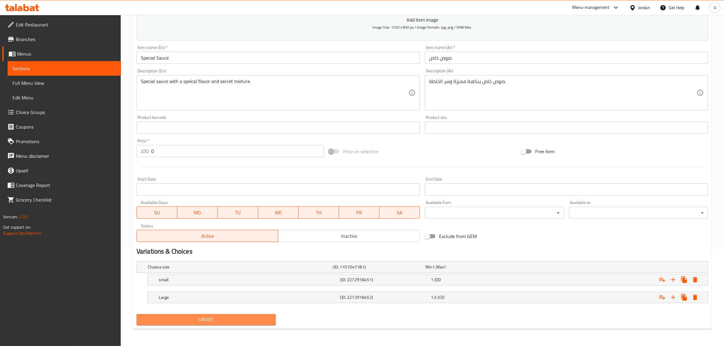
click at [223, 323] on span "Update" at bounding box center [205, 320] width 129 height 8
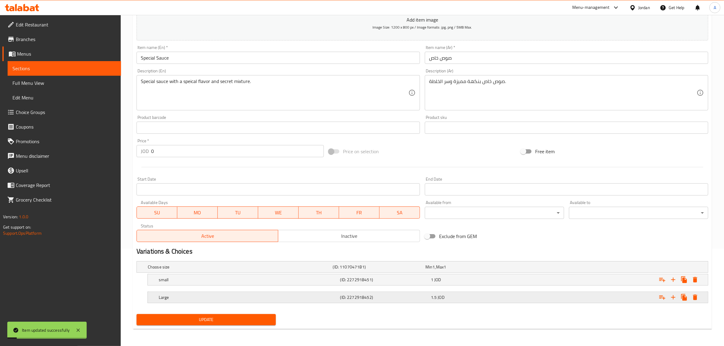
click at [309, 271] on div "Large" at bounding box center [239, 267] width 185 height 9
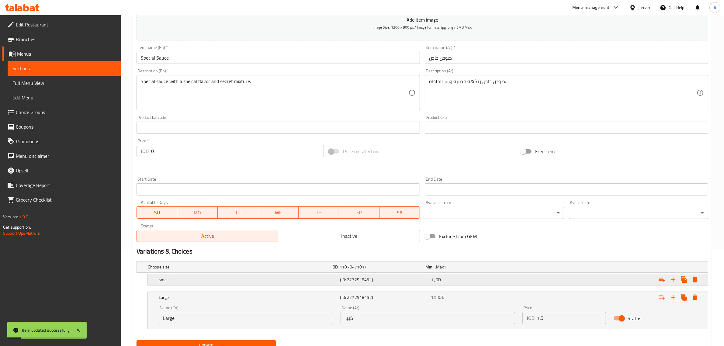
click at [299, 270] on h5 "small" at bounding box center [239, 267] width 183 height 6
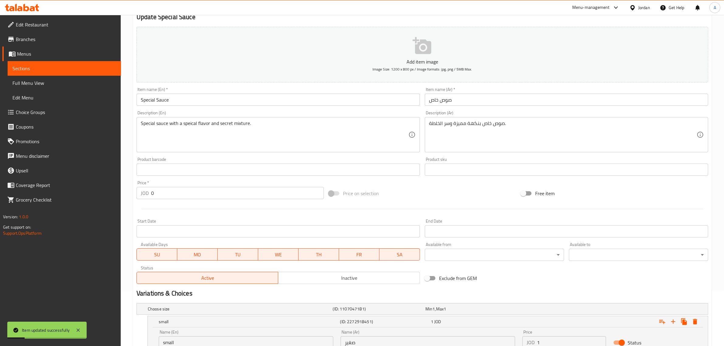
scroll to position [0, 0]
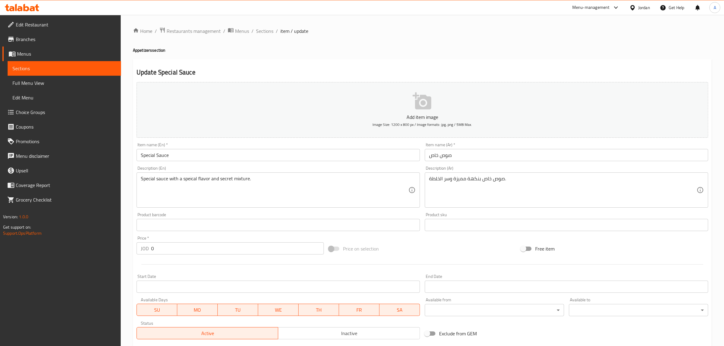
drag, startPoint x: 37, startPoint y: 82, endPoint x: 81, endPoint y: 107, distance: 51.2
click at [37, 82] on span "Full Menu View" at bounding box center [64, 82] width 104 height 7
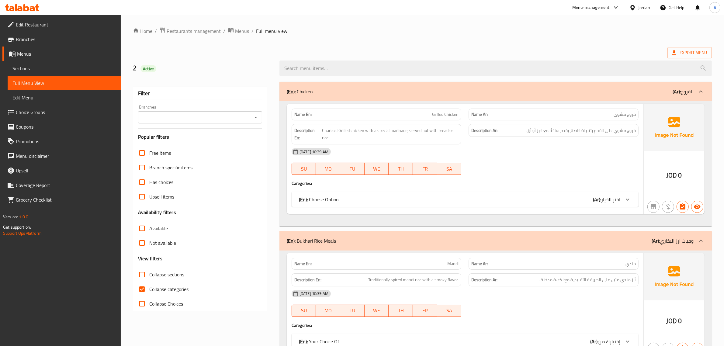
click at [169, 287] on span "Collapse categories" at bounding box center [168, 288] width 39 height 7
click at [149, 287] on input "Collapse categories" at bounding box center [142, 289] width 15 height 15
checkbox input "false"
click at [148, 293] on input "Collapse categories" at bounding box center [142, 289] width 15 height 15
checkbox input "false"
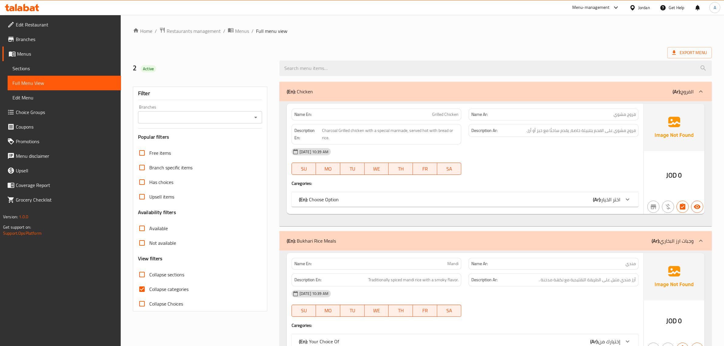
click at [168, 287] on span "Collapse categories" at bounding box center [168, 288] width 39 height 7
click at [149, 287] on input "Collapse categories" at bounding box center [142, 289] width 15 height 15
checkbox input "false"
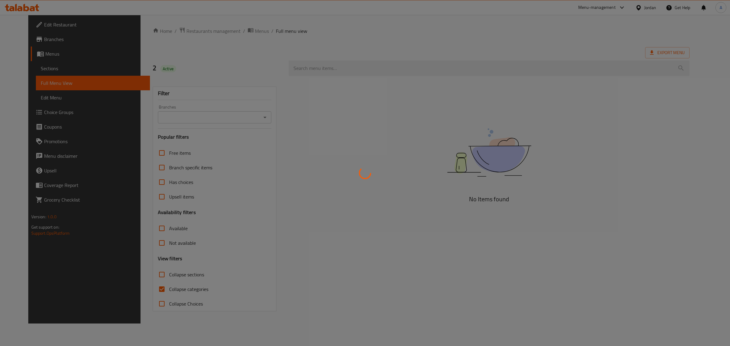
click at [260, 86] on div at bounding box center [365, 173] width 730 height 346
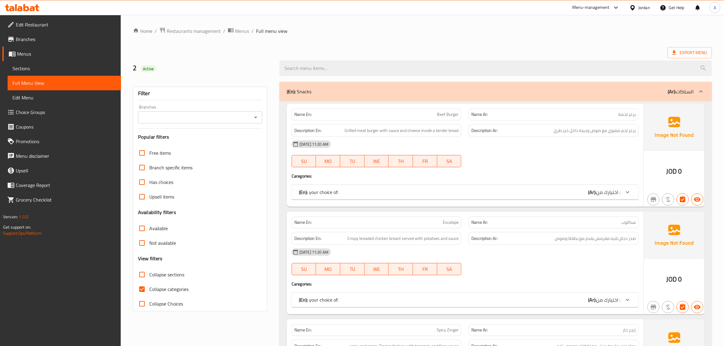
click at [160, 286] on span "Collapse categories" at bounding box center [168, 288] width 39 height 7
click at [149, 286] on input "Collapse categories" at bounding box center [142, 289] width 15 height 15
checkbox input "false"
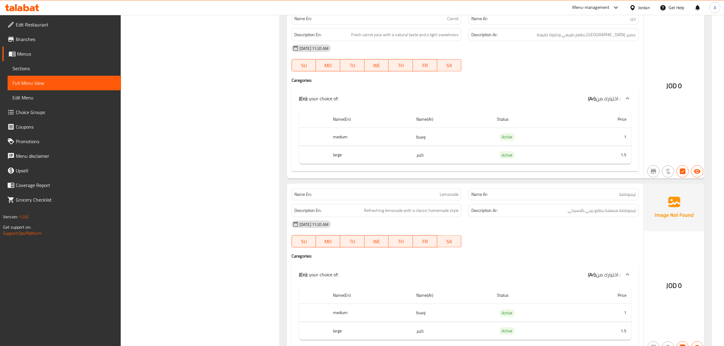
scroll to position [3886, 0]
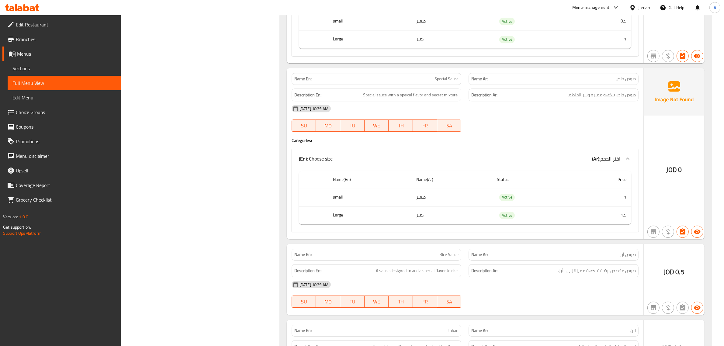
scroll to position [8091, 0]
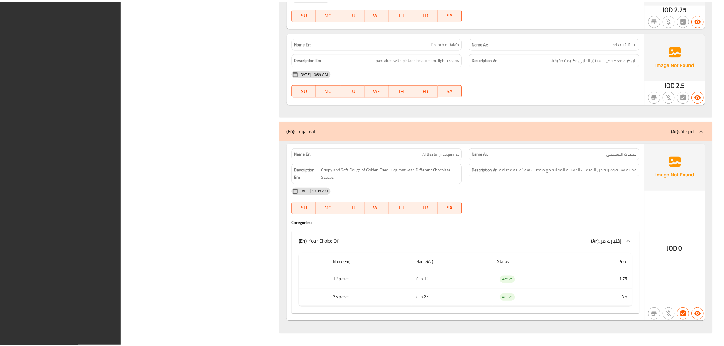
scroll to position [10276, 0]
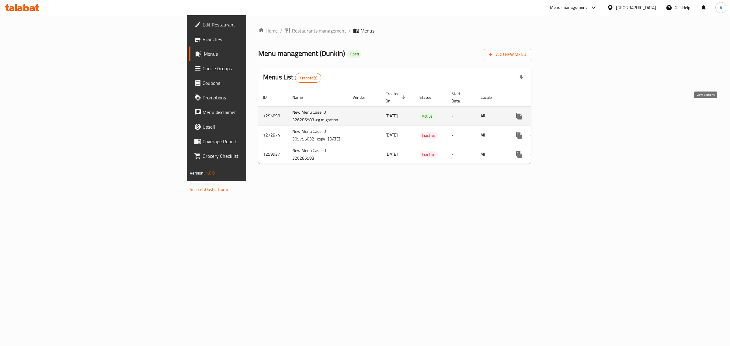
click at [565, 113] on icon "enhanced table" at bounding box center [562, 115] width 5 height 5
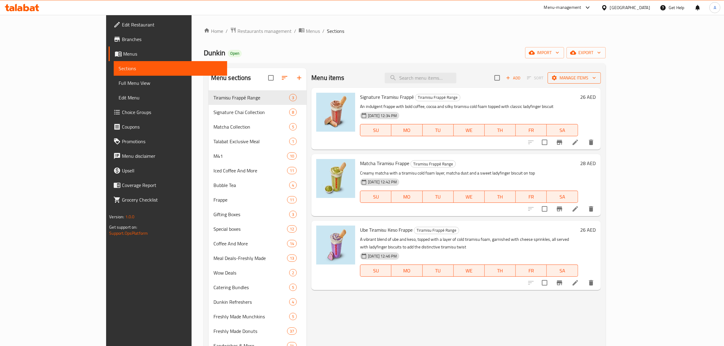
click at [596, 76] on span "Manage items" at bounding box center [573, 78] width 43 height 8
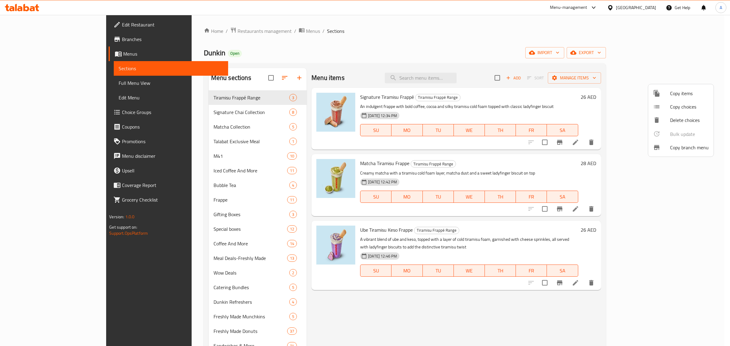
click at [678, 148] on span "Copy branch menu" at bounding box center [689, 147] width 39 height 7
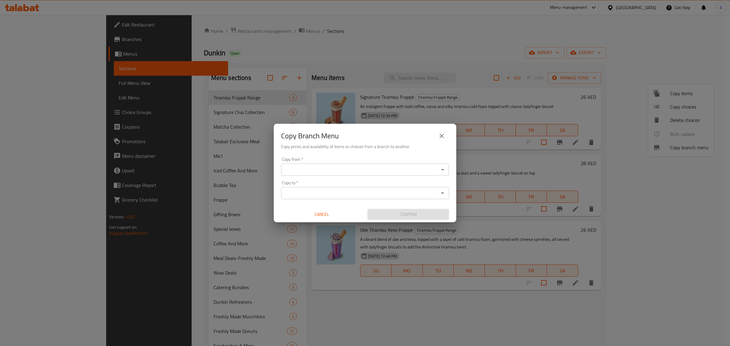
click at [333, 169] on input "Copy from   *" at bounding box center [360, 169] width 154 height 9
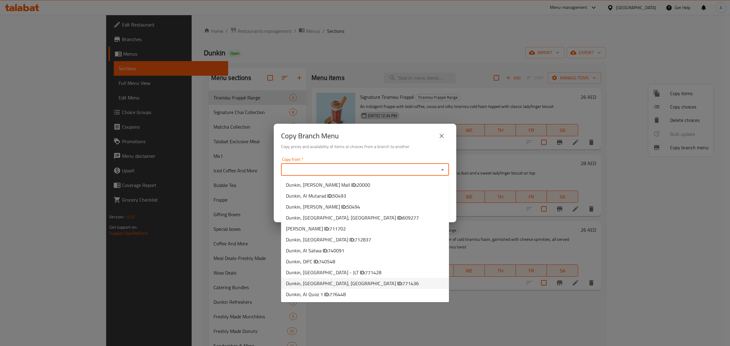
click at [343, 286] on span "Dunkin, [GEOGRAPHIC_DATA], Ajman ID: 771436" at bounding box center [352, 283] width 133 height 7
type input "Dunkin, [GEOGRAPHIC_DATA], [GEOGRAPHIC_DATA]"
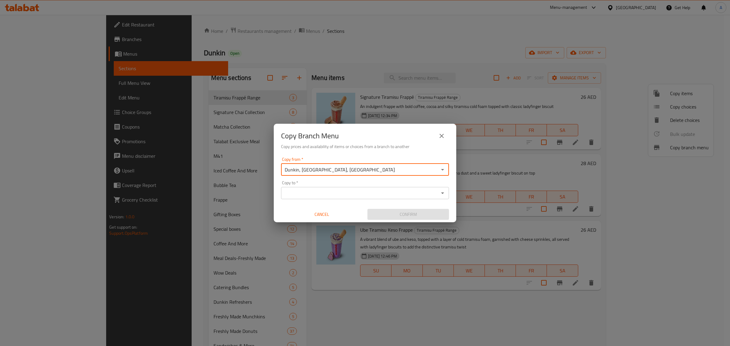
click at [319, 190] on input "Copy to   *" at bounding box center [360, 193] width 154 height 9
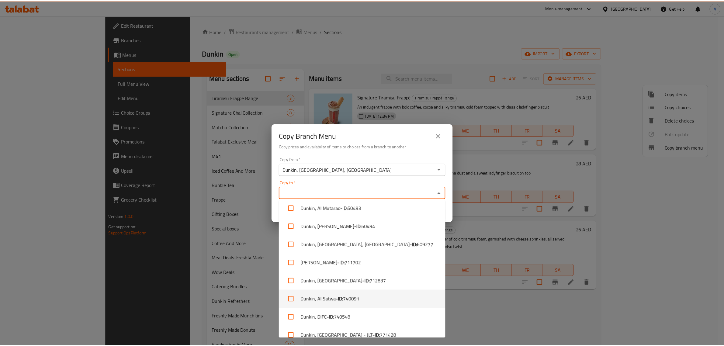
scroll to position [67, 0]
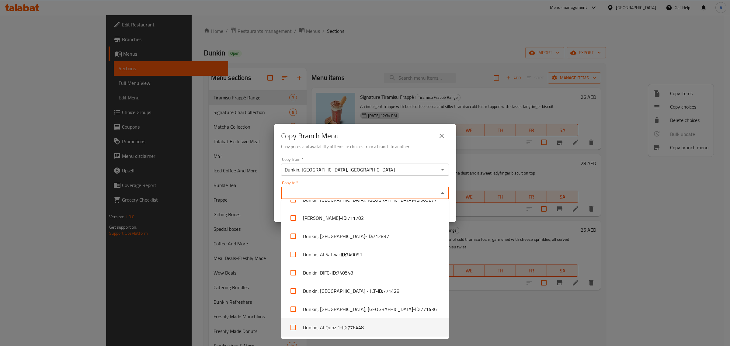
click at [356, 332] on li "Dunkin, Al Quoz 1 - ID: 776448" at bounding box center [365, 327] width 168 height 18
checkbox input "true"
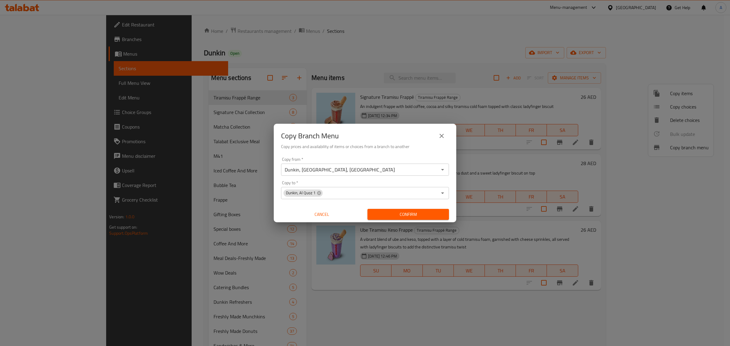
click at [370, 144] on h6 "Copy prices and availability of items or choices from a branch to another" at bounding box center [365, 146] width 168 height 7
click at [391, 212] on span "Confirm" at bounding box center [408, 215] width 72 height 8
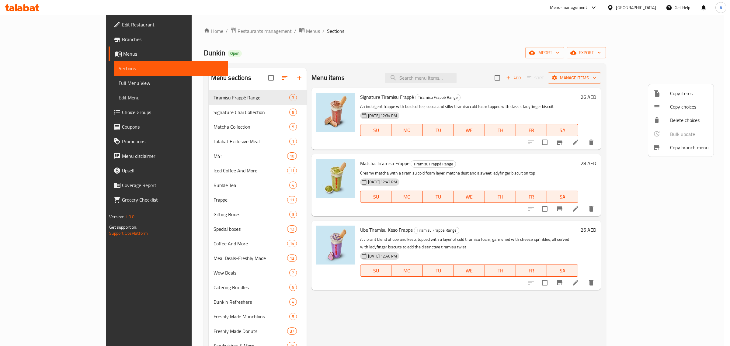
click at [45, 41] on div at bounding box center [365, 173] width 730 height 346
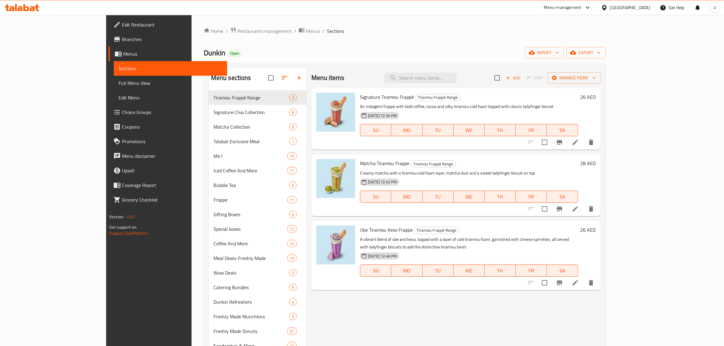
click at [122, 41] on span "Branches" at bounding box center [172, 39] width 100 height 7
